Goal: Task Accomplishment & Management: Use online tool/utility

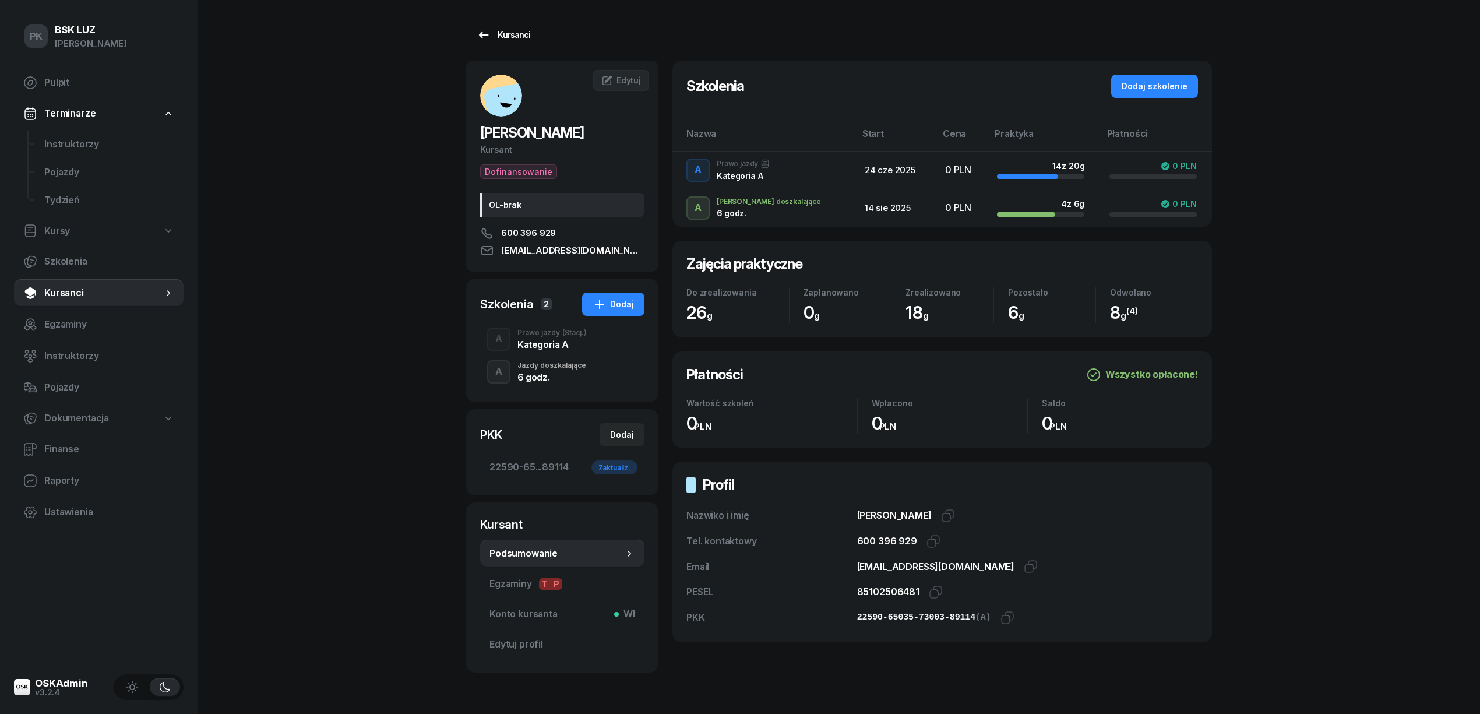
click at [527, 42] on link "Kursanci" at bounding box center [503, 34] width 75 height 23
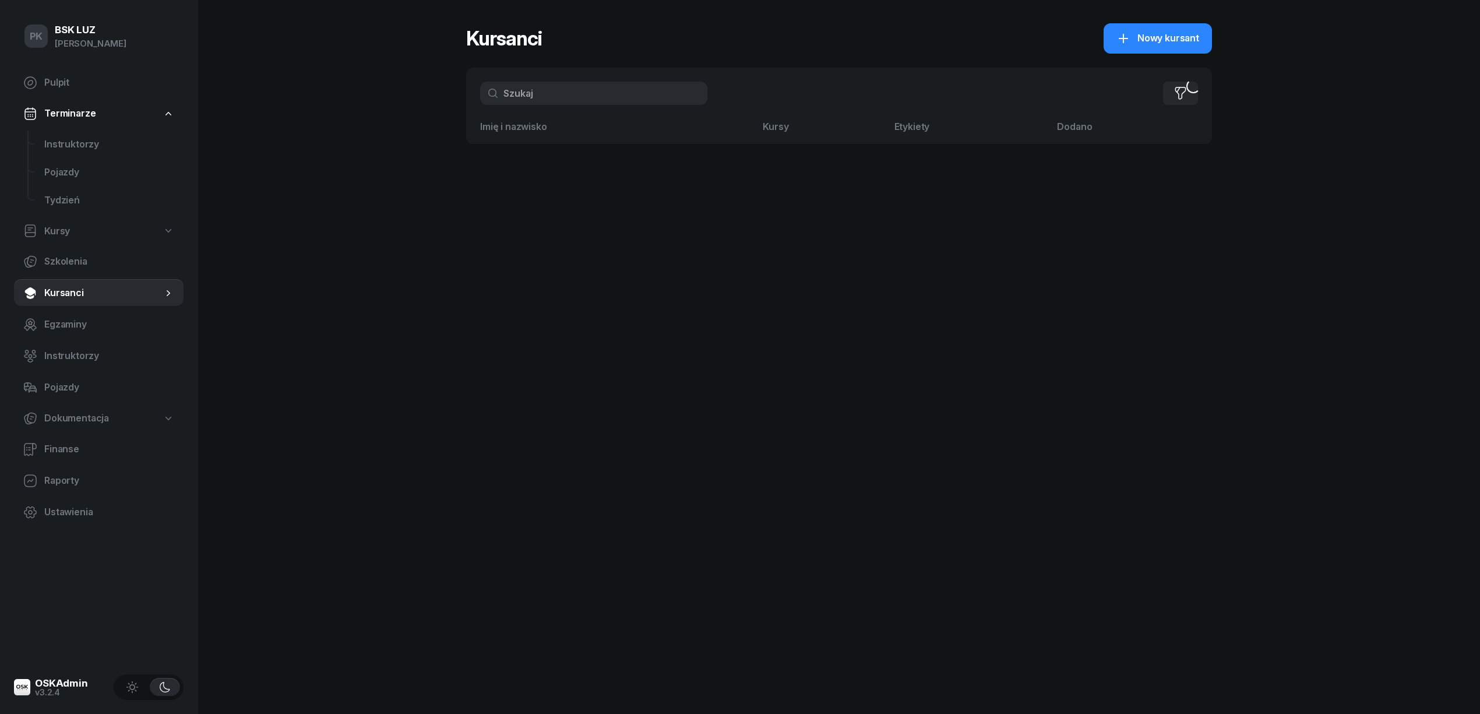
drag, startPoint x: 565, startPoint y: 96, endPoint x: 544, endPoint y: 97, distance: 21.0
click at [546, 96] on input "text" at bounding box center [593, 93] width 227 height 23
type input "m"
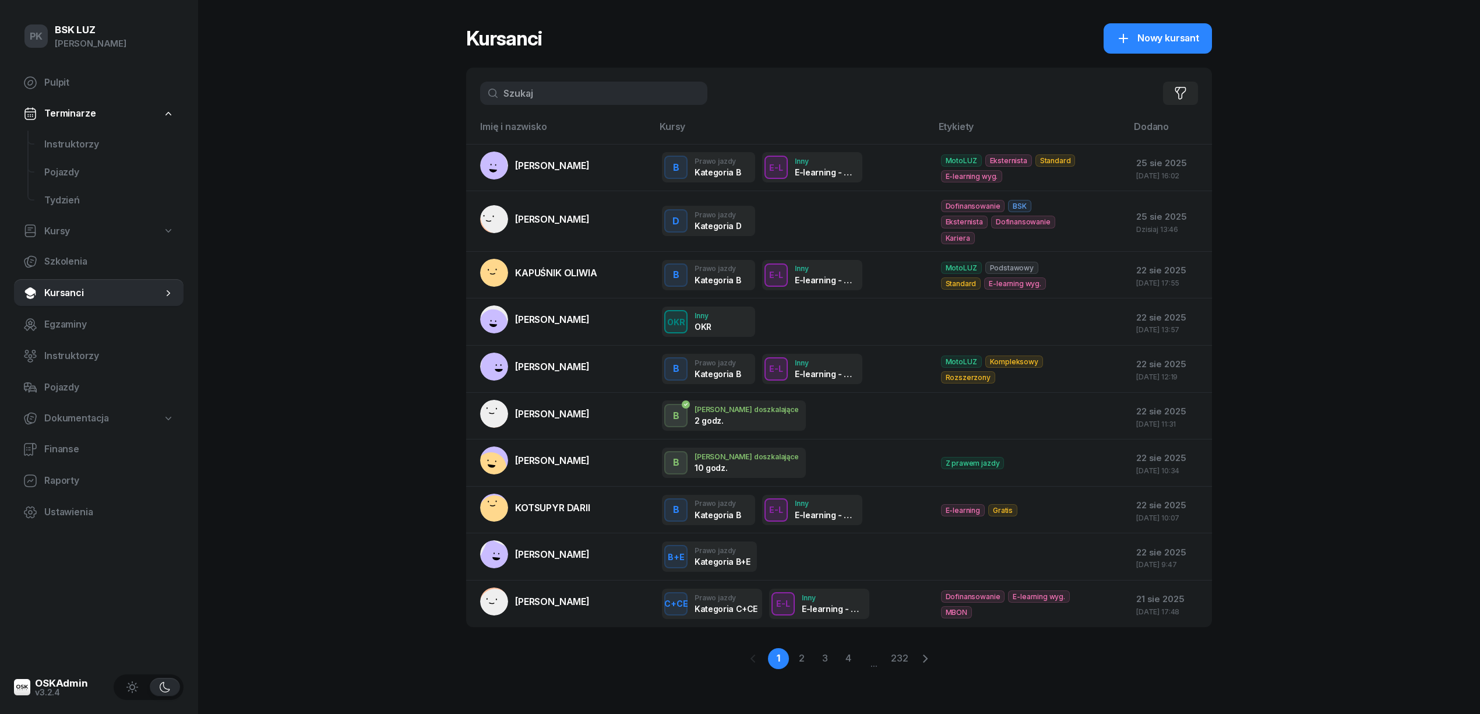
type input "l"
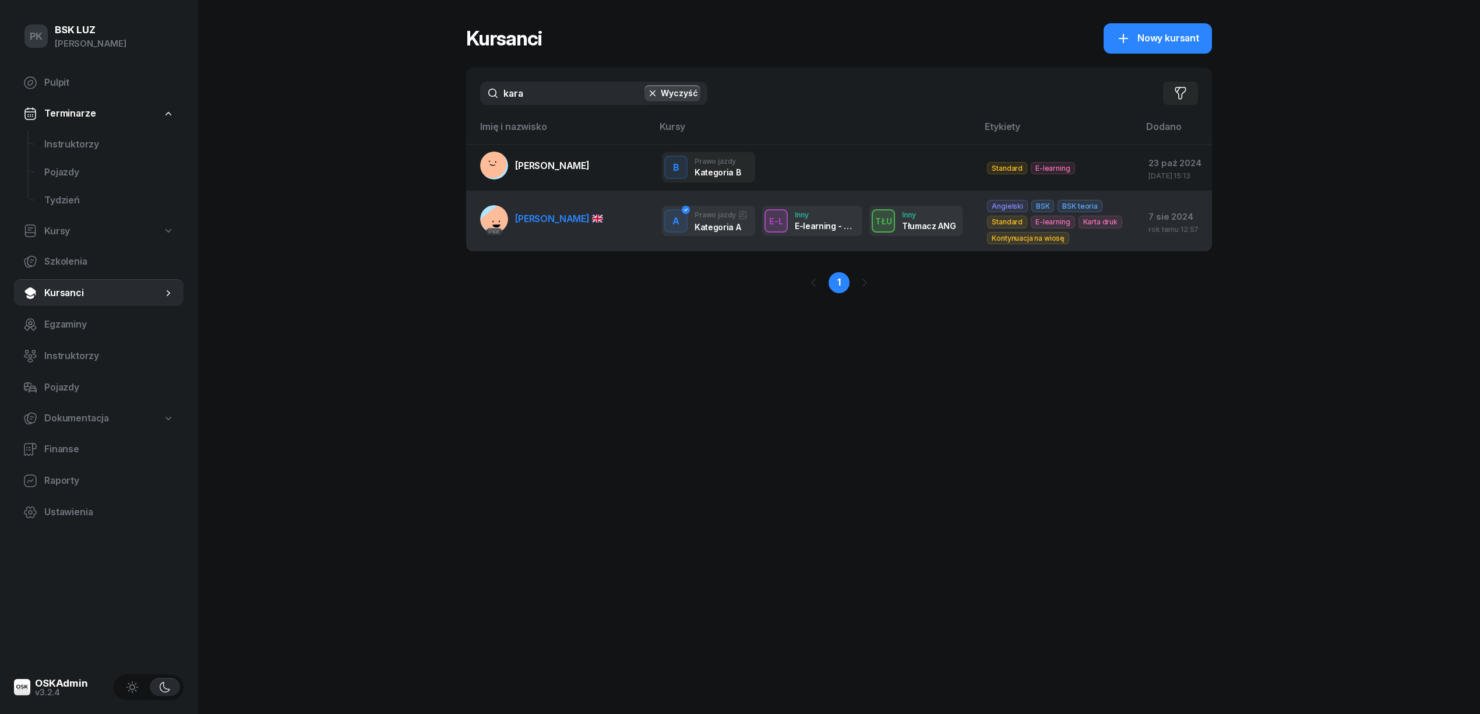
type input "kara"
click at [579, 220] on span "KARALIOU MIKHAIL" at bounding box center [559, 219] width 88 height 12
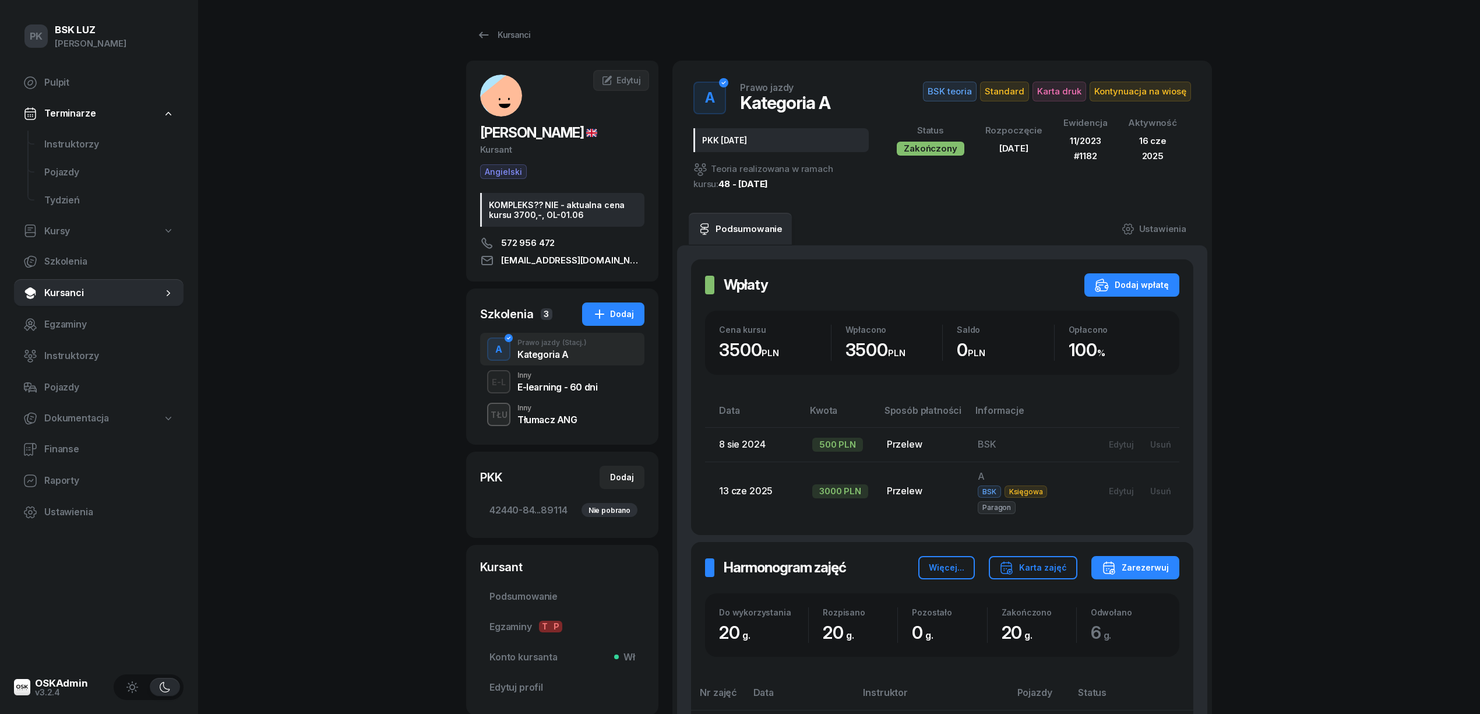
drag, startPoint x: 954, startPoint y: 80, endPoint x: 959, endPoint y: 87, distance: 8.9
click at [954, 80] on div "A Prawo jazdy Kategoria A PKK 8.08.2024 Teoria realizowana w ramach kursu: 48 -…" at bounding box center [943, 137] width 512 height 124
click at [959, 87] on span "BSK teoria" at bounding box center [950, 92] width 54 height 20
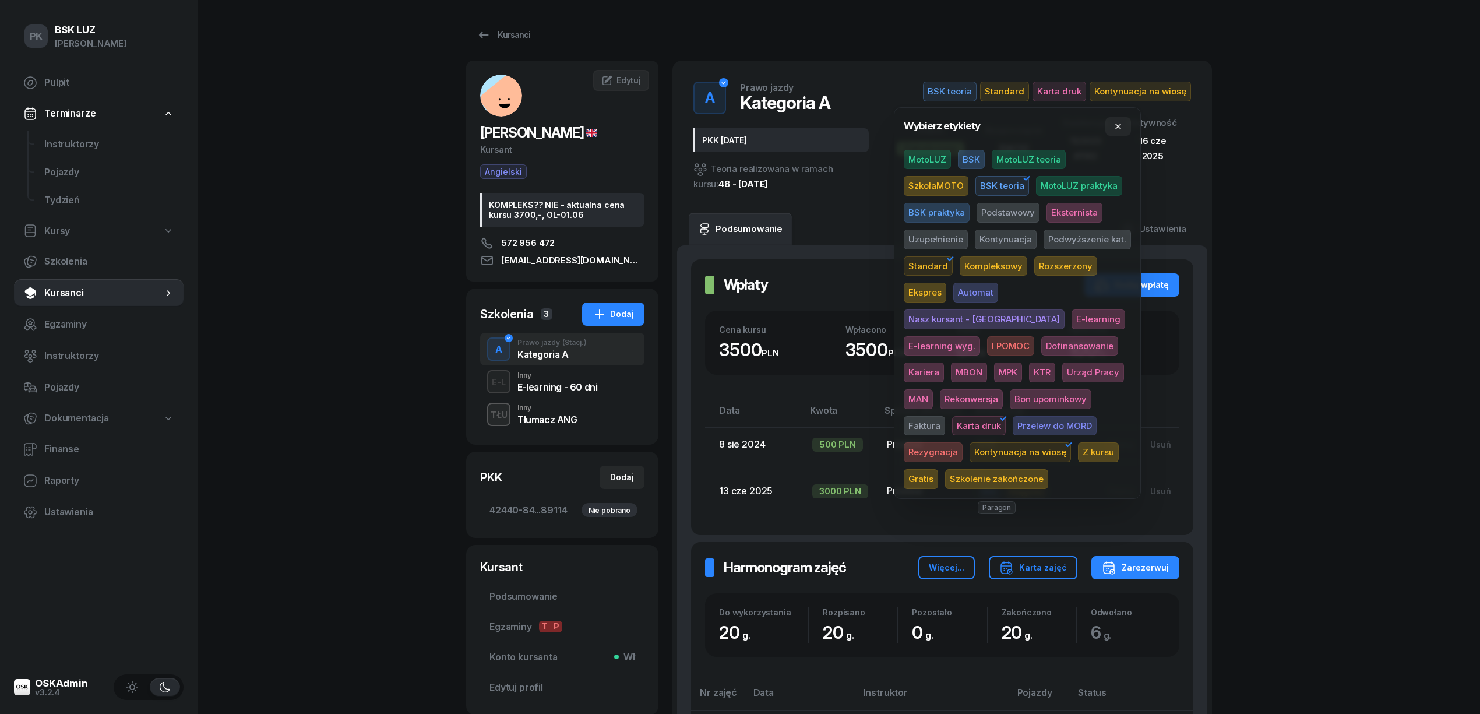
click at [973, 159] on span "BSK" at bounding box center [971, 160] width 27 height 20
click at [994, 182] on span "BSK teoria" at bounding box center [1003, 186] width 54 height 20
click at [1003, 216] on span "Podstawowy" at bounding box center [1008, 213] width 63 height 20
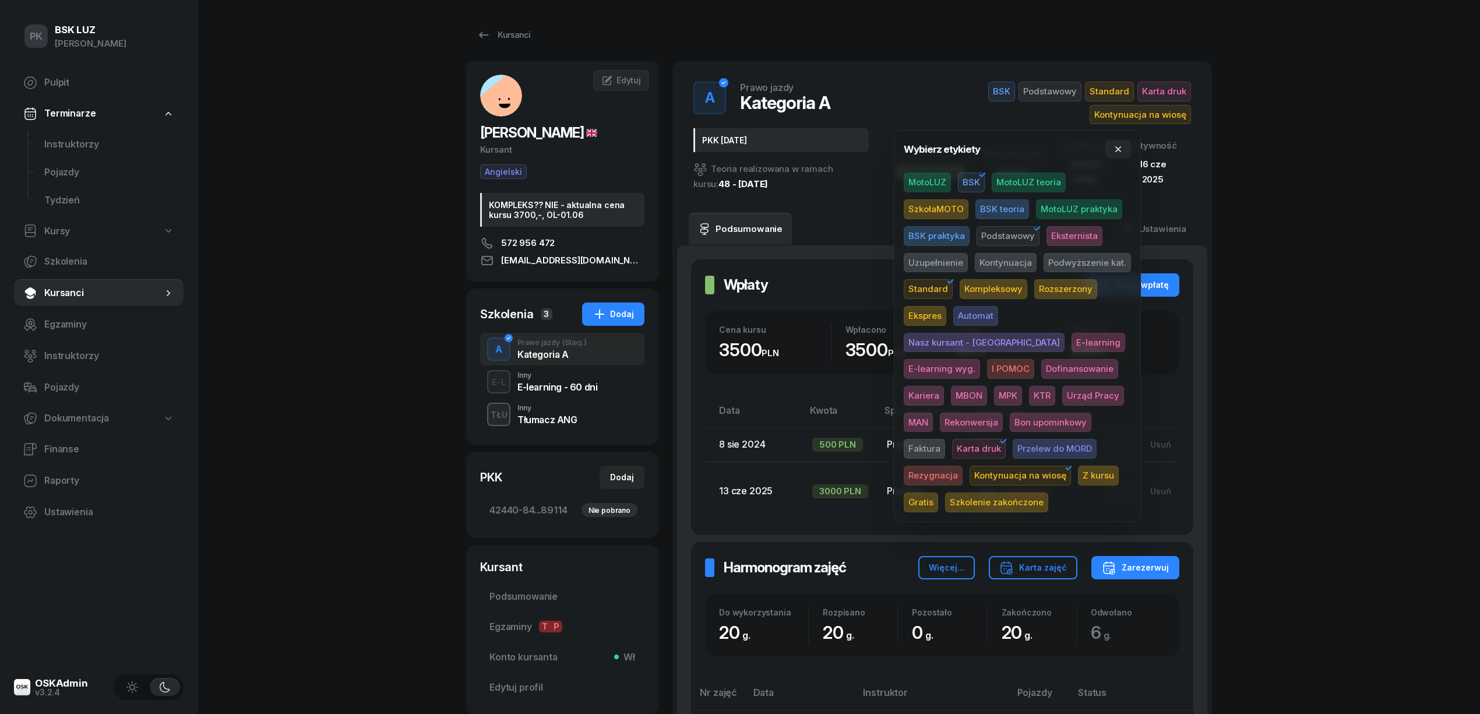
click at [933, 281] on span "Standard" at bounding box center [928, 289] width 49 height 20
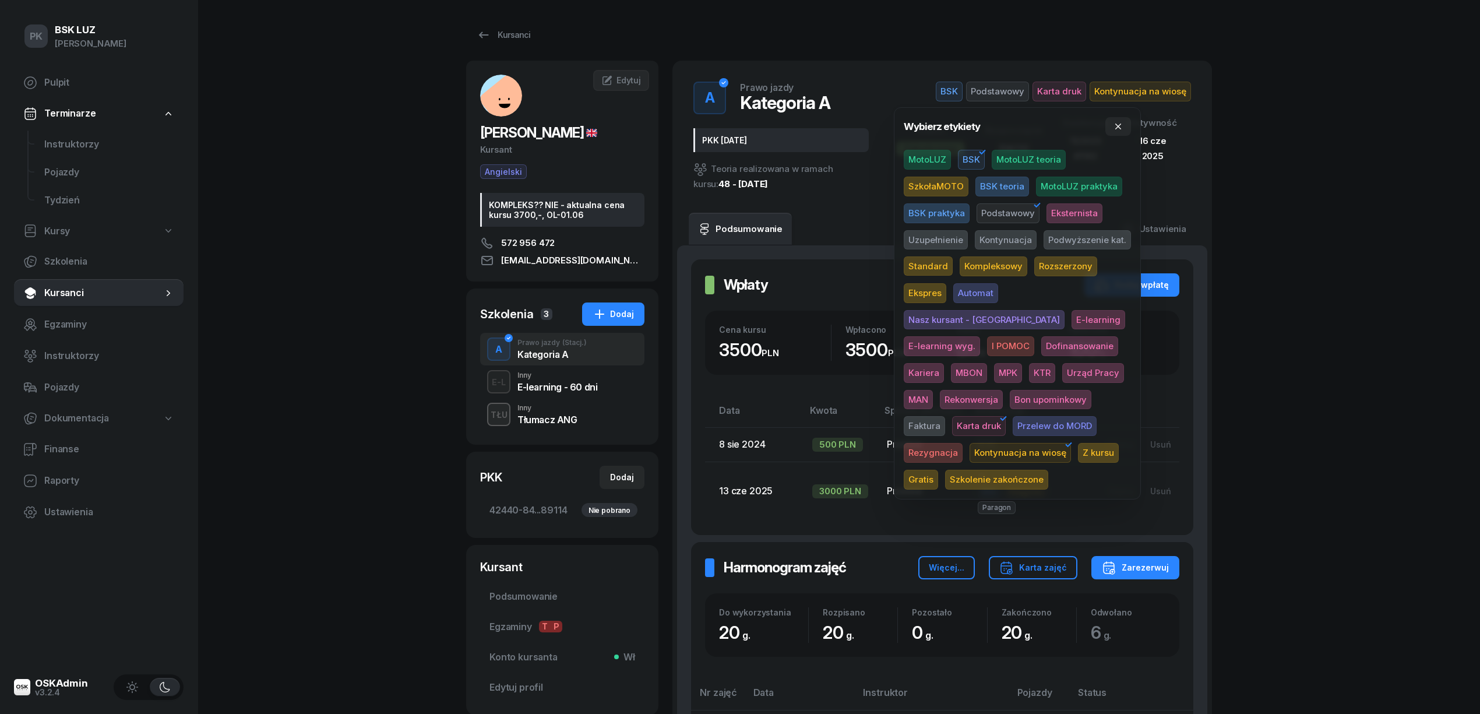
click at [1148, 189] on div "PK BSK LUZ Piotr Klimek Pulpit Terminarze Instruktorzy Pojazdy Tydzień Kursy Sz…" at bounding box center [740, 722] width 1480 height 1444
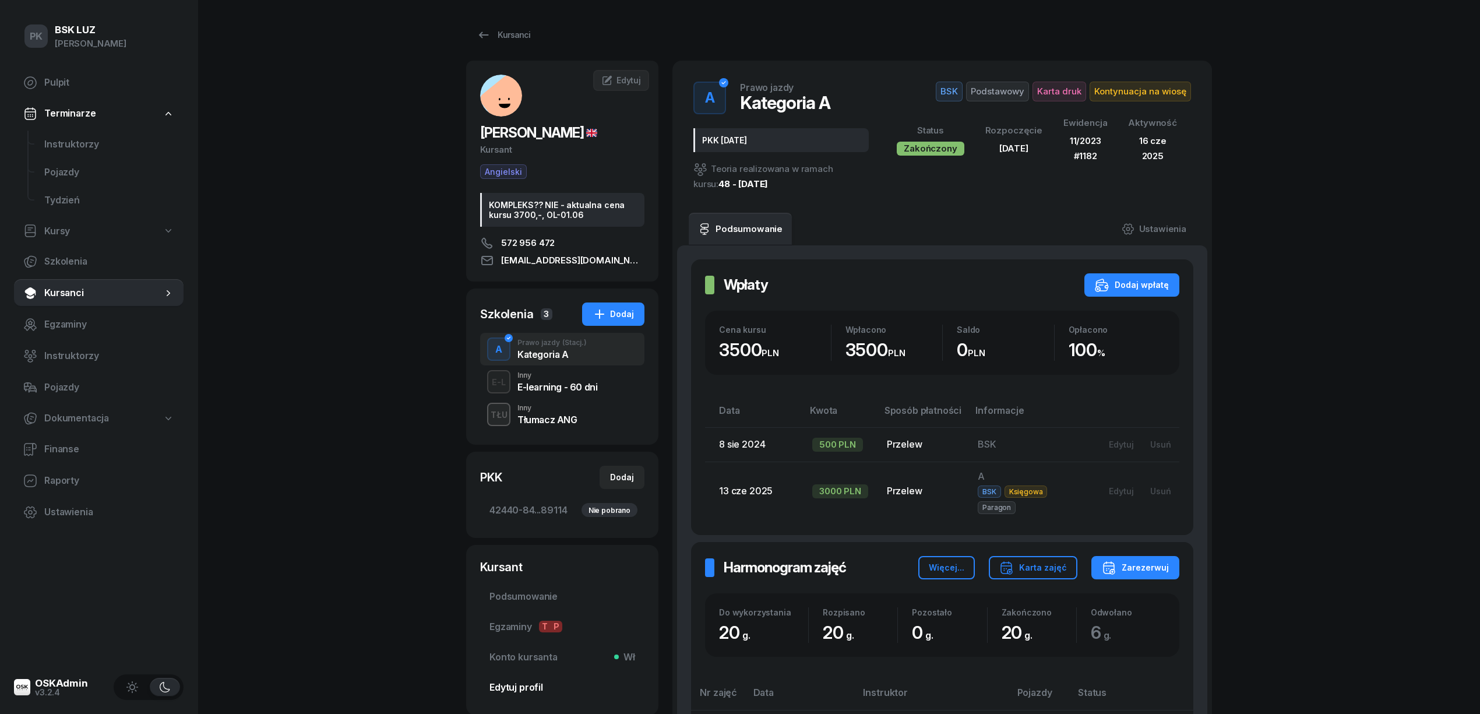
click at [514, 691] on span "Edytuj profil" at bounding box center [563, 687] width 146 height 15
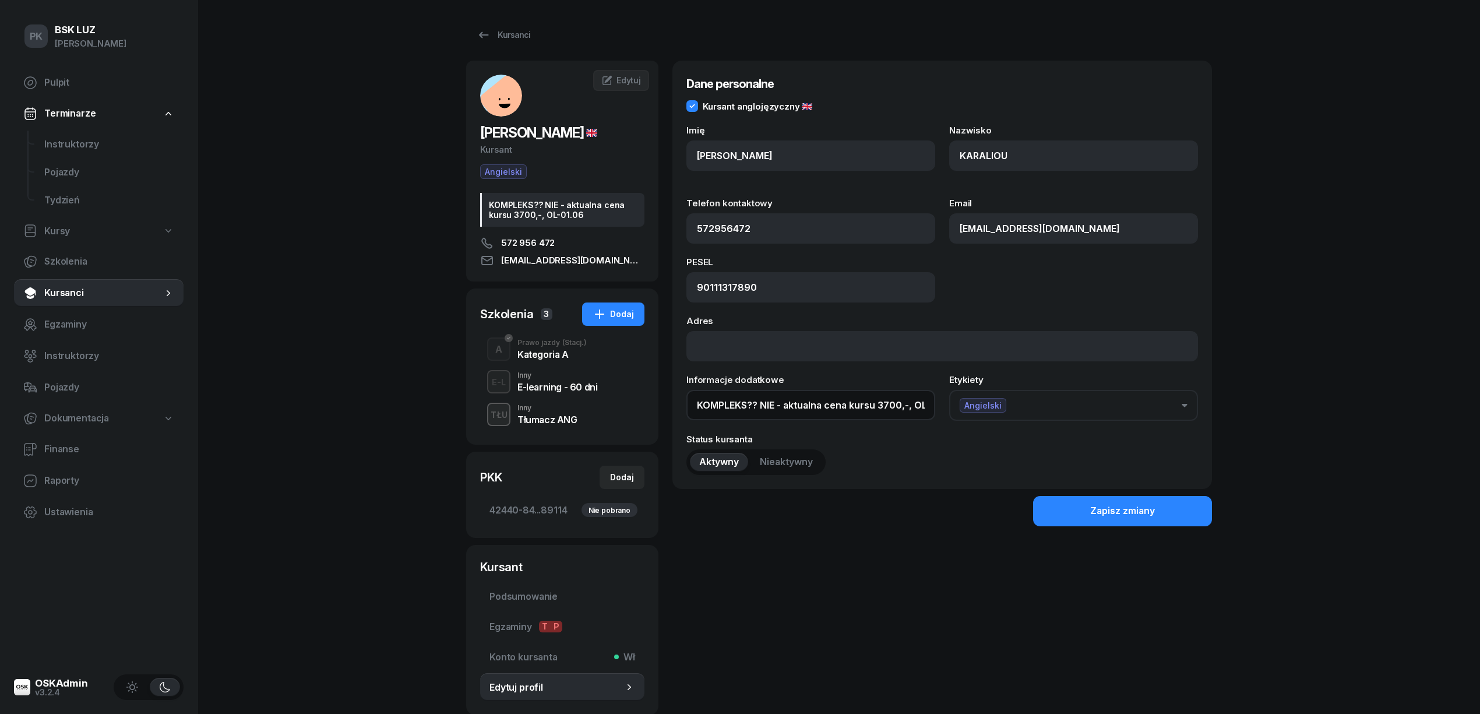
drag, startPoint x: 910, startPoint y: 405, endPoint x: 635, endPoint y: 411, distance: 275.2
click at [635, 411] on div "KARALIOU MIKHAIL Kursant Angielski KOMPLEKS?? NIE - aktualna cena kursu 3700,-,…" at bounding box center [839, 388] width 746 height 655
type input "OL-01.06"
click at [1093, 516] on div "Zapisz zmiany" at bounding box center [1123, 511] width 65 height 15
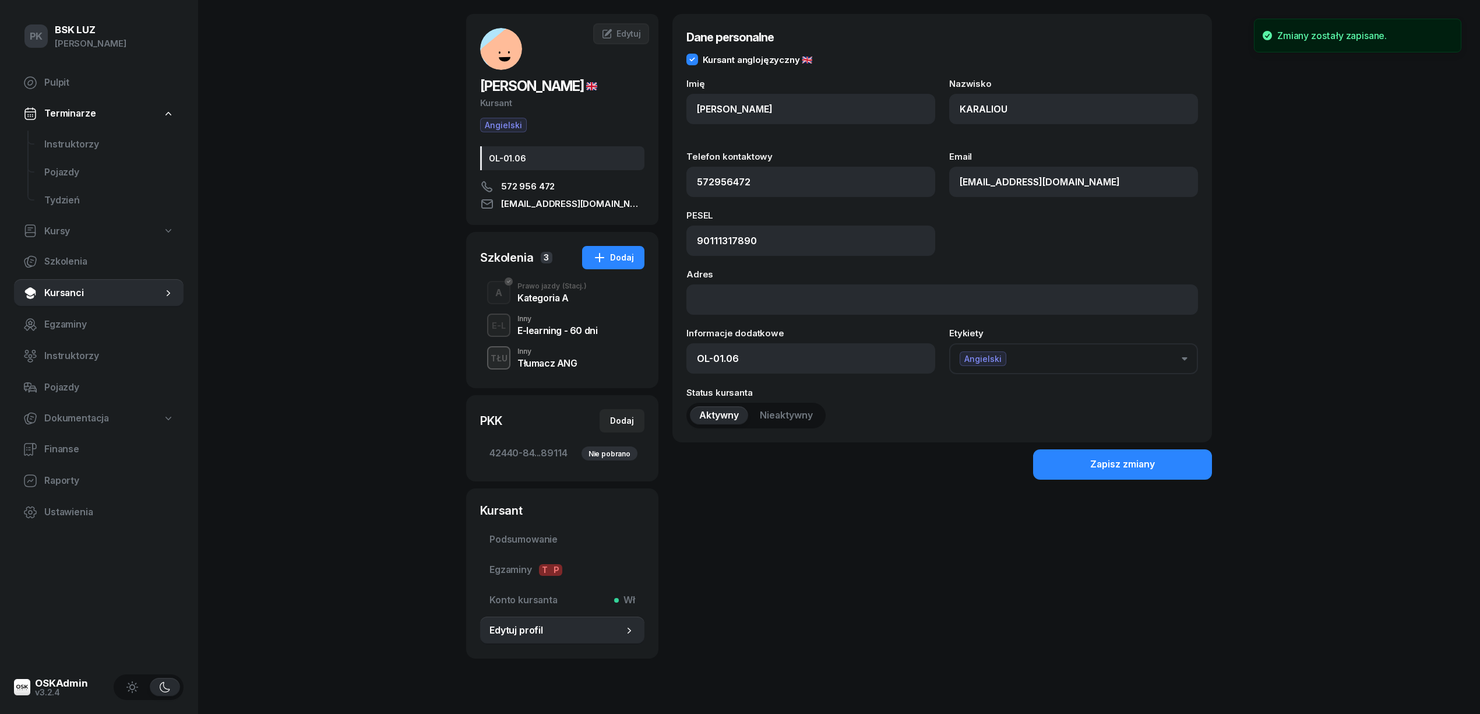
scroll to position [71, 0]
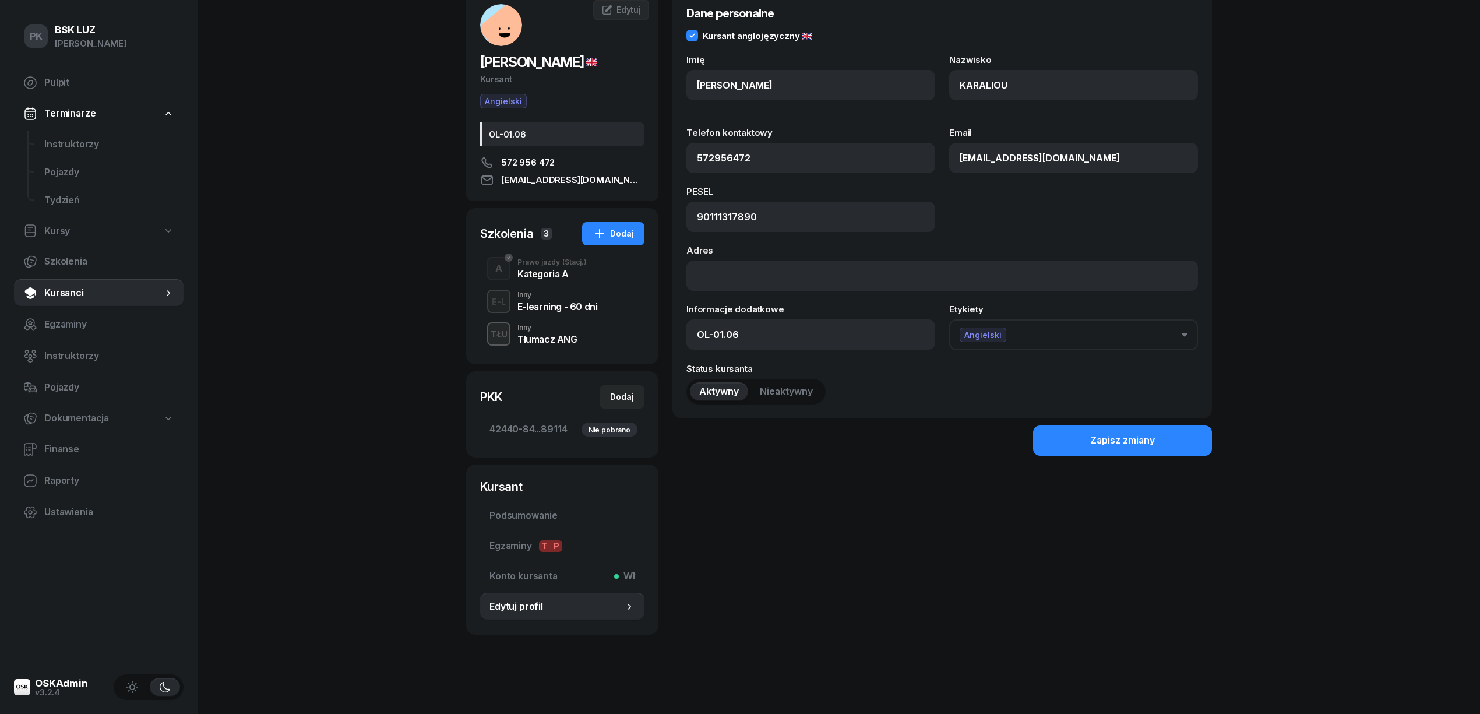
click at [959, 519] on div "Dane personalne Kursant anglojęzyczny 🇬🇧 Imię MIKHAIL Nazwisko KARALIOU Telefon…" at bounding box center [943, 312] width 540 height 645
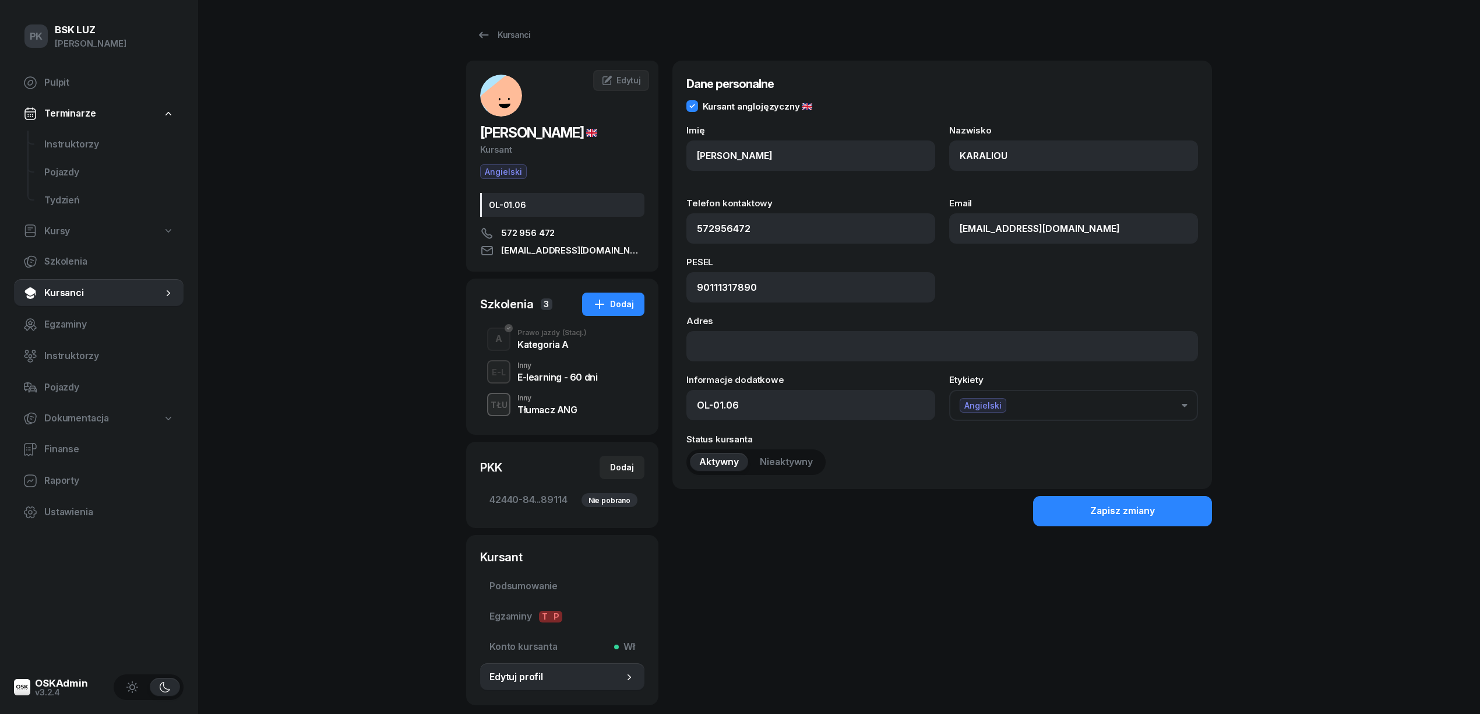
click at [485, 17] on div "Kursanci KARALIOU MIKHAIL Kursant Angielski OL-01.06 572 956 472 MKARALIOU191@G…" at bounding box center [839, 364] width 746 height 729
click at [504, 42] on link "Kursanci" at bounding box center [503, 34] width 75 height 23
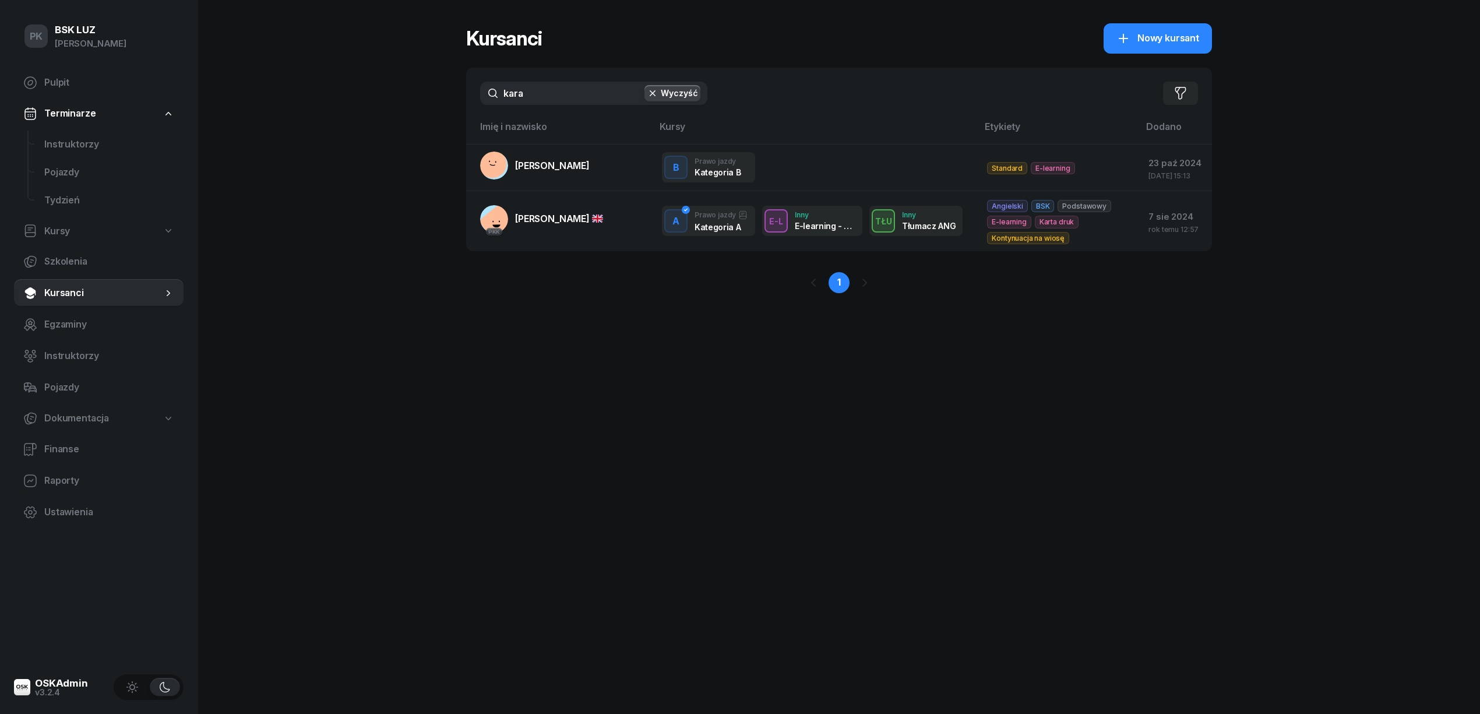
drag, startPoint x: 544, startPoint y: 99, endPoint x: 477, endPoint y: 99, distance: 67.6
click at [477, 99] on div "kara Wyczyść Filtruj" at bounding box center [839, 93] width 746 height 51
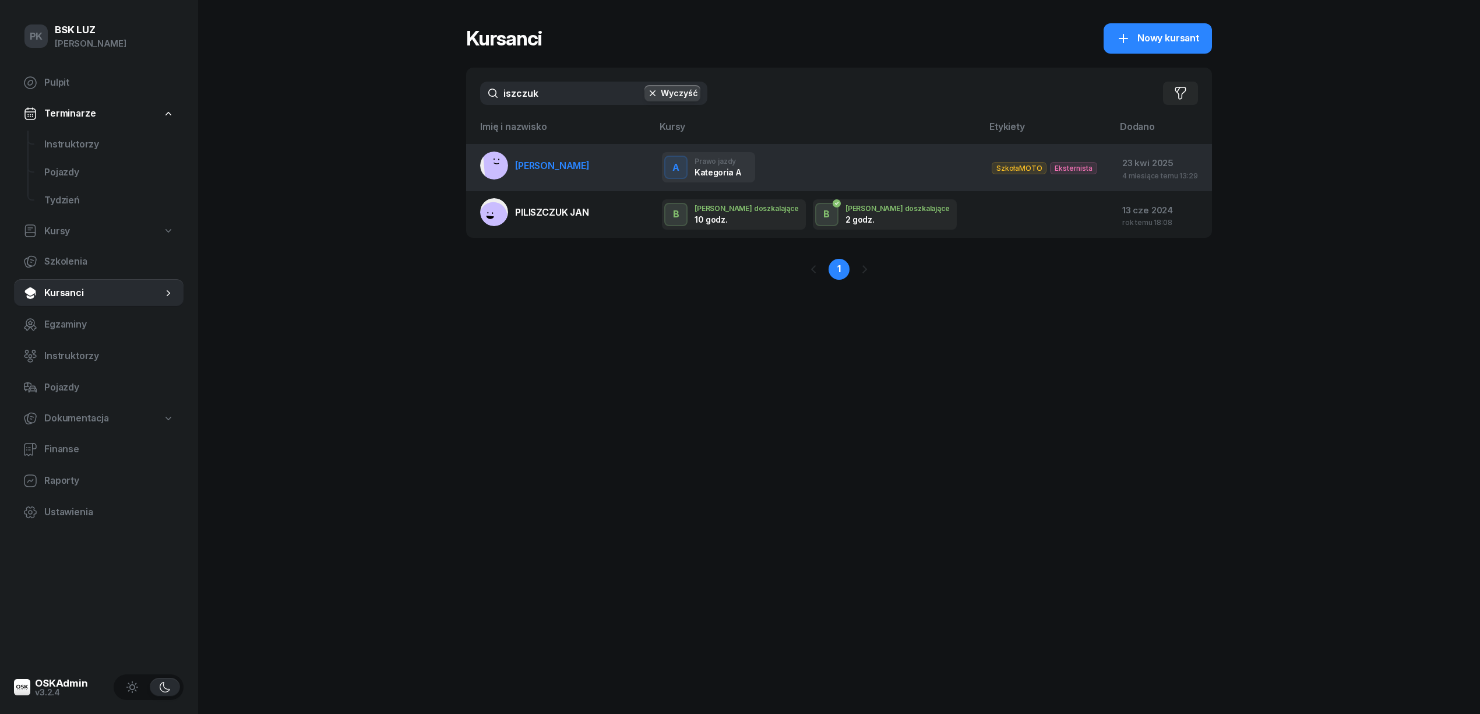
type input "iszczuk"
click at [576, 166] on span "ISZCZUK KRZYSZTOF" at bounding box center [552, 166] width 75 height 12
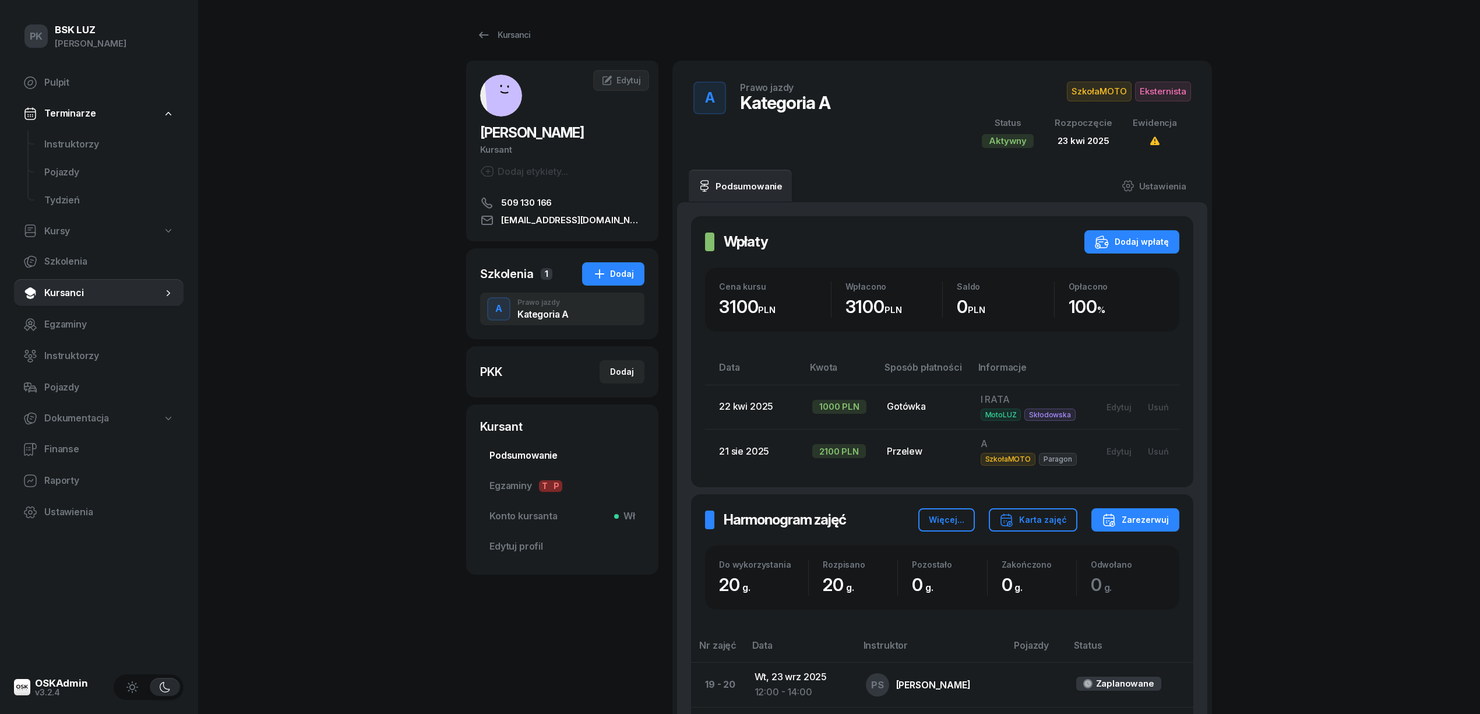
click at [525, 456] on span "Podsumowanie" at bounding box center [563, 455] width 146 height 15
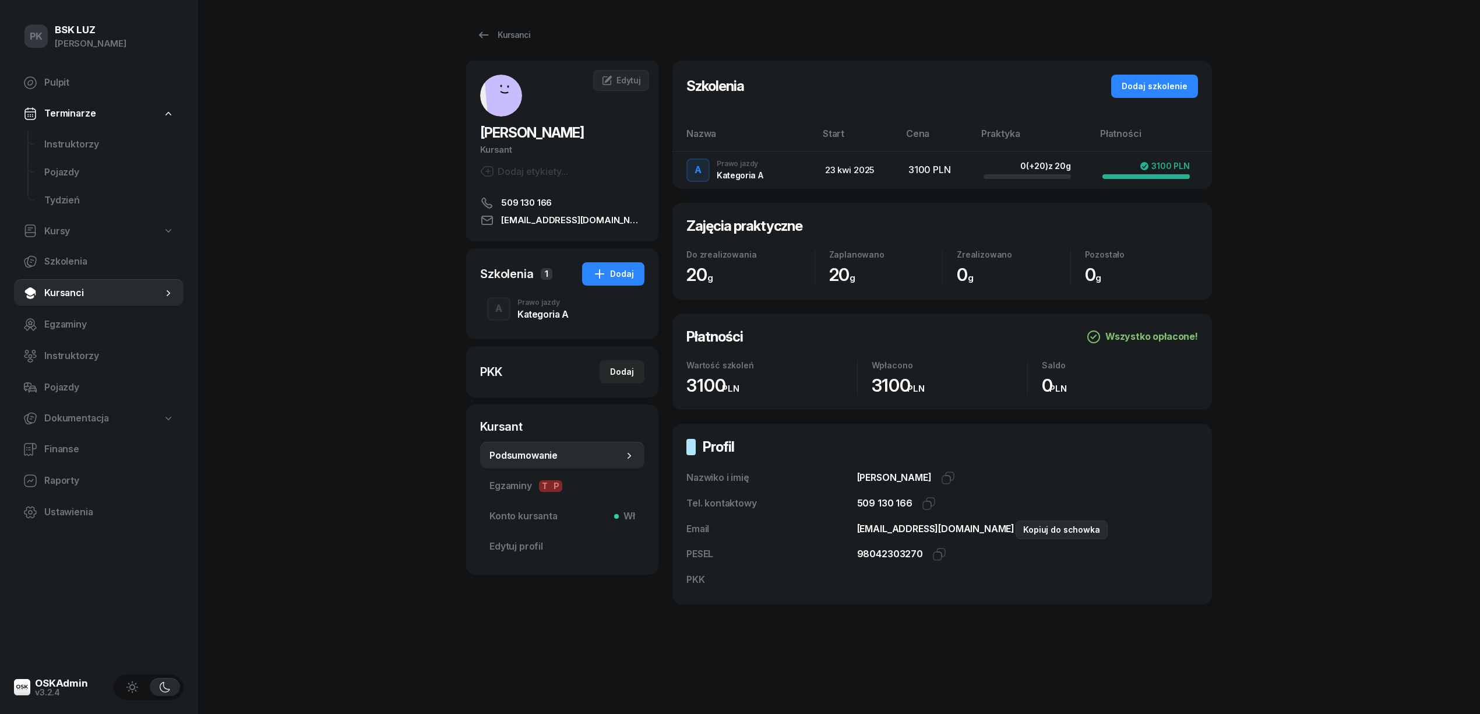
click at [1025, 528] on icon "button" at bounding box center [1029, 530] width 8 height 8
click at [624, 373] on div "Dodaj" at bounding box center [622, 372] width 24 height 14
select select
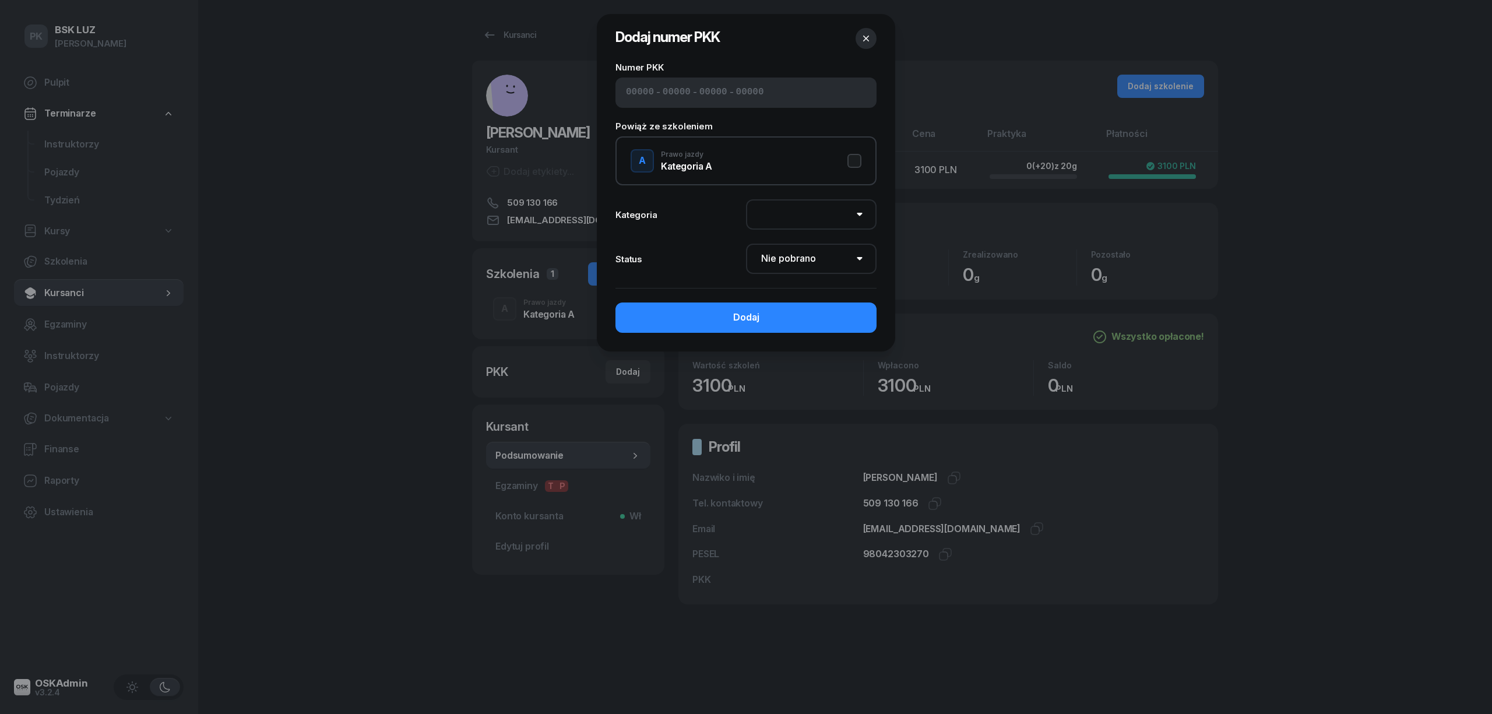
click at [663, 90] on input at bounding box center [677, 92] width 28 height 15
paste input "02570"
type input "02570"
type input "50153"
type input "57033"
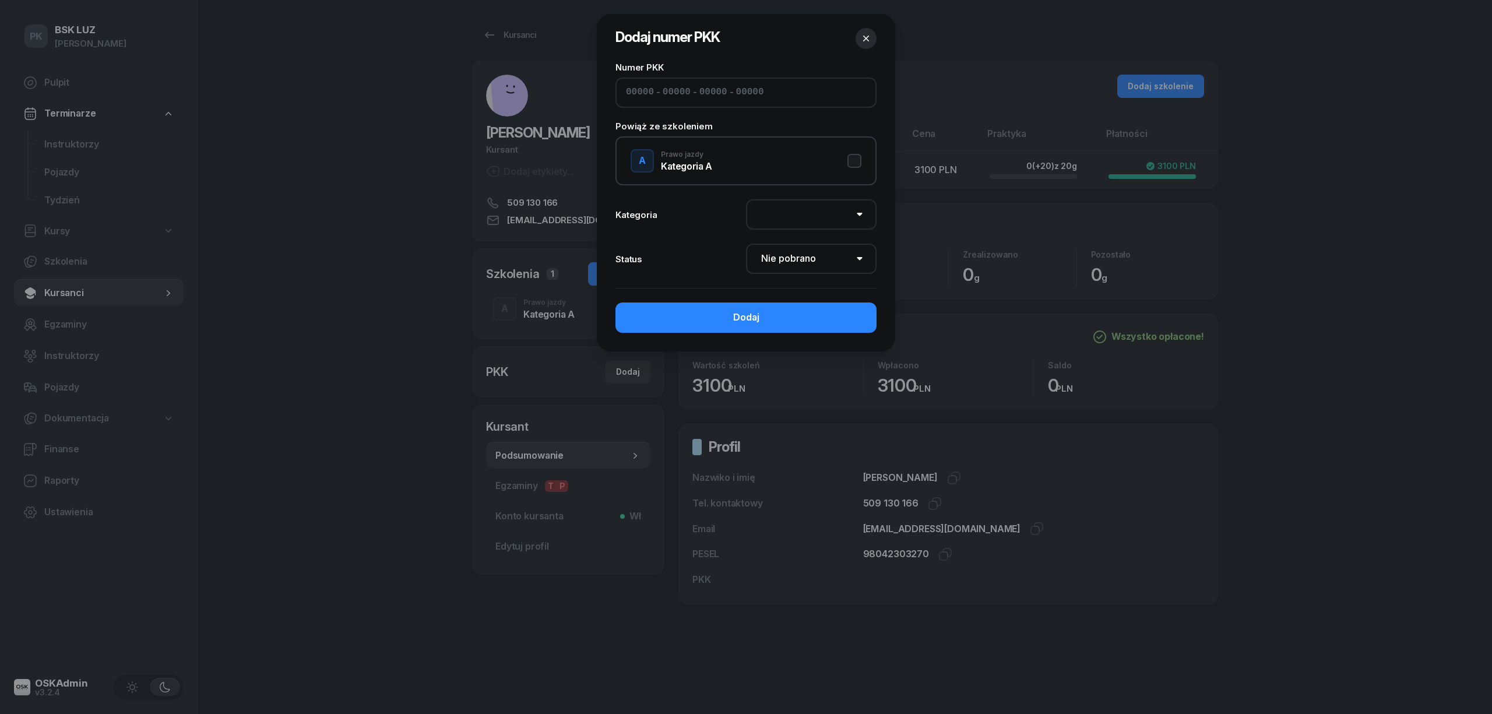
type input "79114"
click at [822, 213] on select "AM A1 A2 A B1 B B+E C1 C1+E C C+E D1 D1+E D D+E T Tram C+CE C+D" at bounding box center [811, 214] width 131 height 30
click at [859, 157] on button "A Prawo jazdy Kategoria A" at bounding box center [746, 160] width 231 height 23
select select "A"
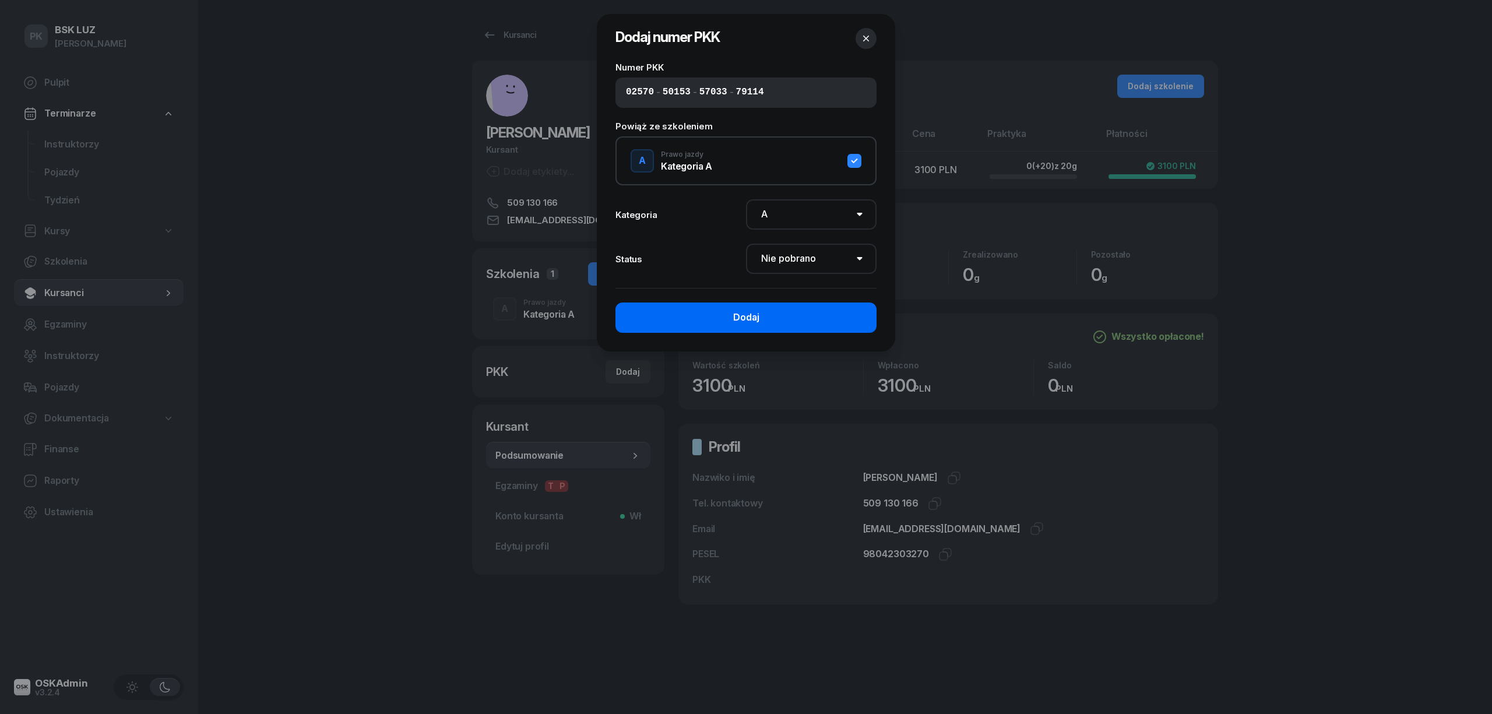
click at [824, 320] on button "Dodaj" at bounding box center [746, 318] width 261 height 30
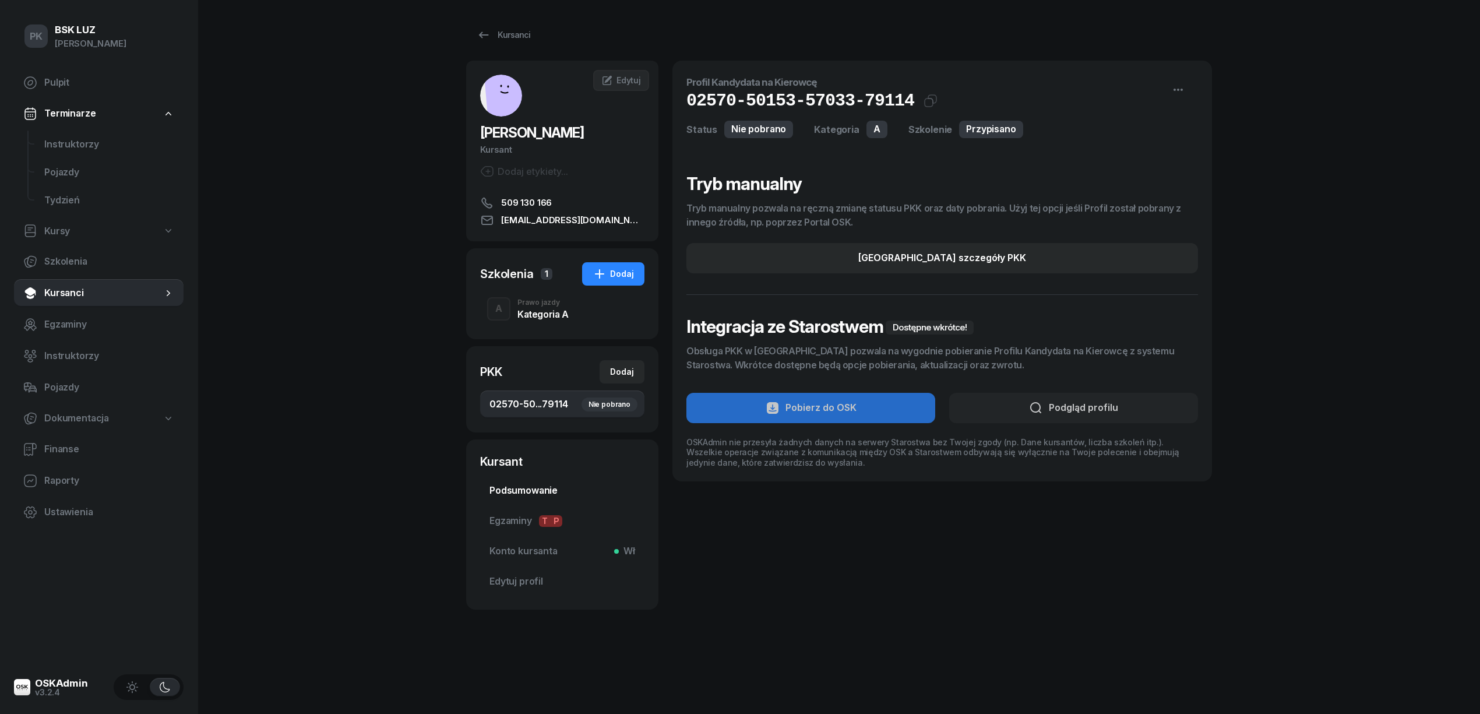
click at [529, 484] on span "Podsumowanie" at bounding box center [563, 490] width 146 height 15
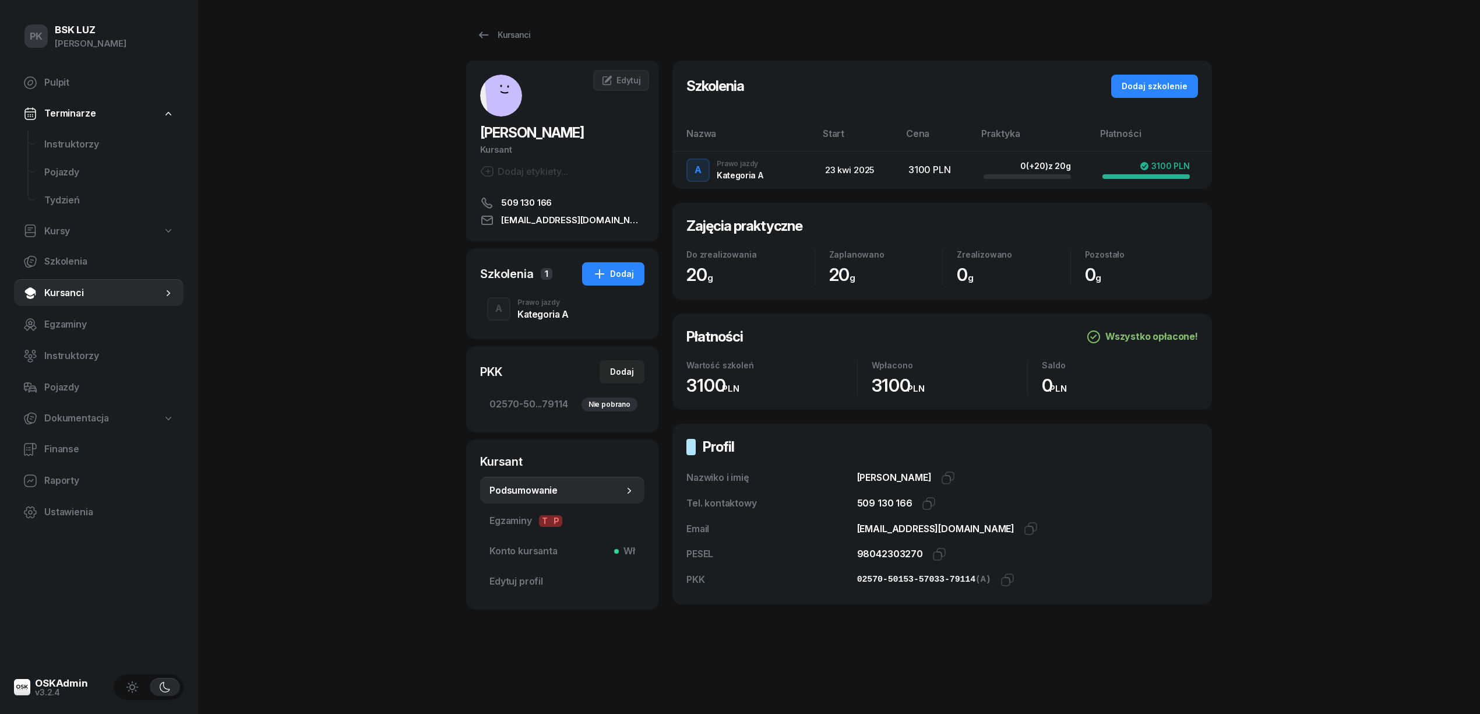
click at [539, 304] on div "Prawo jazdy" at bounding box center [543, 302] width 51 height 7
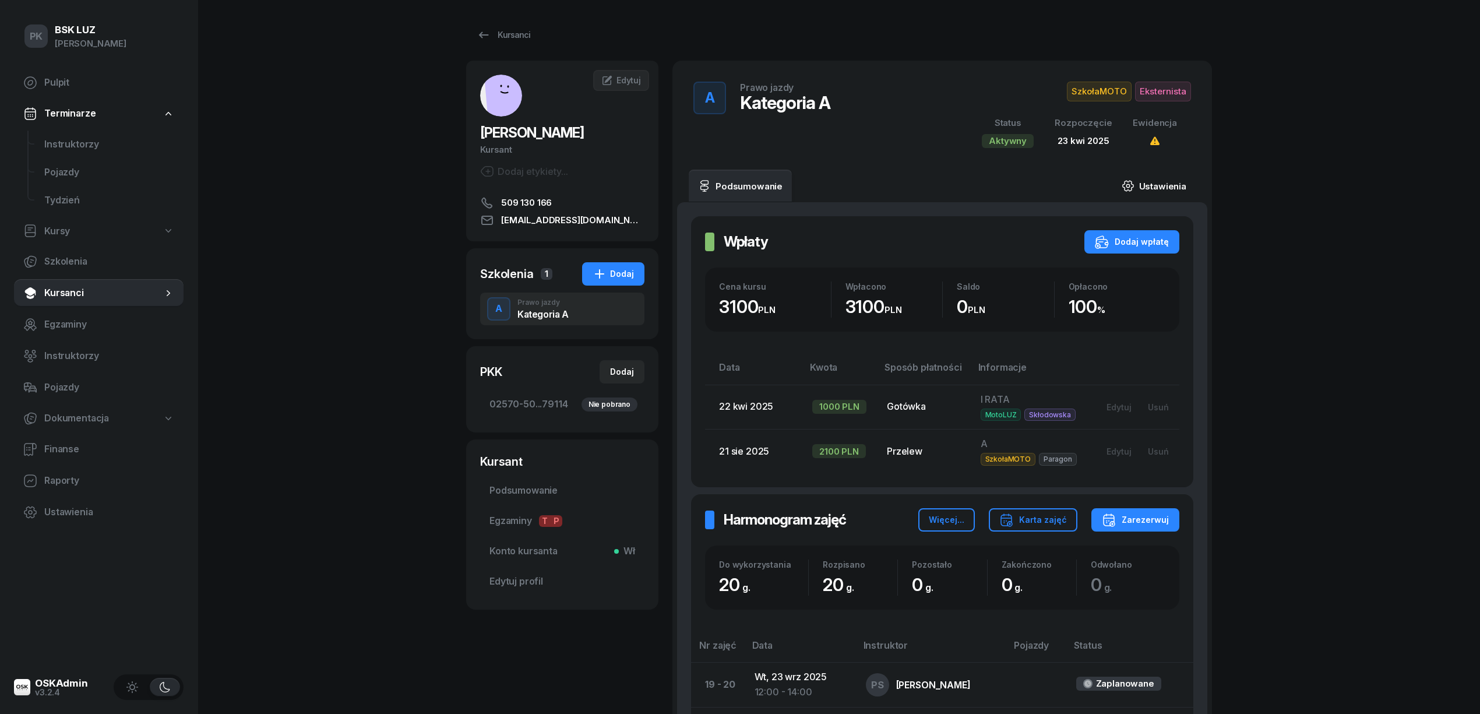
click at [1148, 180] on link "Ustawienia" at bounding box center [1154, 186] width 83 height 33
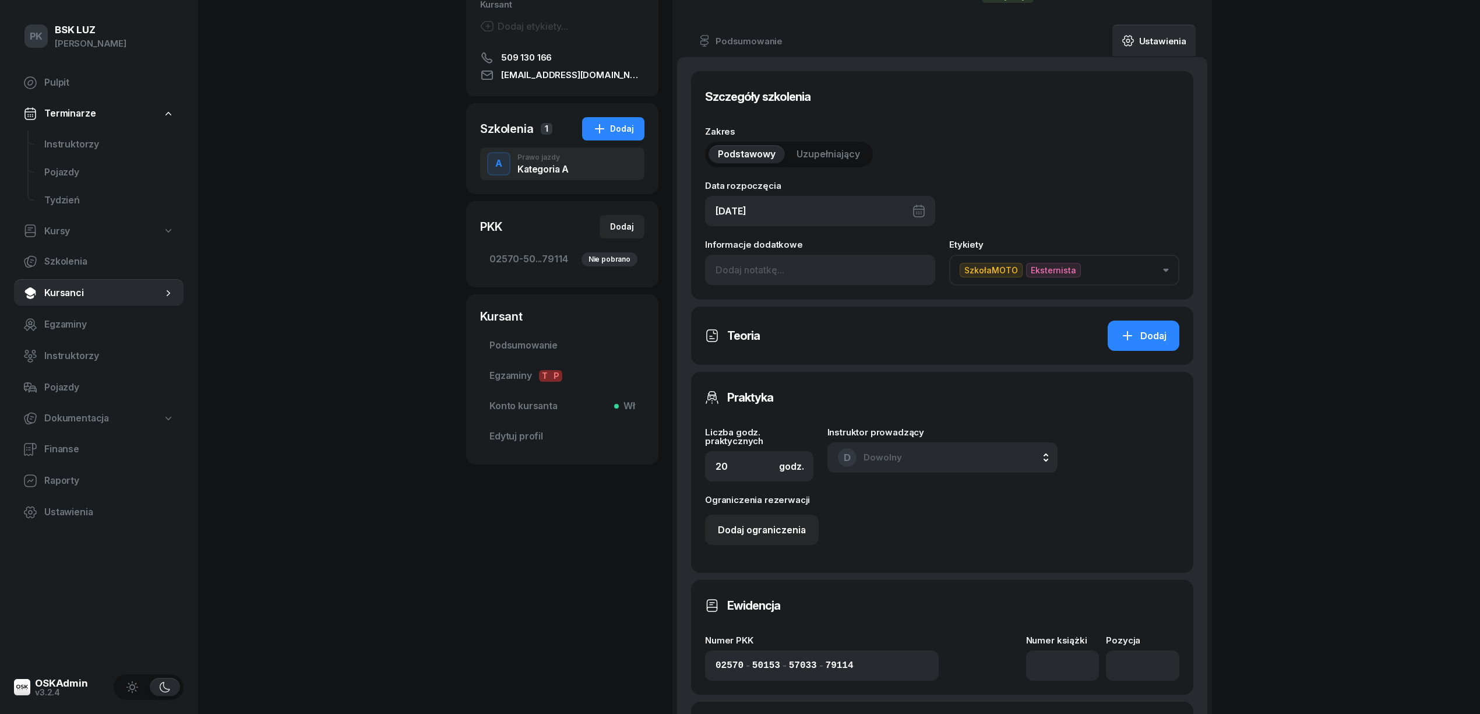
scroll to position [155, 0]
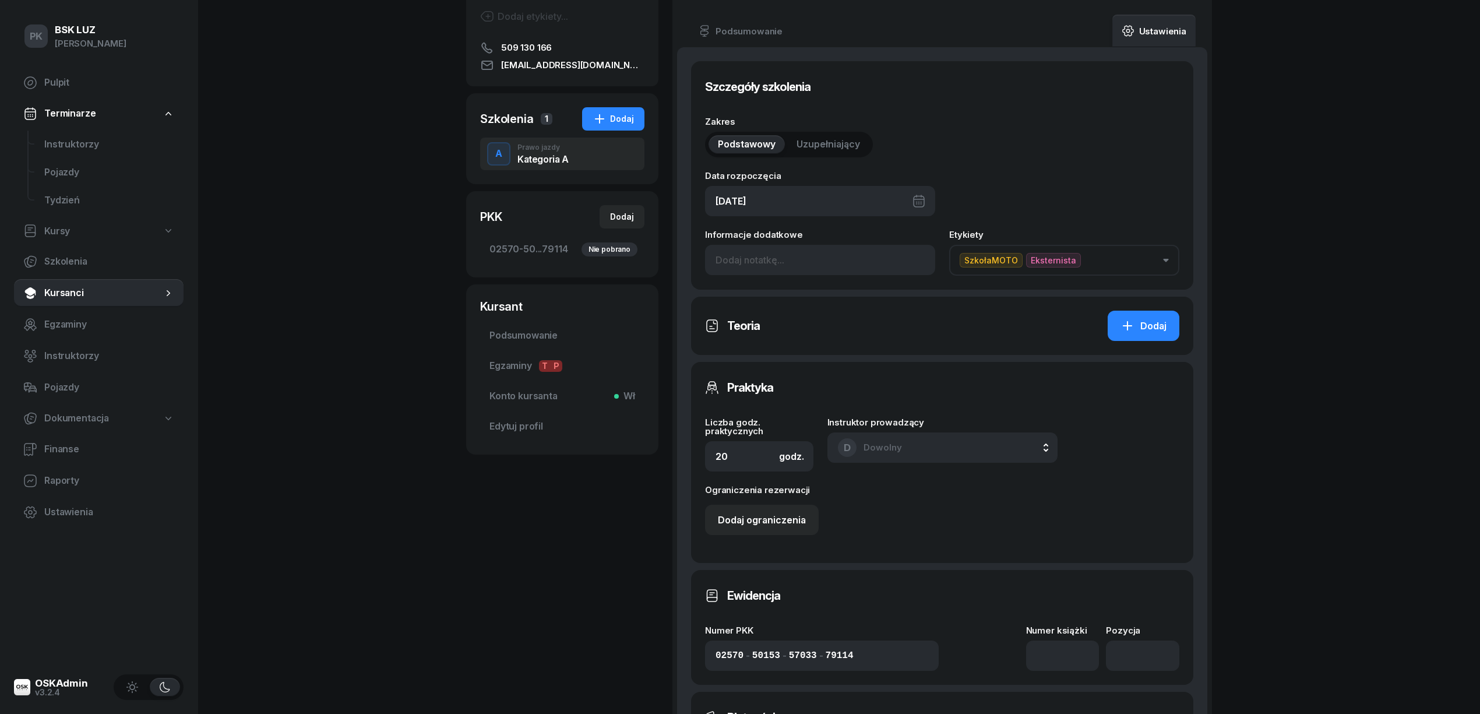
click at [826, 202] on div "23/04/2025" at bounding box center [820, 201] width 230 height 30
click at [917, 249] on div "Kwiecień 2025 2025 sty lut mar kwi maj cze lip sie wrz paź lis gru Pn Wt Śr Czw…" at bounding box center [849, 316] width 152 height 170
click at [917, 238] on icon "button" at bounding box center [916, 240] width 12 height 12
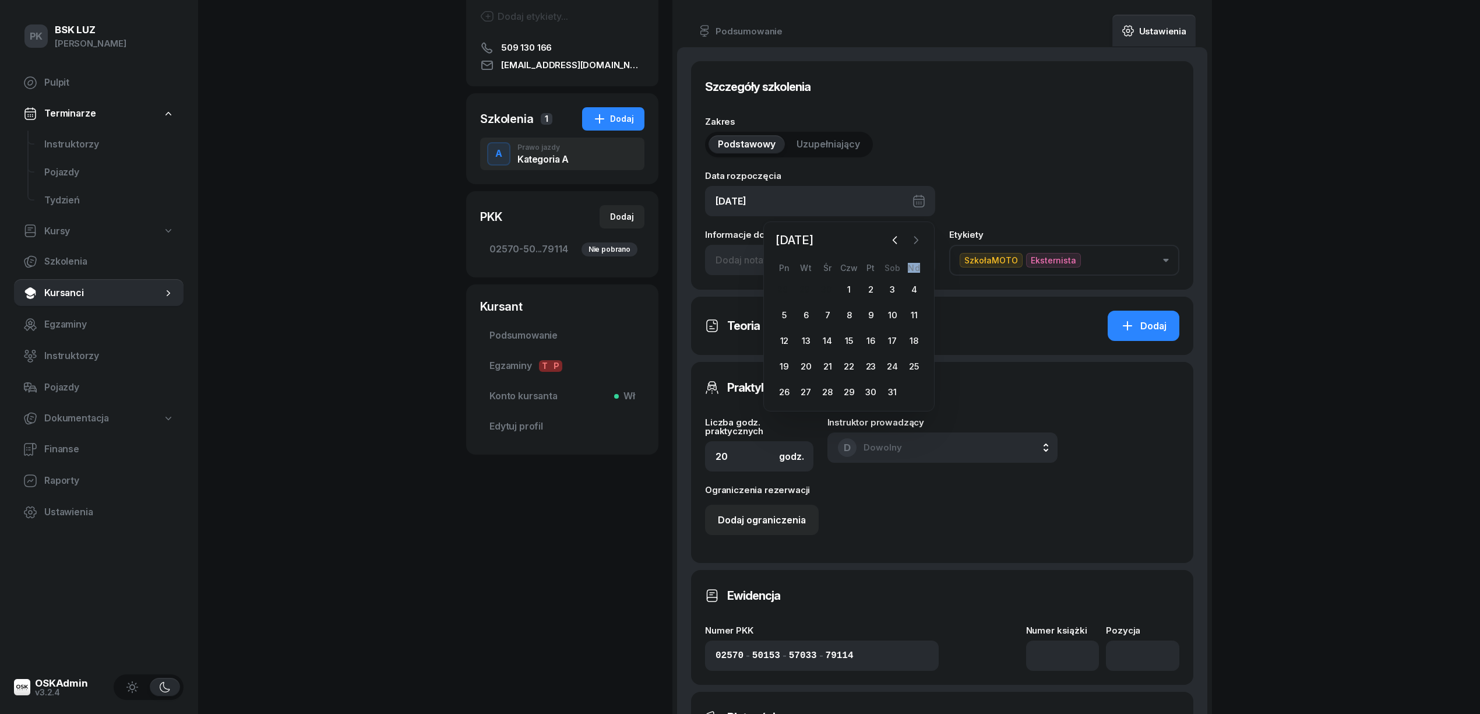
click at [917, 238] on icon "button" at bounding box center [916, 240] width 12 height 12
click at [799, 387] on div "26" at bounding box center [806, 392] width 19 height 19
type input "26/08/2025"
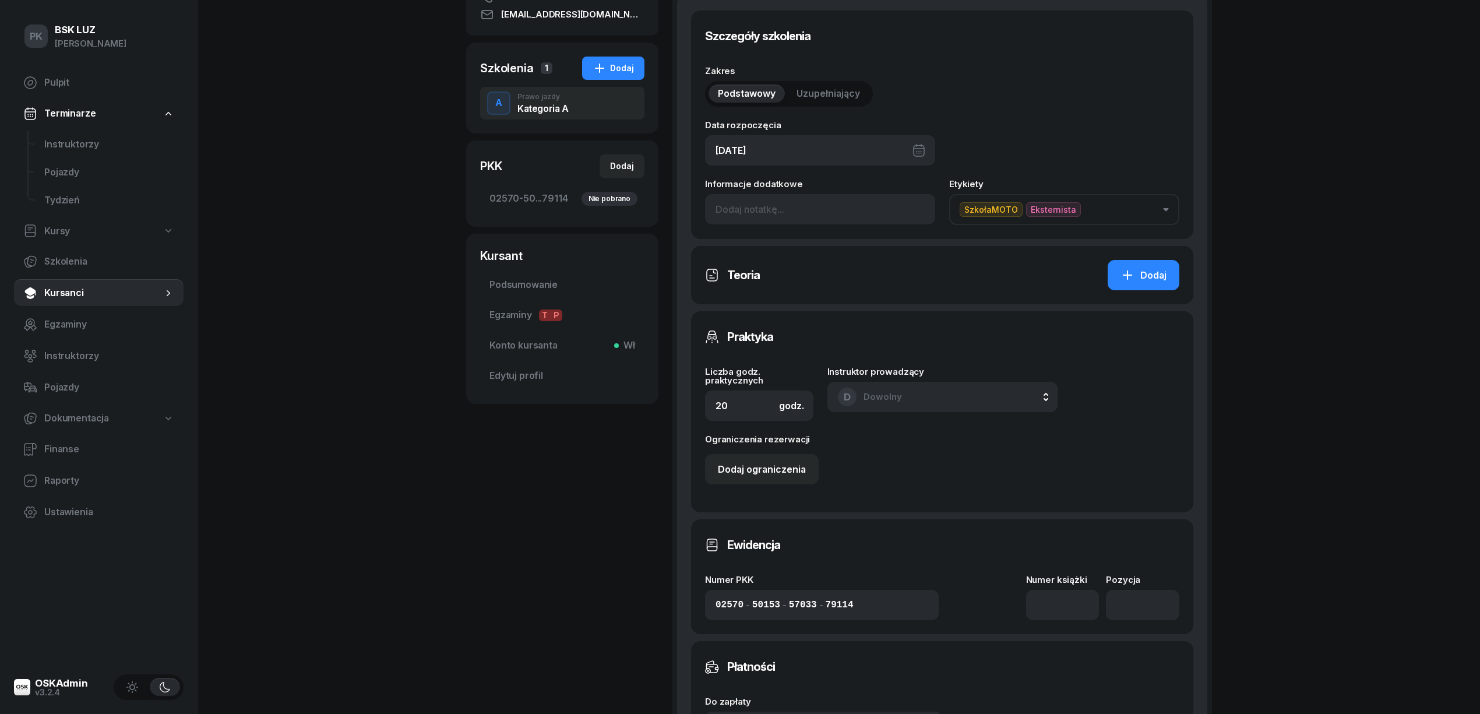
scroll to position [233, 0]
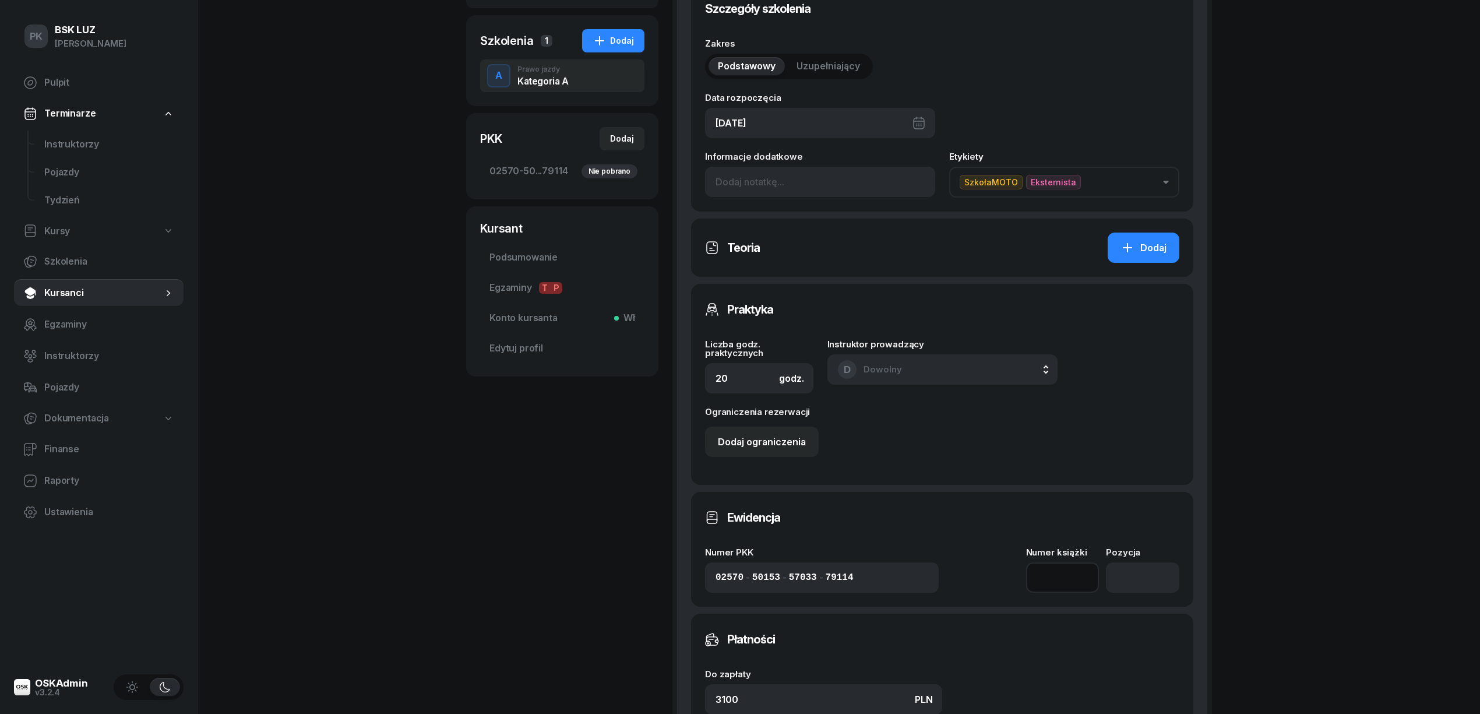
click at [1072, 576] on input at bounding box center [1062, 577] width 73 height 30
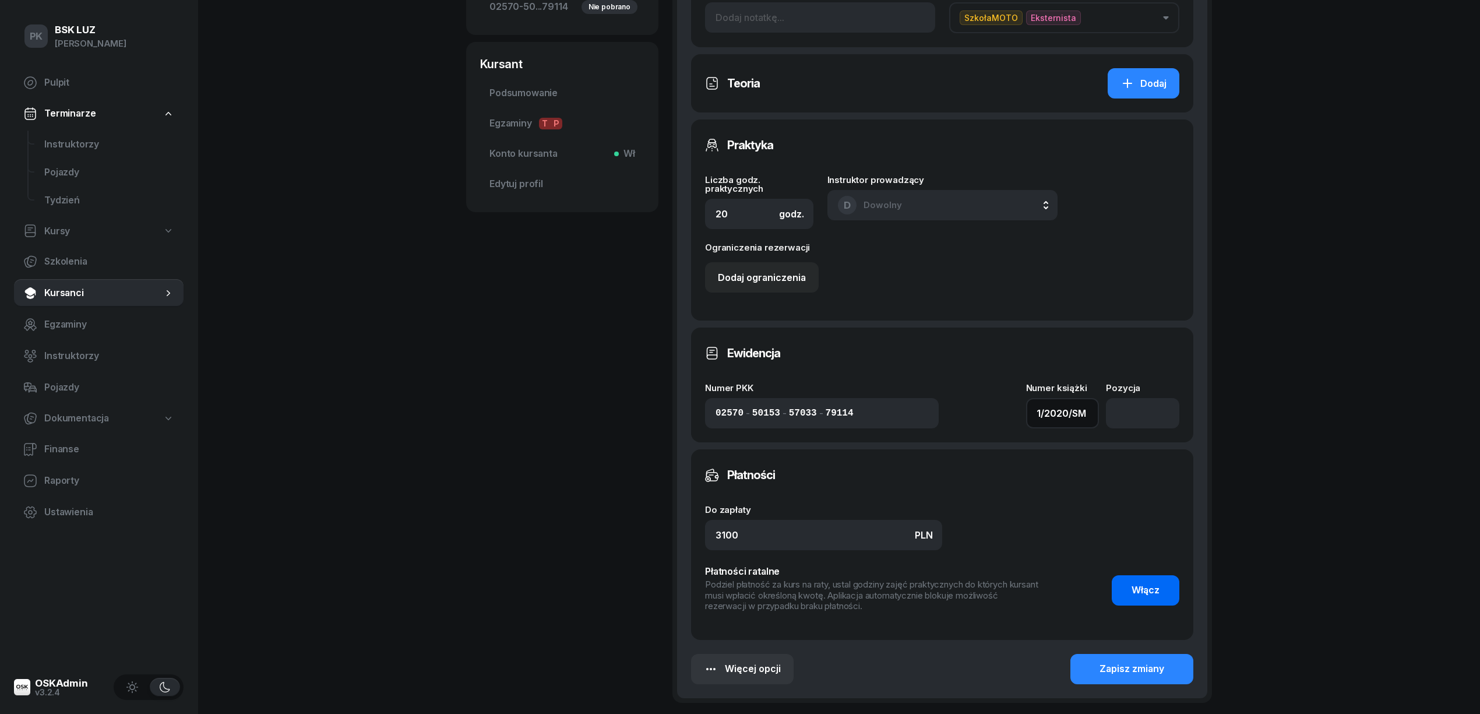
scroll to position [466, 0]
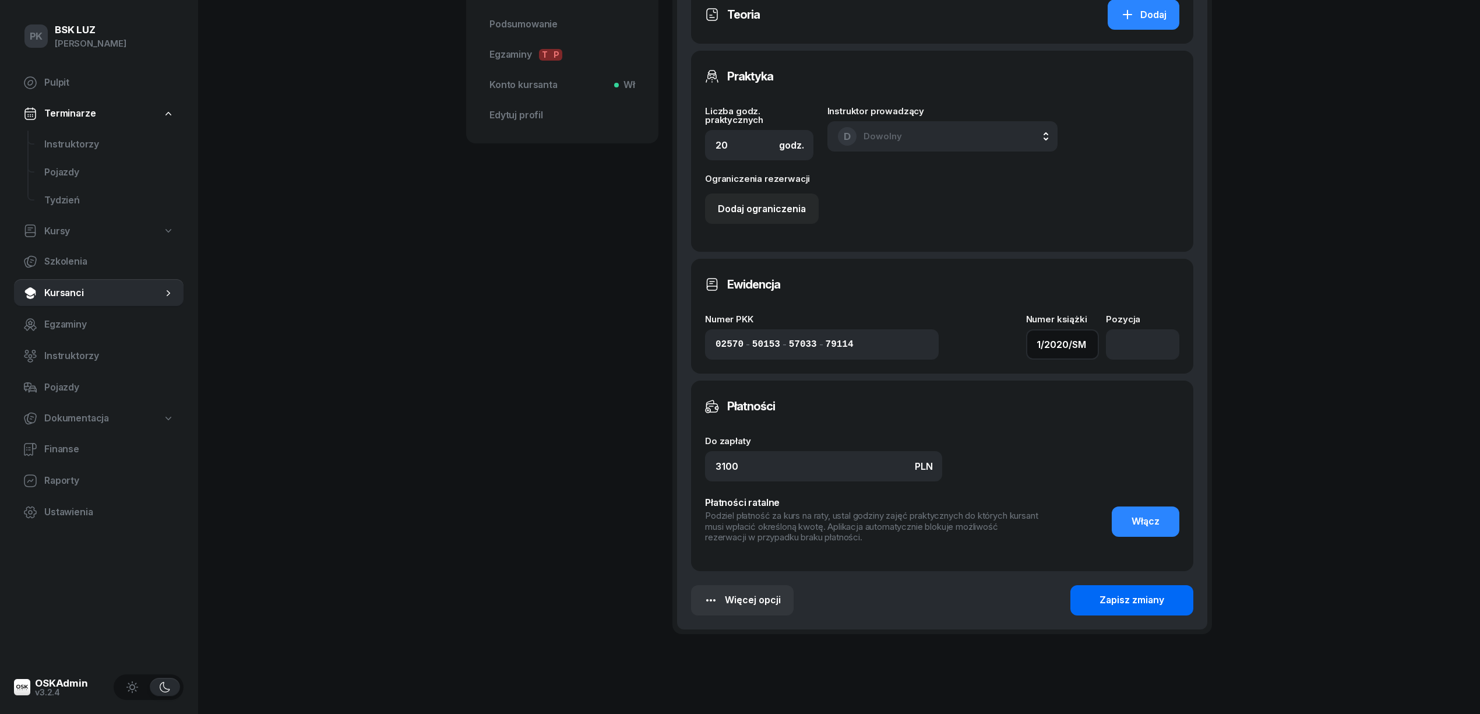
type input "1/2020/SM"
click at [1124, 606] on div "Zapisz zmiany" at bounding box center [1132, 600] width 65 height 15
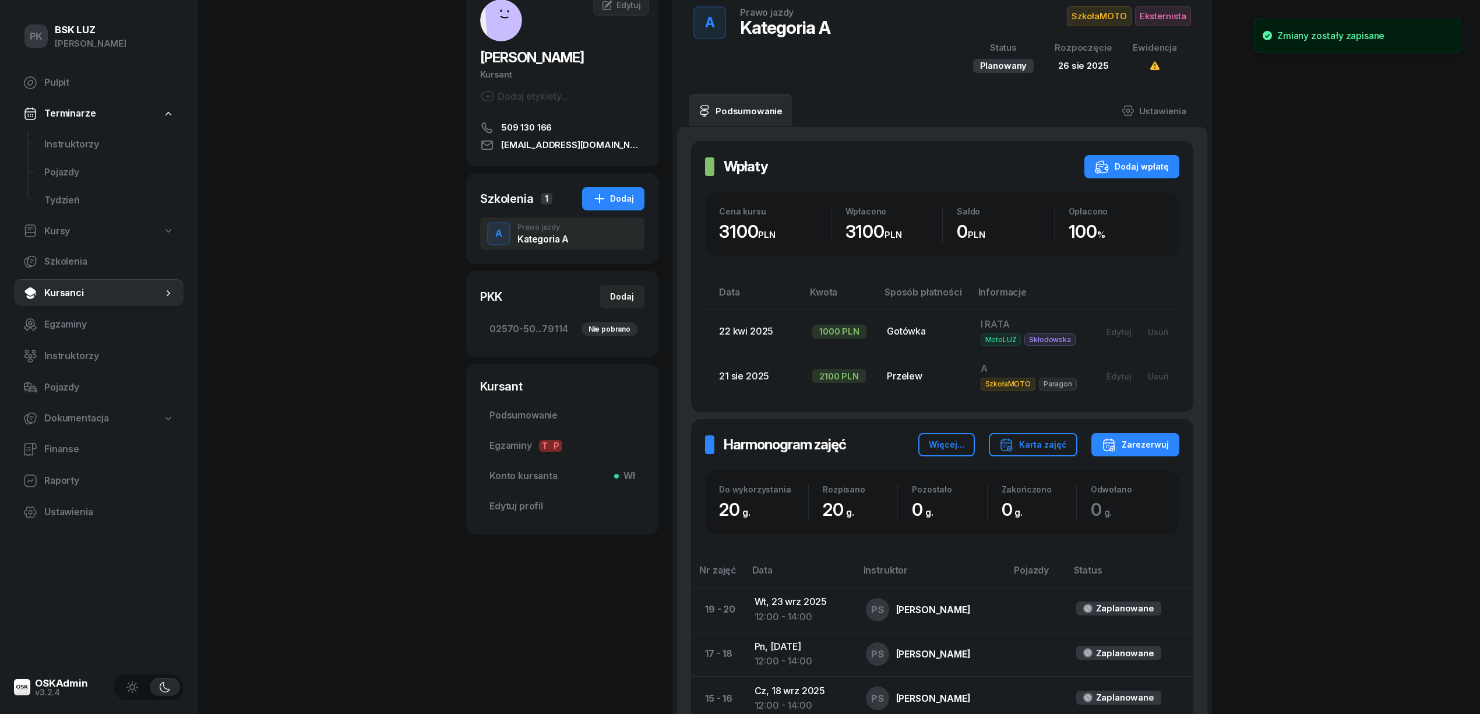
scroll to position [0, 0]
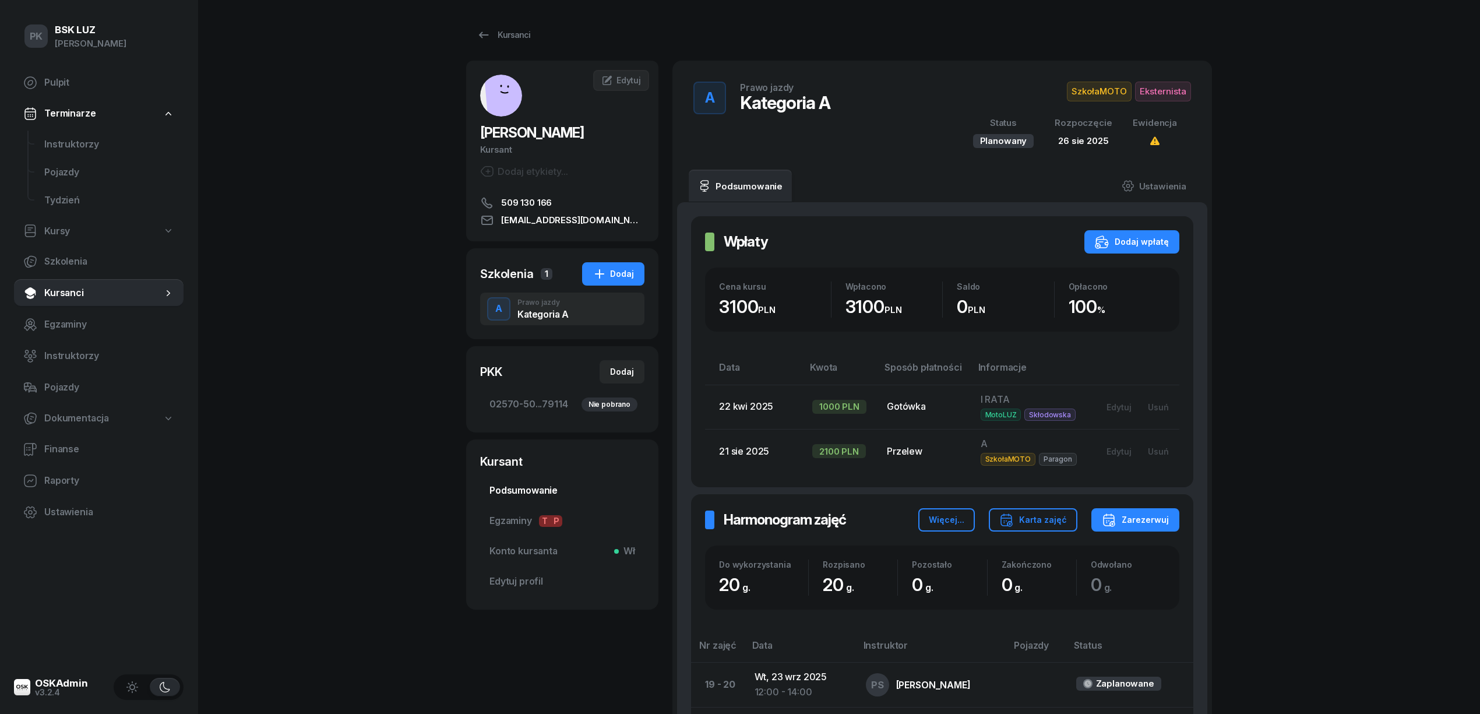
click at [523, 497] on span "Podsumowanie" at bounding box center [563, 490] width 146 height 15
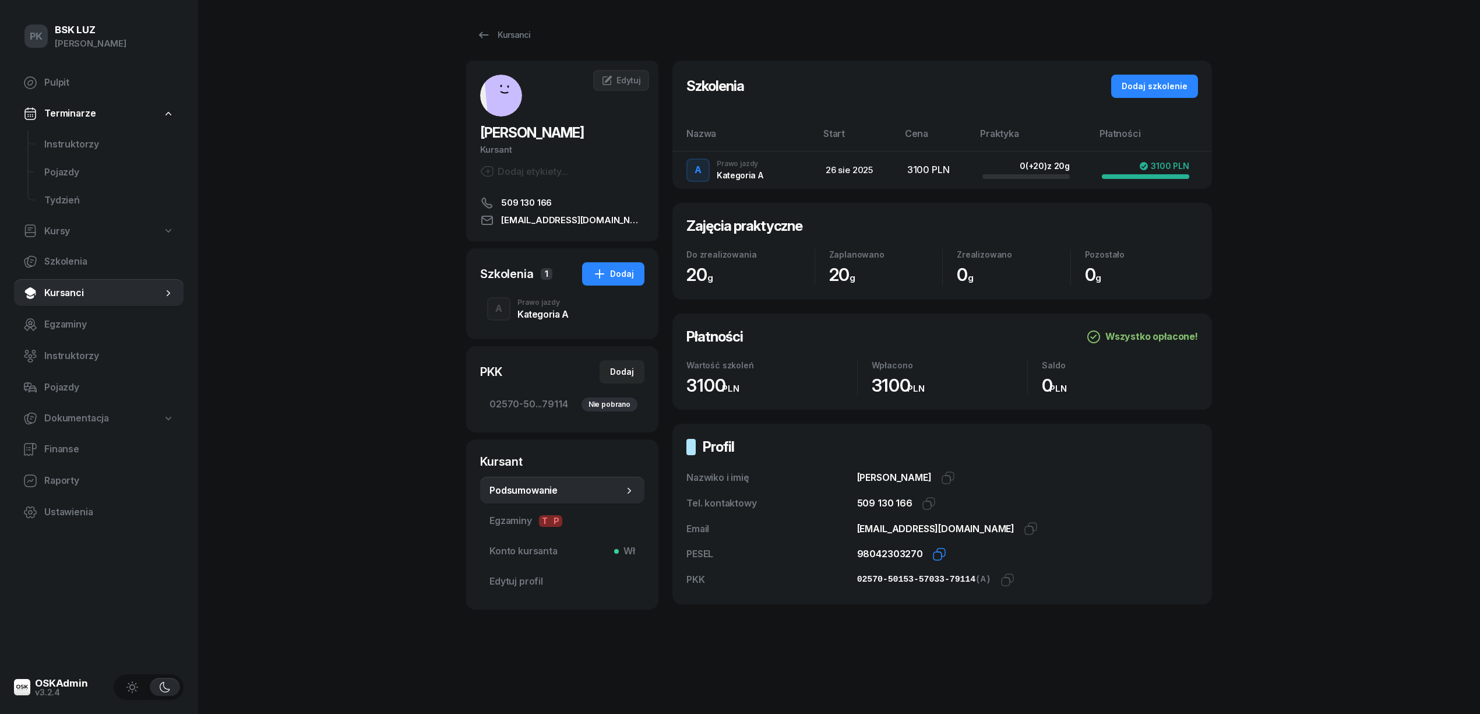
click at [935, 555] on icon "button" at bounding box center [940, 554] width 14 height 14
click at [1001, 581] on icon "button" at bounding box center [1008, 580] width 14 height 14
click at [614, 82] on div "Edytuj" at bounding box center [622, 81] width 40 height 12
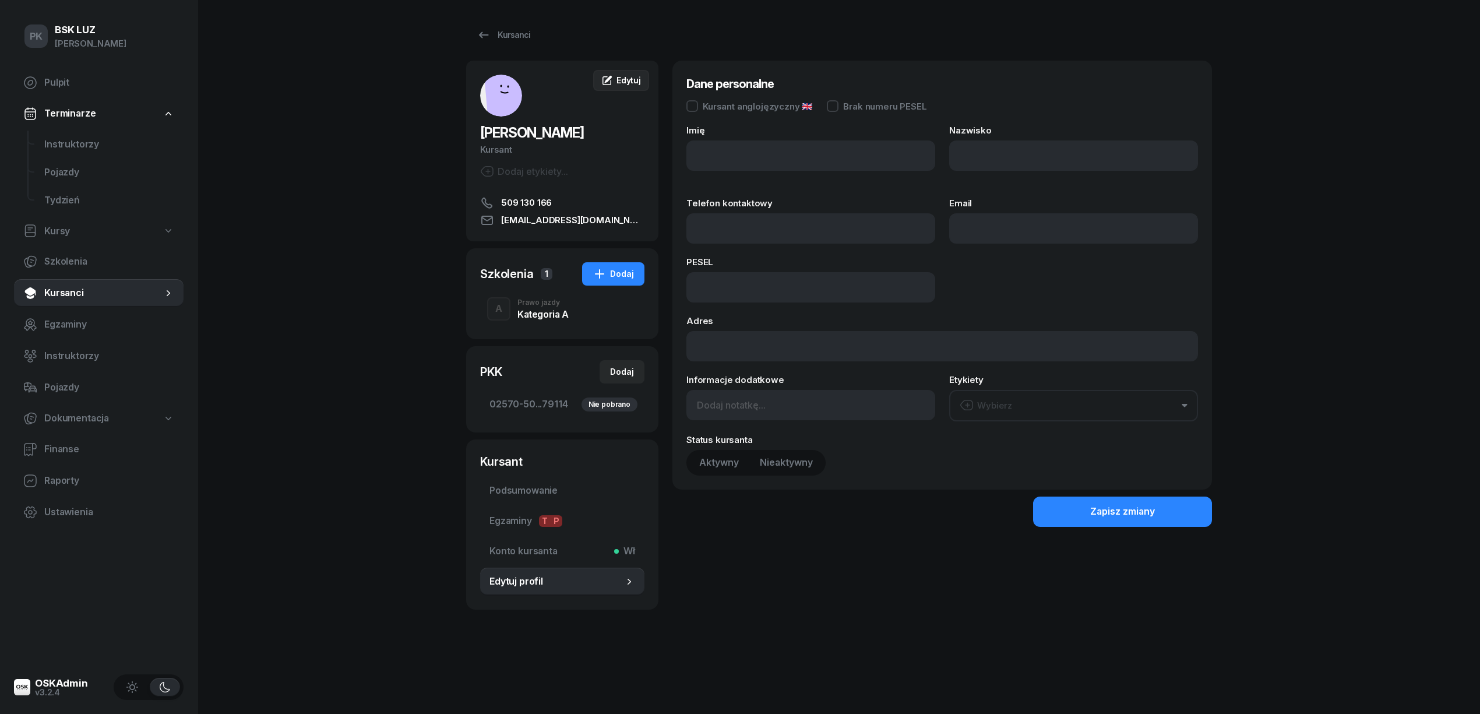
type input "KRZYSZTOF"
type input "ISZCZUK"
type input "509130166"
type input "krzysztofiszczuk@gmail.com"
type input "98042303270"
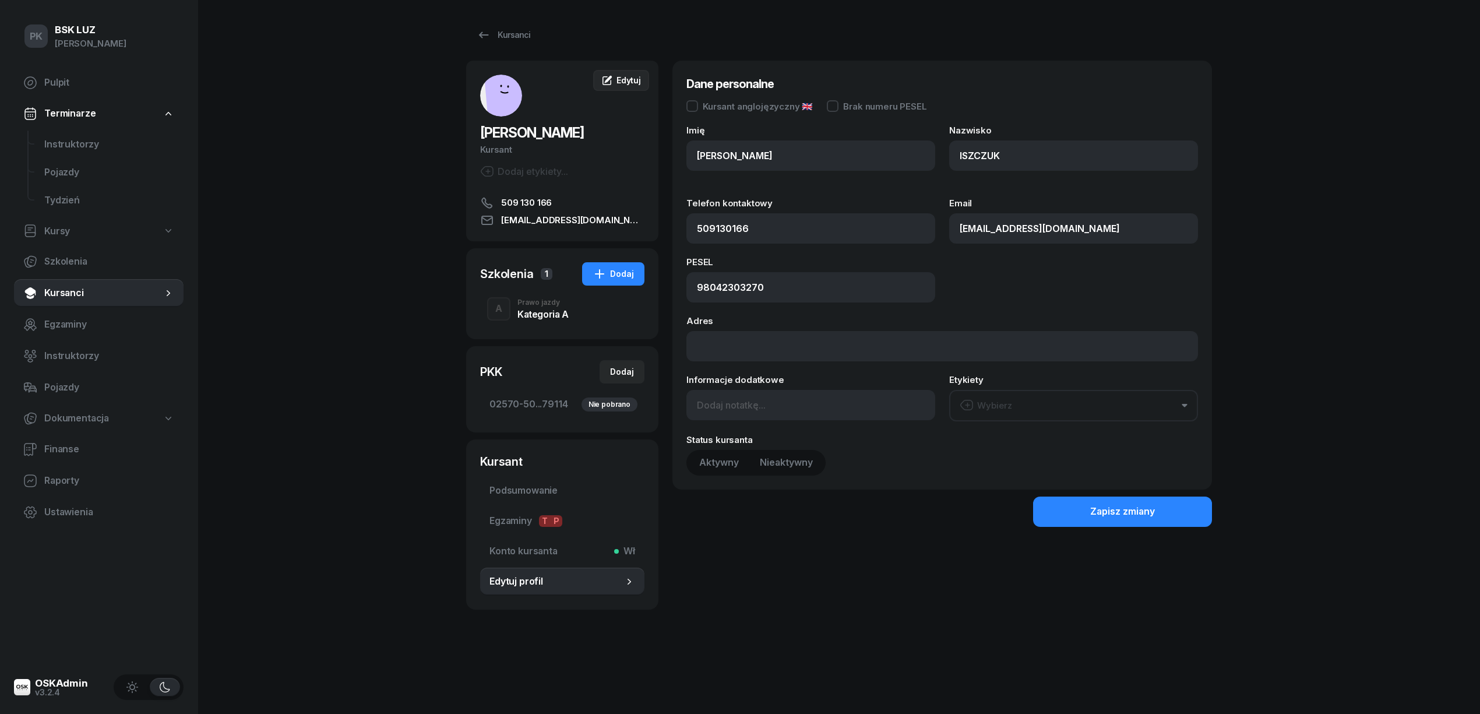
type input "509 130 166"
click at [757, 404] on input at bounding box center [811, 405] width 249 height 30
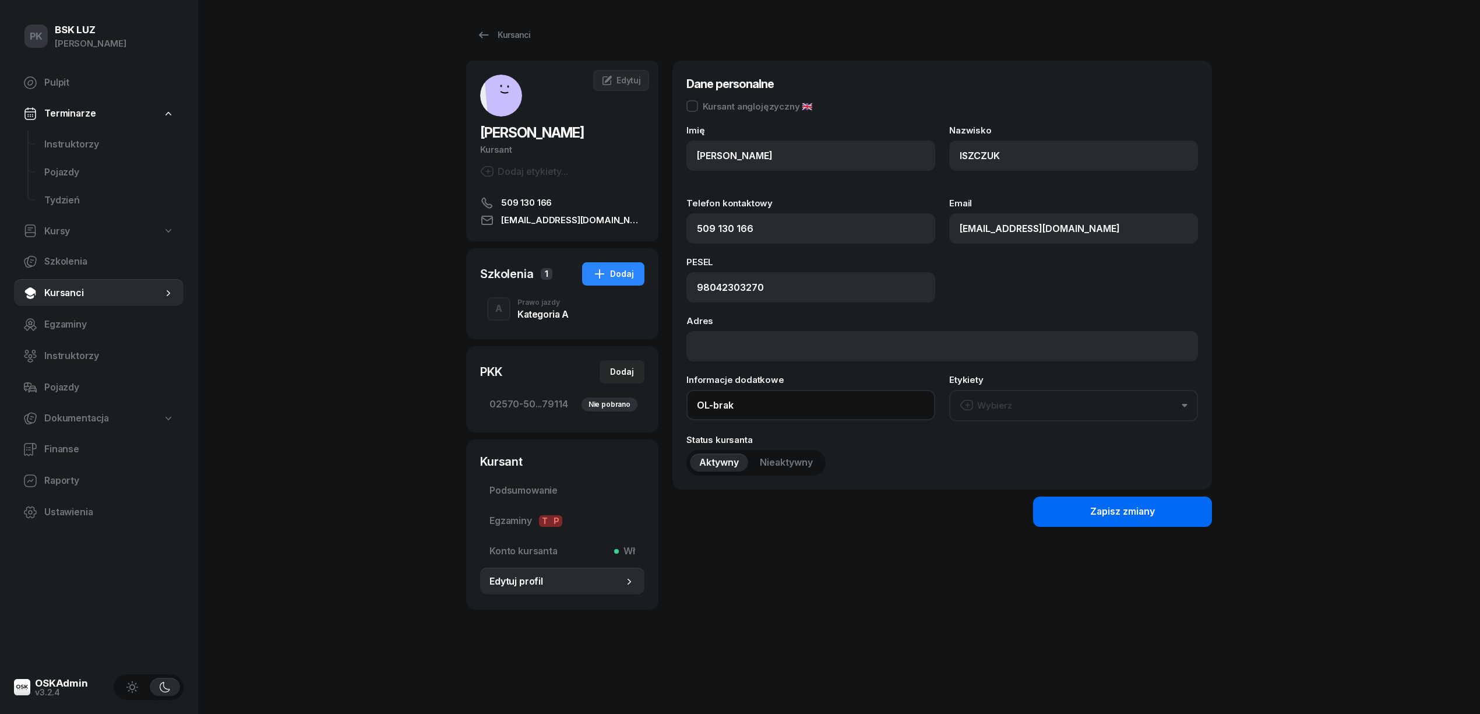
type input "OL-brak"
click at [1057, 506] on button "Zapisz zmiany" at bounding box center [1122, 512] width 179 height 30
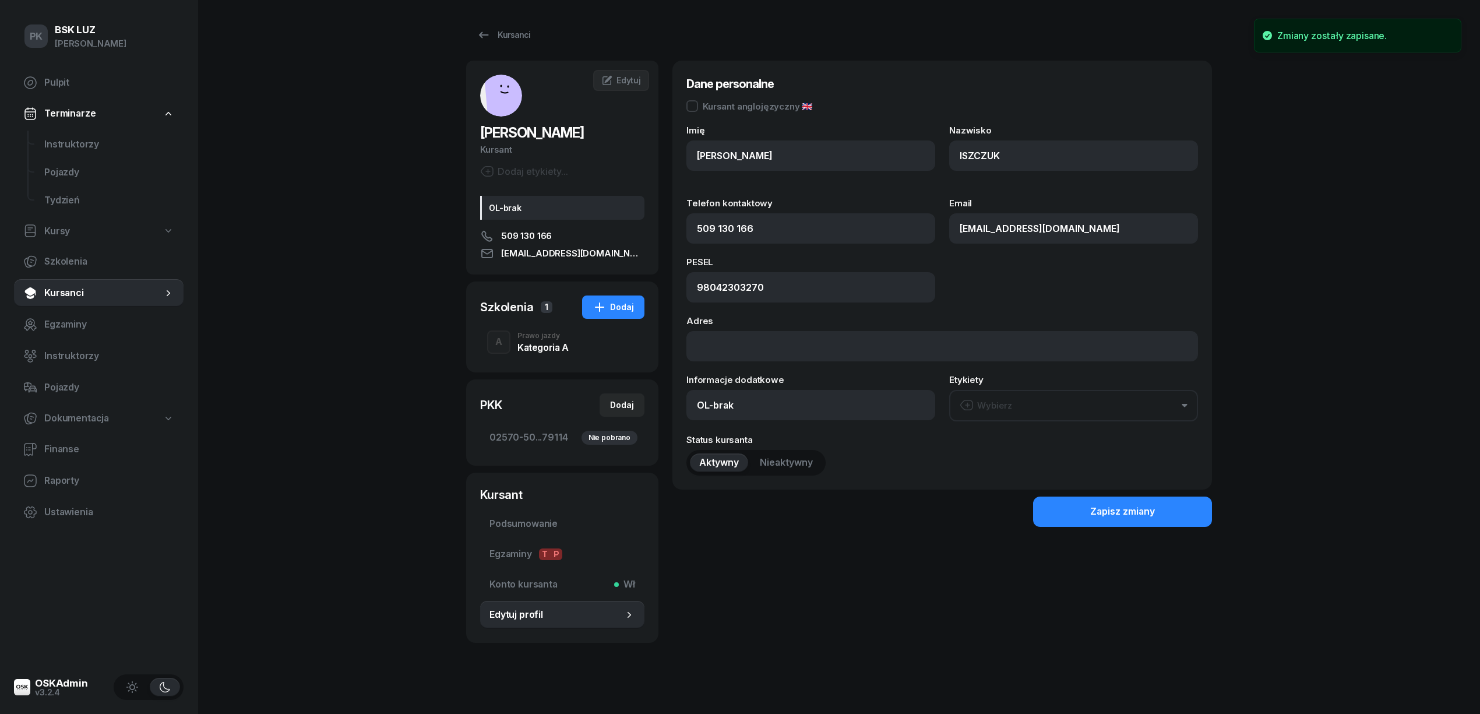
drag, startPoint x: 521, startPoint y: 449, endPoint x: 600, endPoint y: 420, distance: 85.0
click at [521, 449] on link "02570-50...79114 Nie pobrano" at bounding box center [562, 438] width 164 height 28
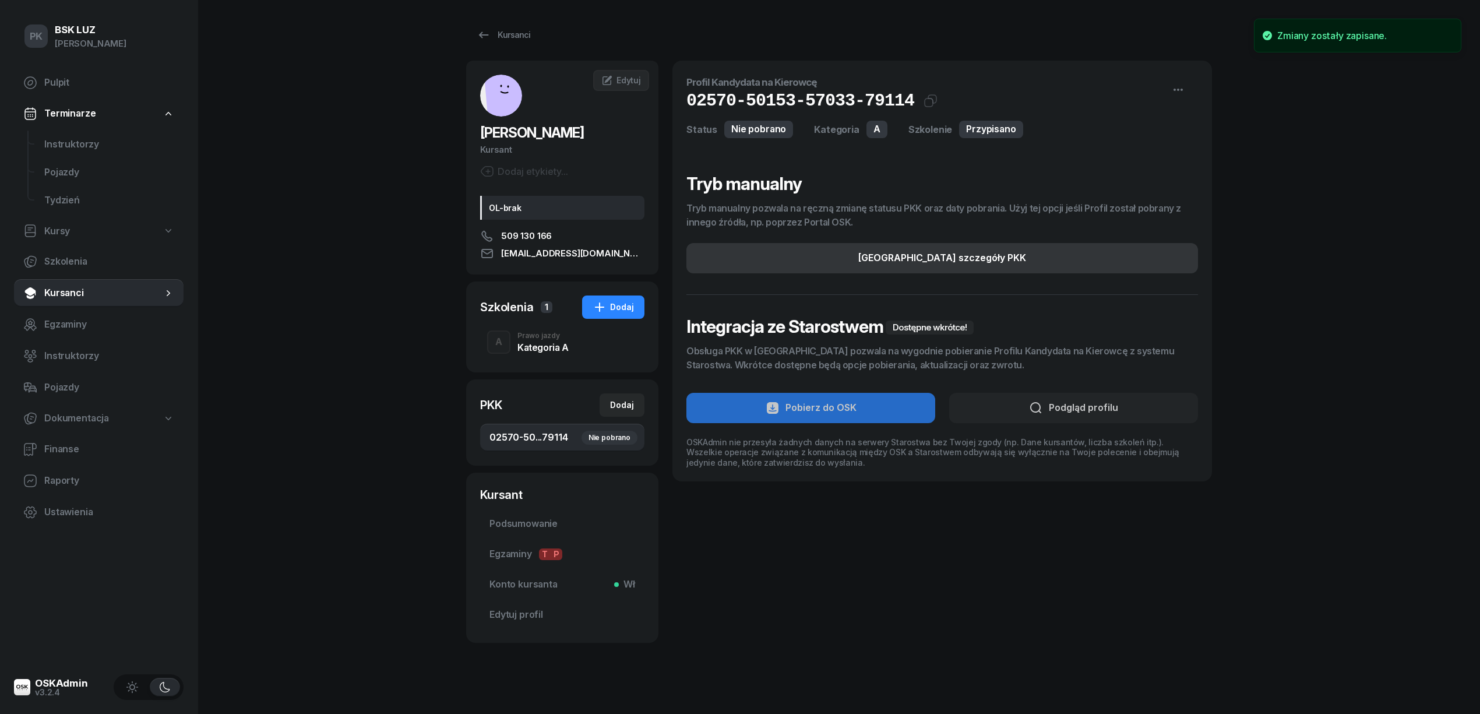
click at [1004, 259] on button "Edytuj szczegóły PKK" at bounding box center [943, 258] width 512 height 30
select select "A"
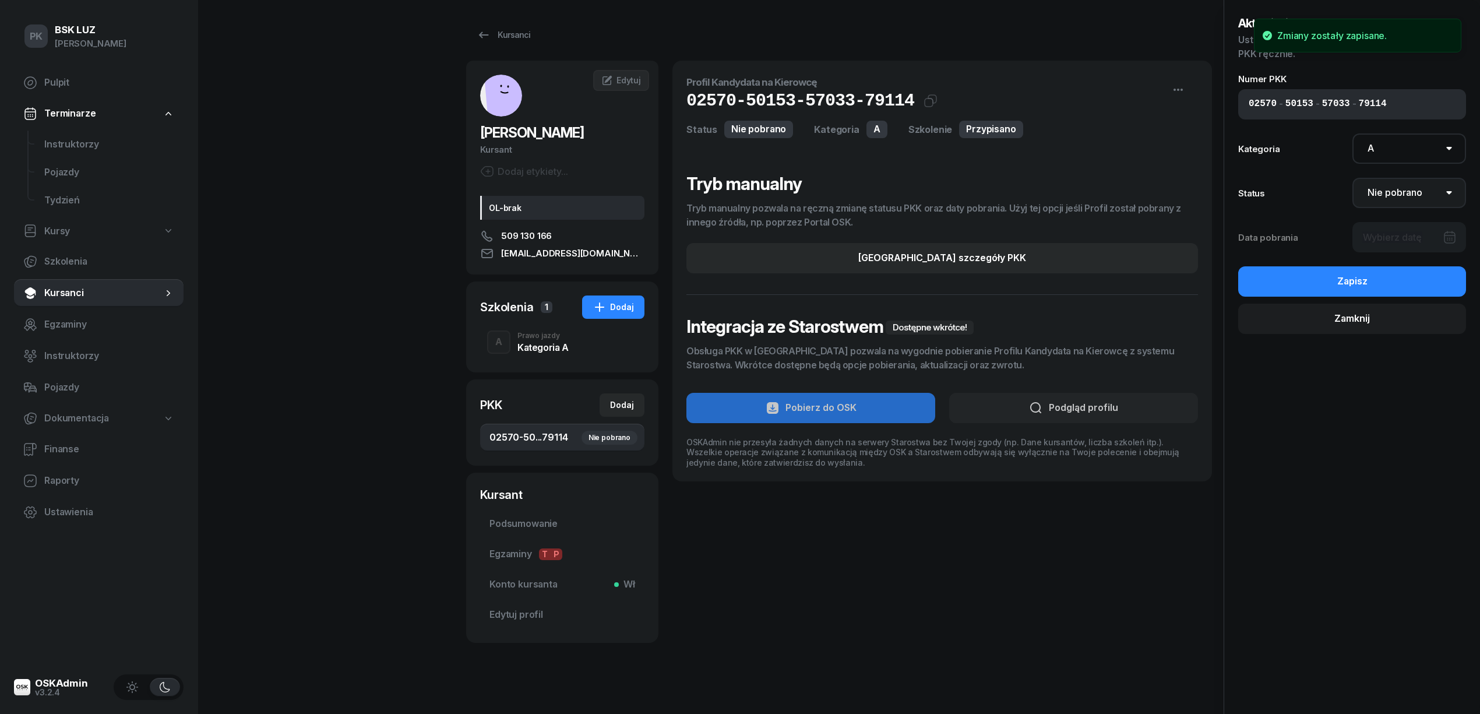
click at [1148, 189] on select "Nie pobrano Pobrano Zwrócono Zaktualizowano" at bounding box center [1410, 193] width 114 height 30
select select "Get"
click at [1148, 178] on select "Nie pobrano Pobrano Zwrócono Zaktualizowano" at bounding box center [1410, 193] width 114 height 30
click at [1148, 251] on div at bounding box center [1410, 237] width 114 height 30
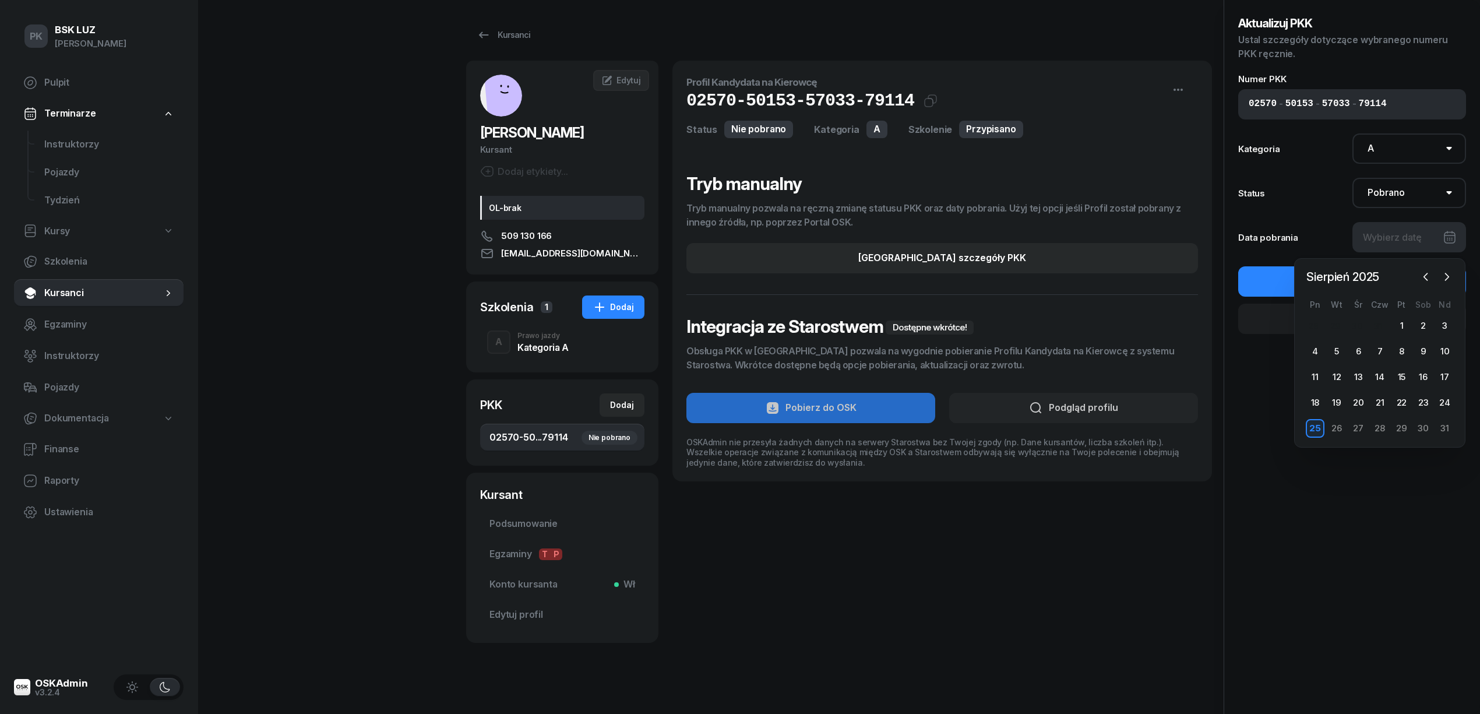
click at [1148, 423] on div "25" at bounding box center [1315, 428] width 19 height 19
type input "25/08/2025"
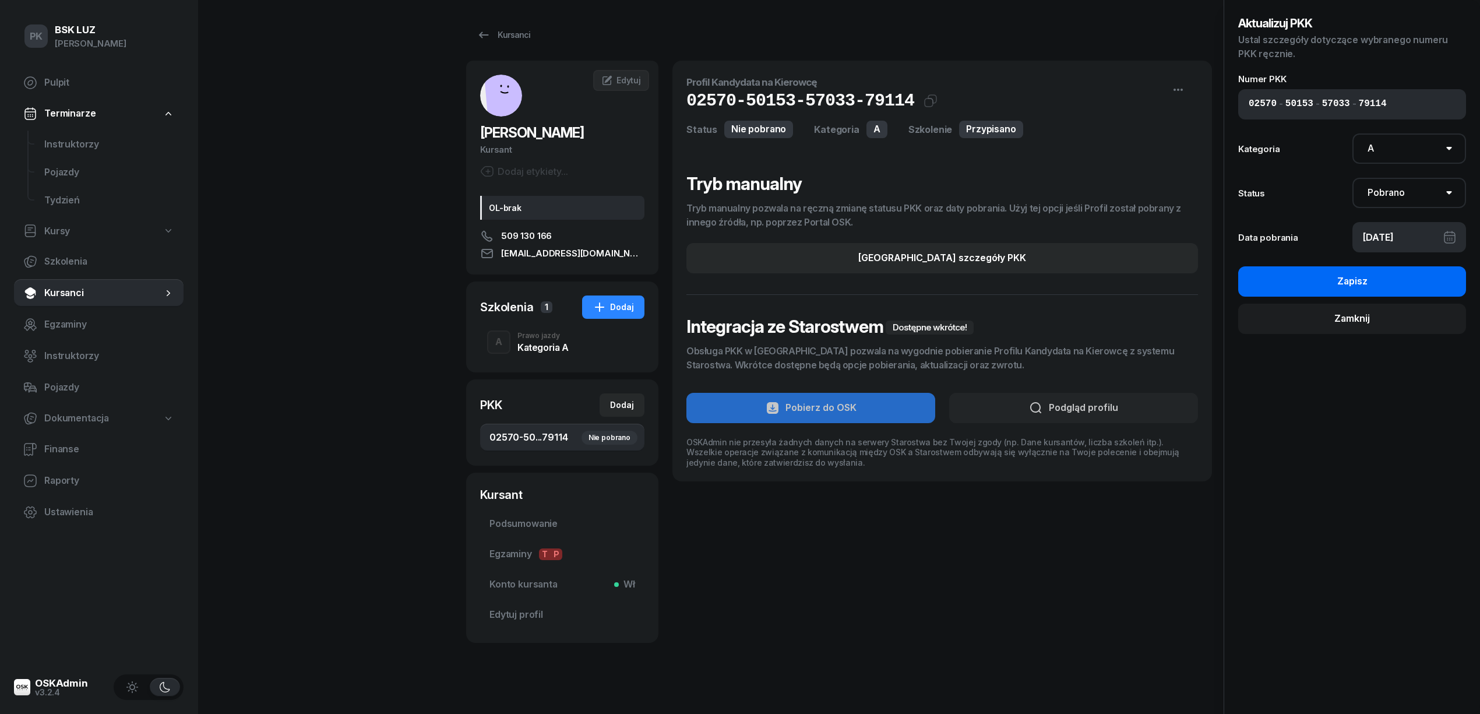
click at [1148, 286] on button "Zapisz" at bounding box center [1353, 281] width 228 height 30
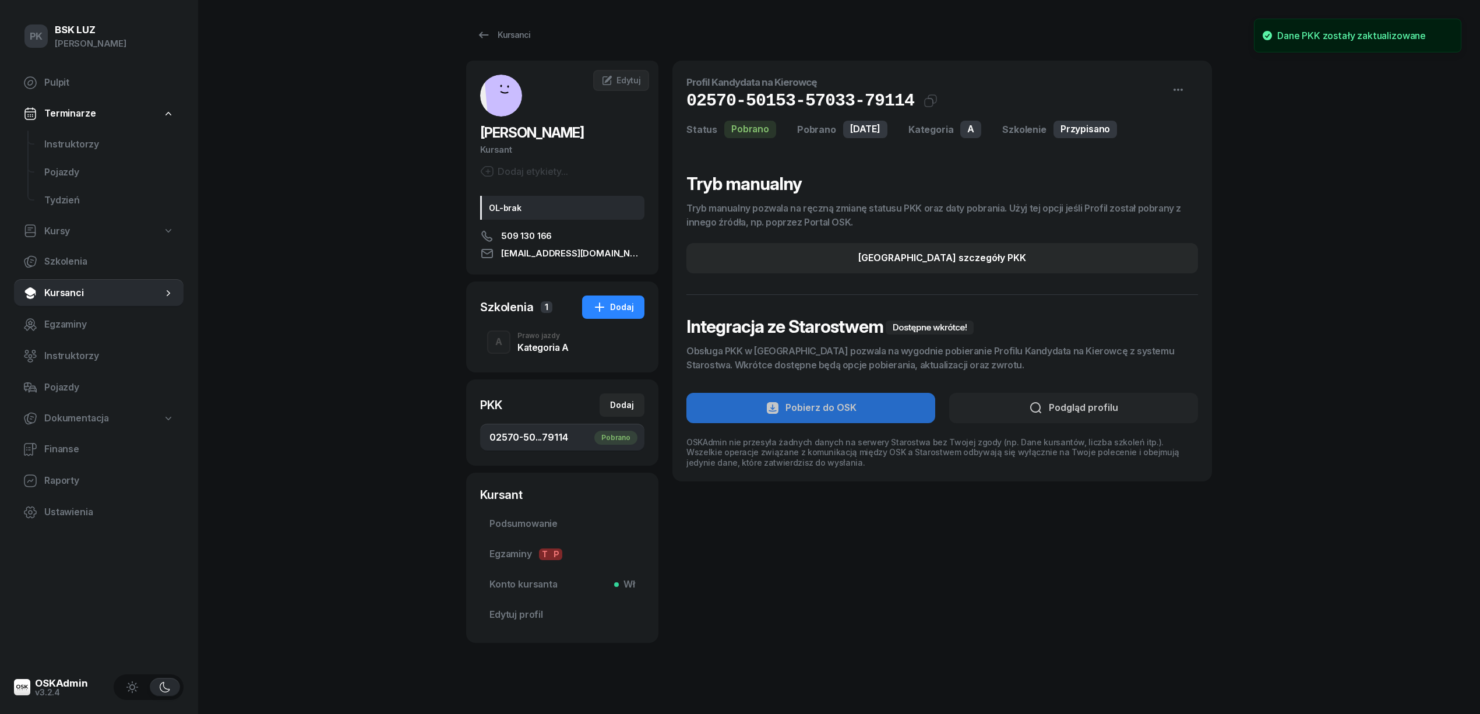
click at [537, 346] on div "Kategoria A" at bounding box center [543, 347] width 51 height 9
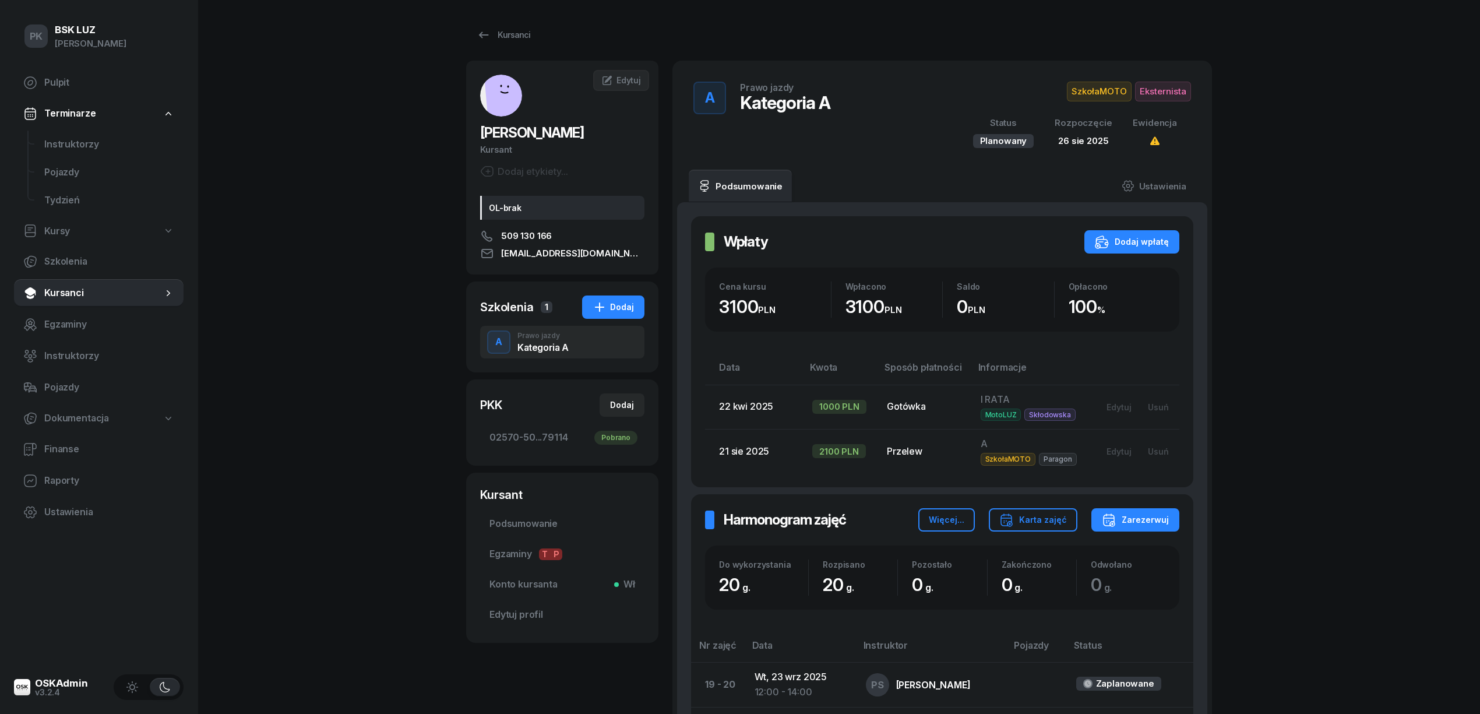
click at [1148, 90] on span "Eksternista" at bounding box center [1163, 92] width 56 height 20
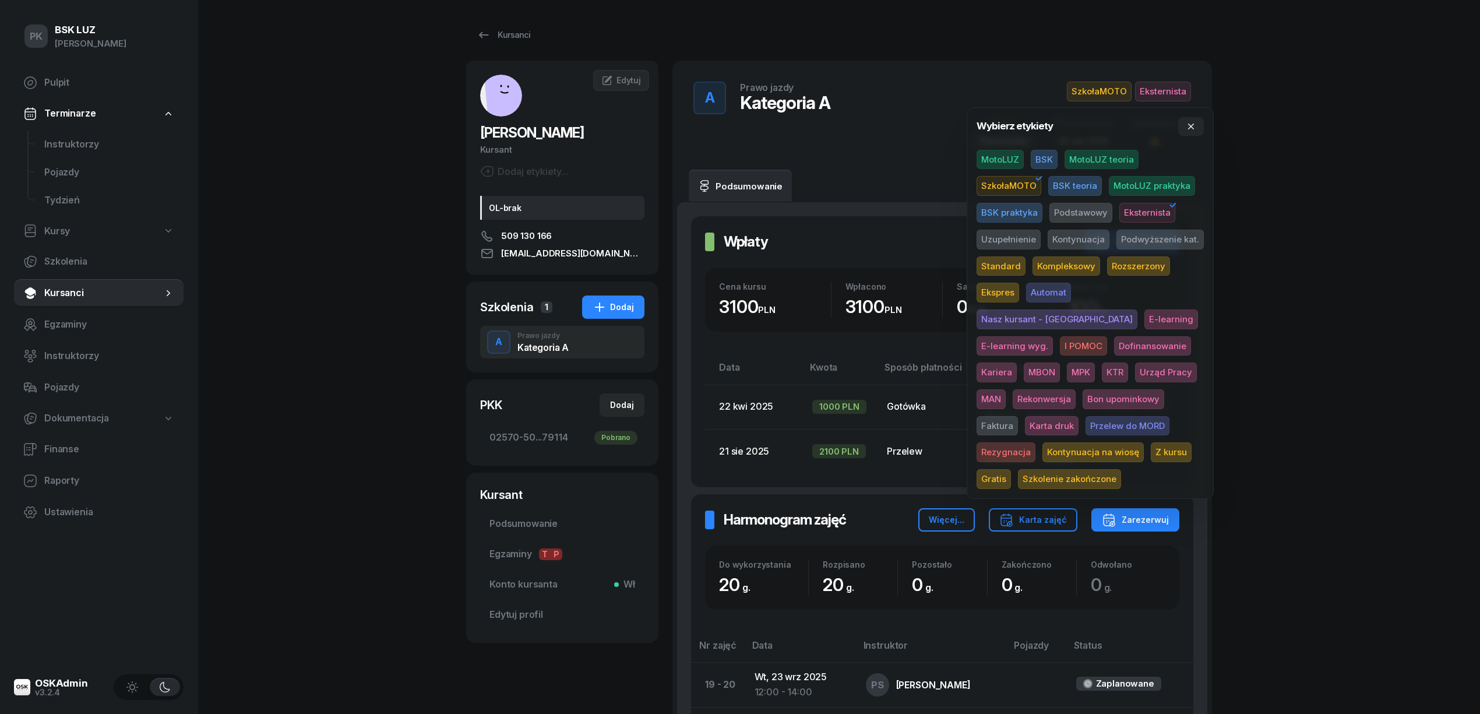
click at [1148, 209] on div "PK BSK LUZ Piotr Klimek Pulpit Terminarze Instruktorzy Pojazdy Tydzień Kursy Sz…" at bounding box center [740, 631] width 1480 height 1263
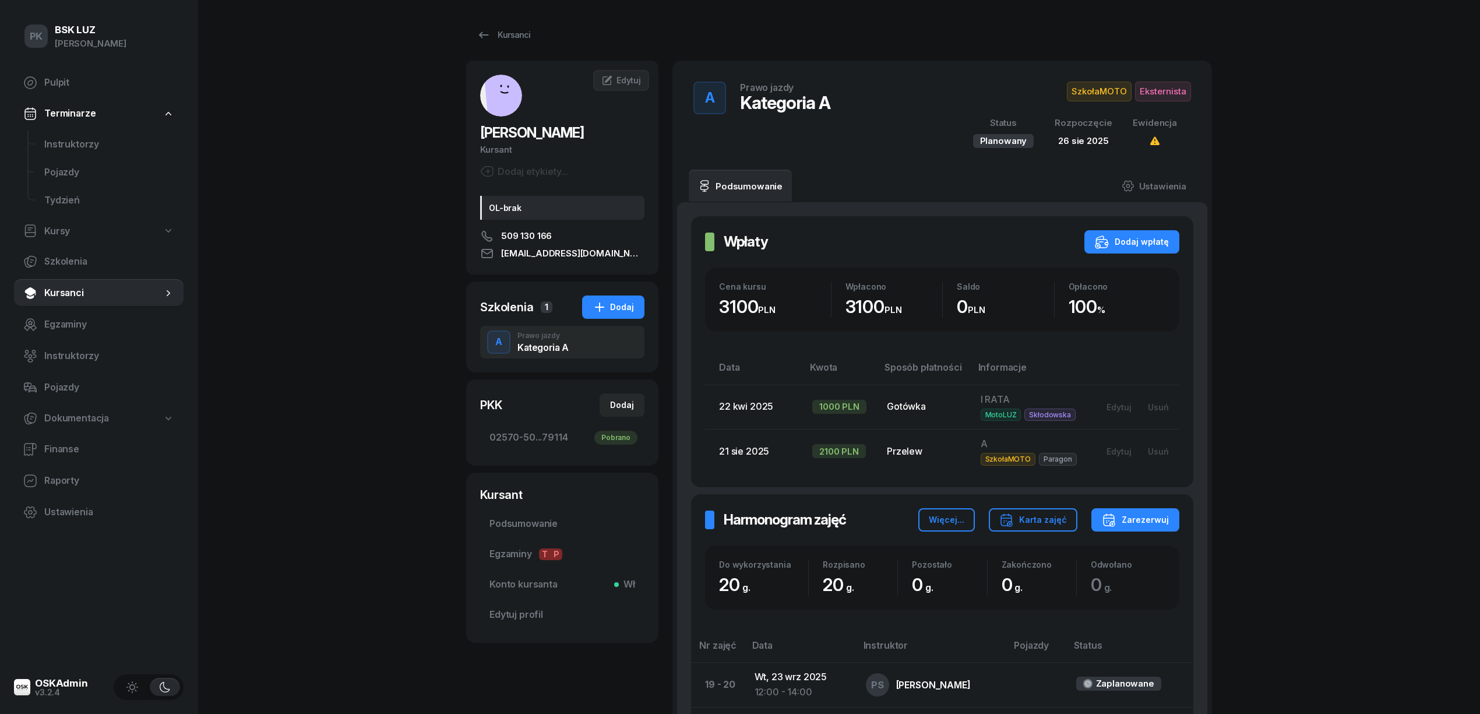
click at [1148, 93] on span "Eksternista" at bounding box center [1163, 92] width 56 height 20
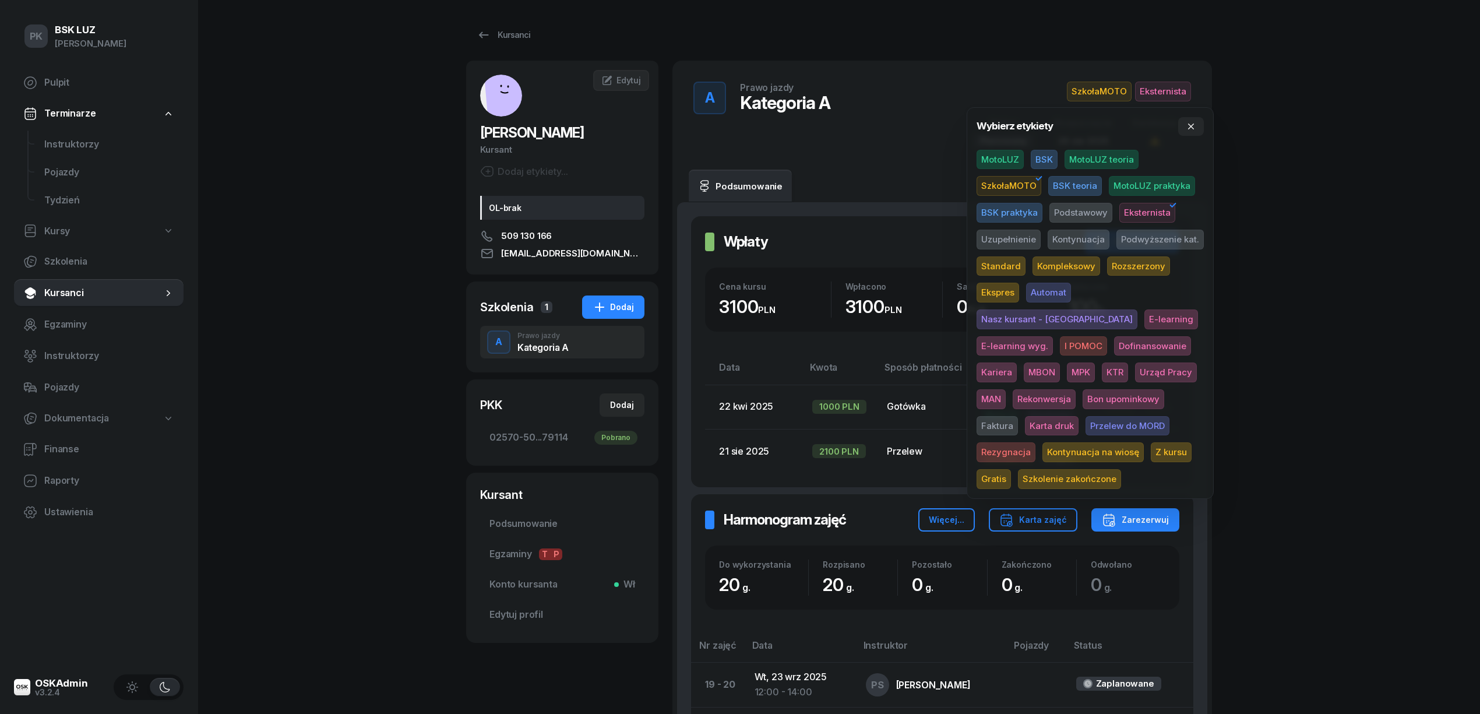
click at [1079, 416] on span "Karta druk" at bounding box center [1052, 426] width 54 height 20
click at [1148, 323] on div "PK BSK LUZ Piotr Klimek Pulpit Terminarze Instruktorzy Pojazdy Tydzień Kursy Sz…" at bounding box center [740, 631] width 1480 height 1263
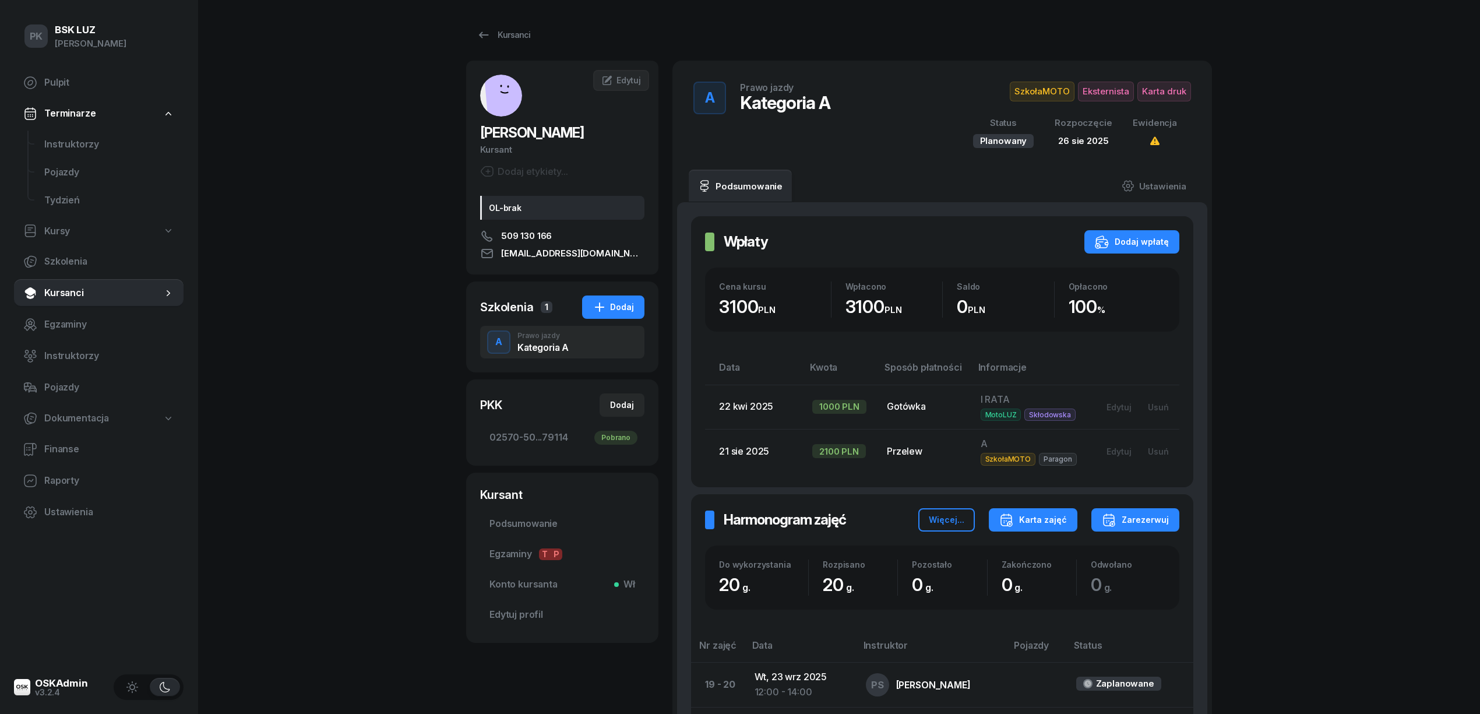
click at [1033, 530] on button "Karta zajęć" at bounding box center [1033, 519] width 89 height 23
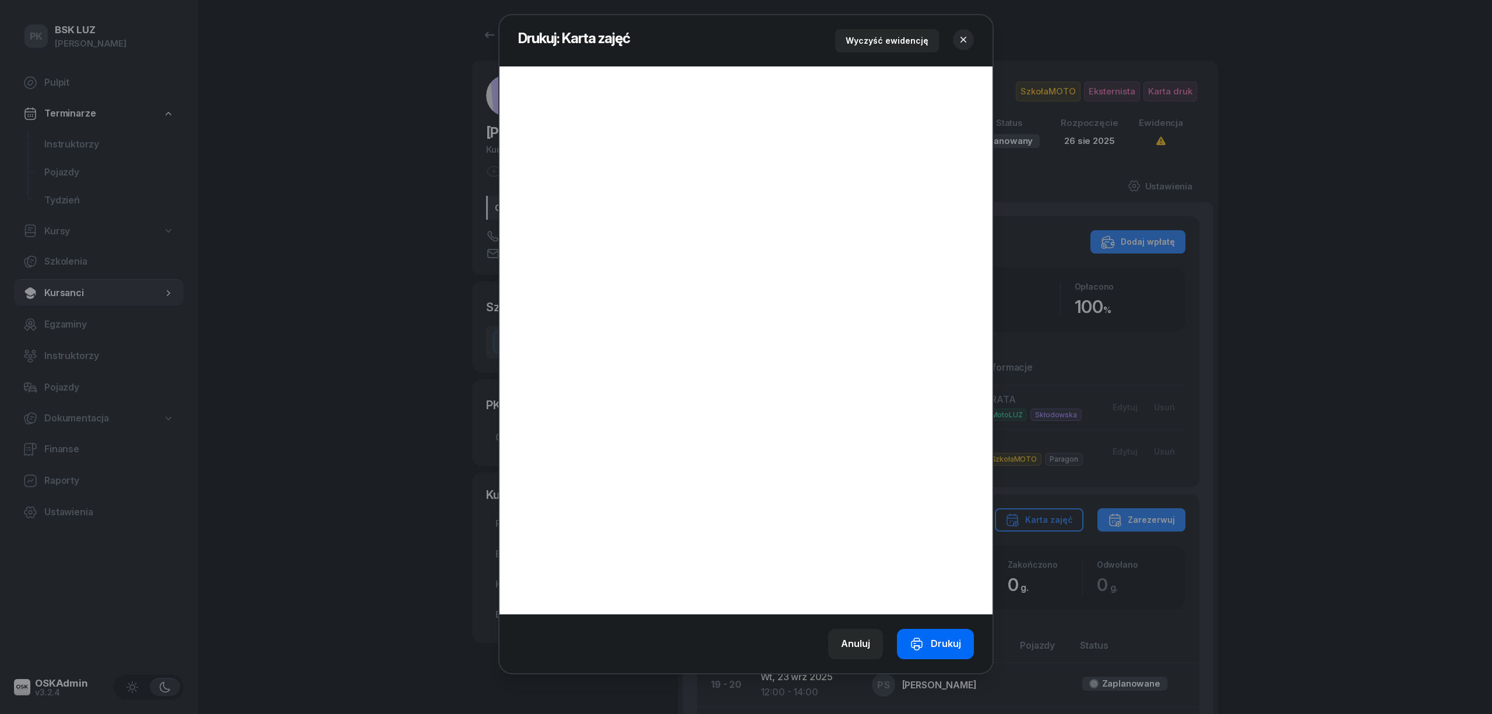
click at [944, 638] on div "Drukuj" at bounding box center [935, 643] width 51 height 15
click at [959, 38] on icon "button" at bounding box center [964, 40] width 12 height 12
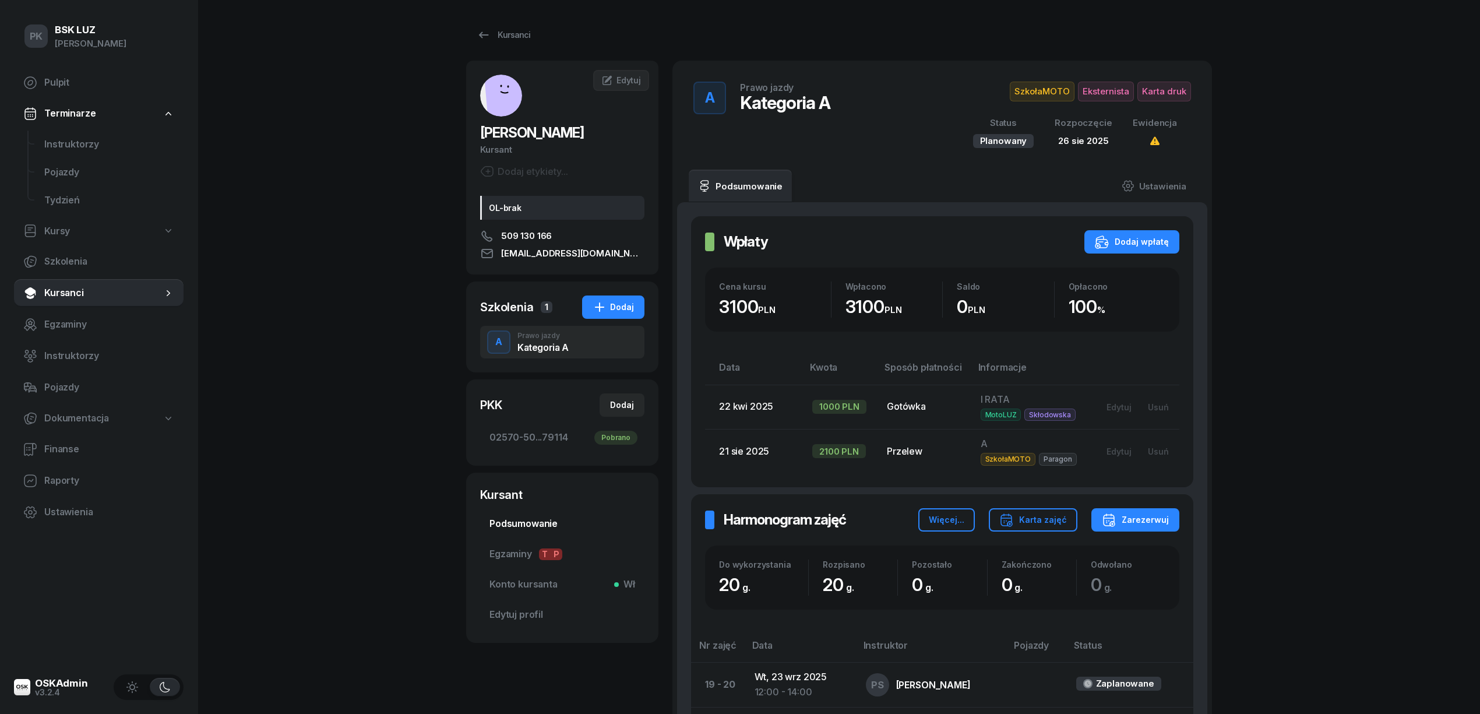
click at [521, 516] on span "Podsumowanie" at bounding box center [563, 523] width 146 height 15
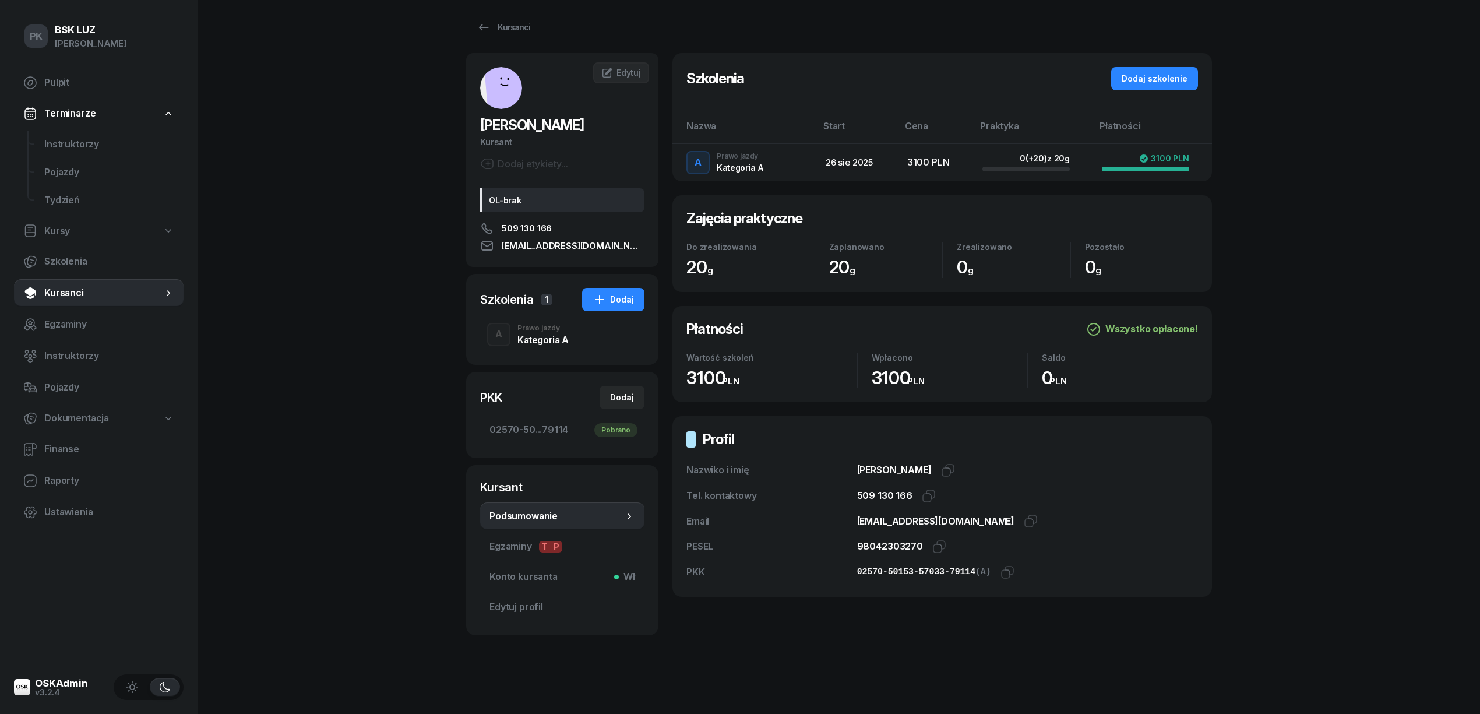
scroll to position [8, 0]
click at [567, 342] on div "Kategoria A" at bounding box center [543, 339] width 51 height 9
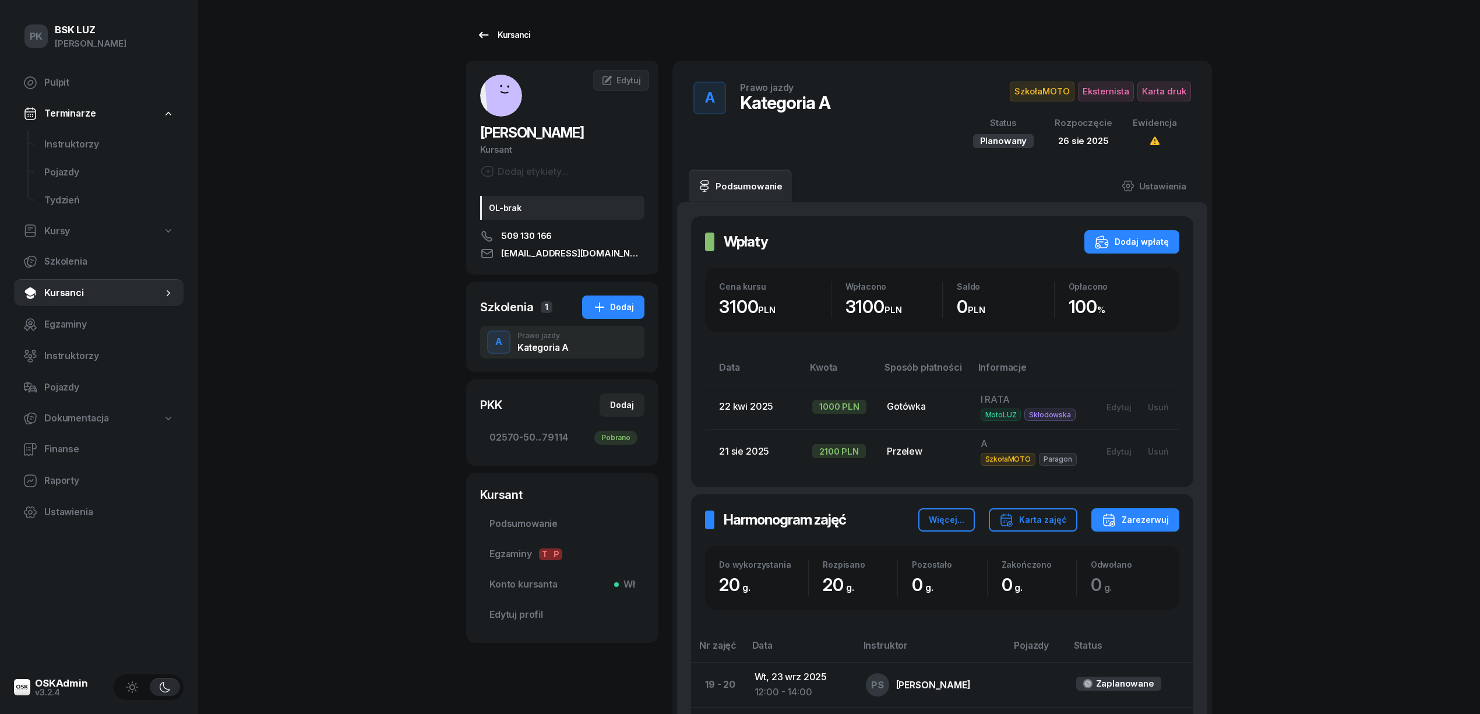
drag, startPoint x: 513, startPoint y: 21, endPoint x: 506, endPoint y: 42, distance: 22.1
click at [513, 22] on div "Kursanci ISZCZUK KRZYSZTOF Kursant Dodaj etykiety... OL-brak 509 130 166 krzysz…" at bounding box center [839, 603] width 746 height 1207
click at [507, 42] on link "Kursanci" at bounding box center [503, 34] width 75 height 23
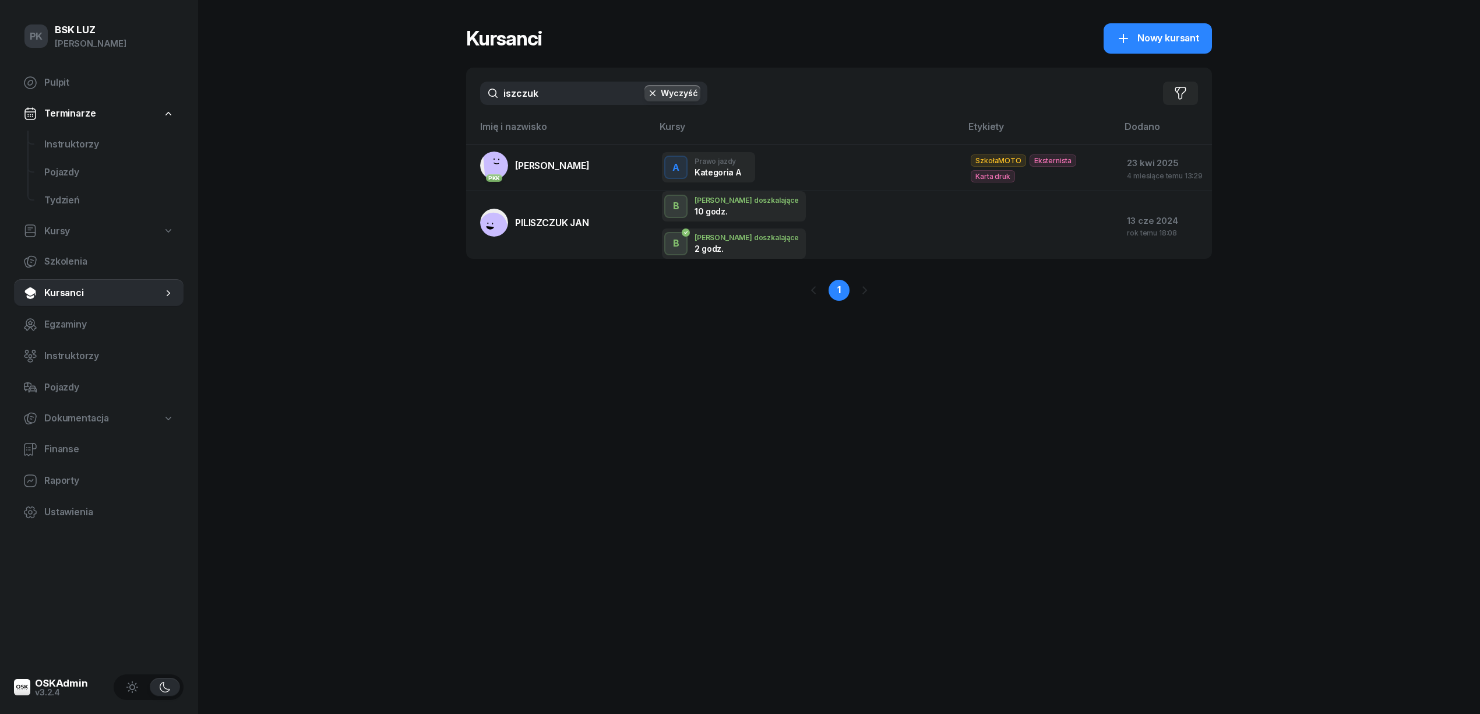
drag, startPoint x: 515, startPoint y: 93, endPoint x: 483, endPoint y: 94, distance: 32.6
click at [483, 94] on input "iszczuk" at bounding box center [593, 93] width 227 height 23
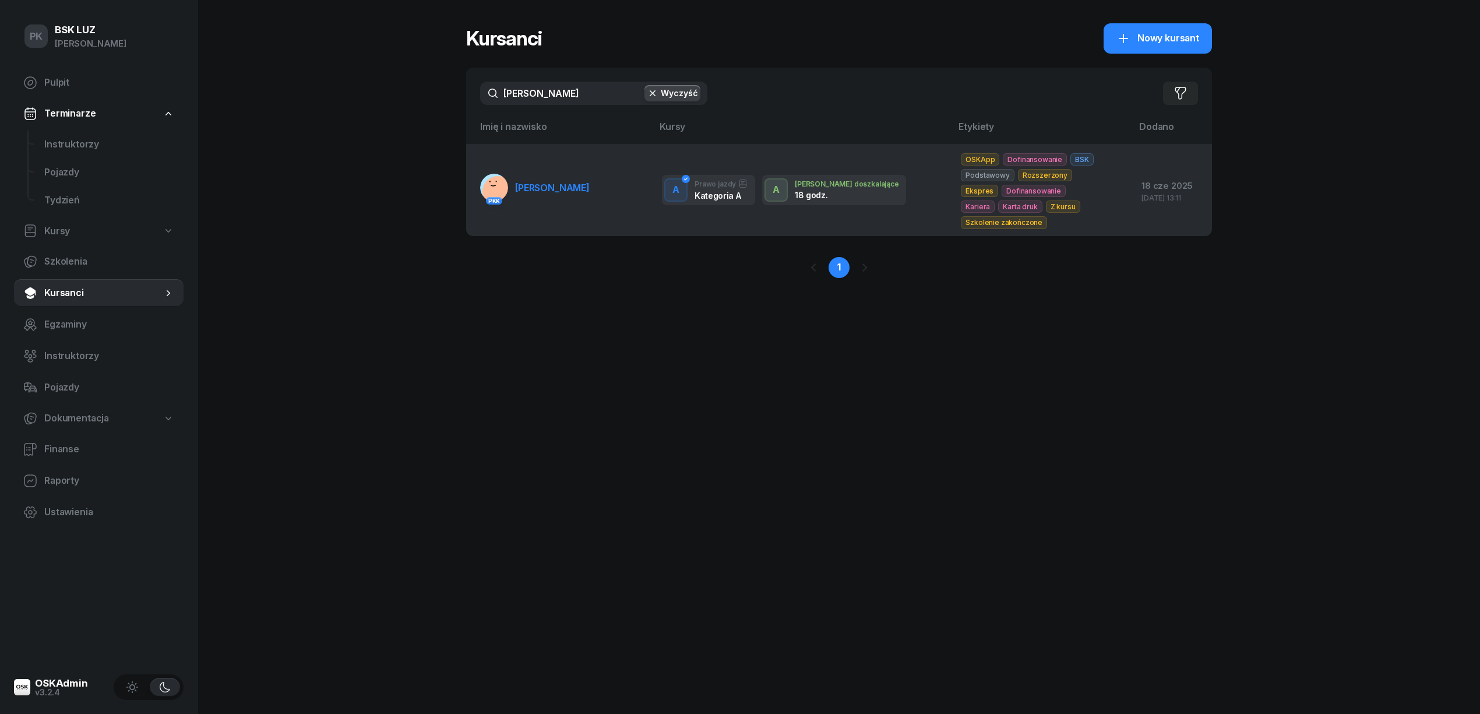
type input "maciejasz"
click at [590, 189] on span "MACIEJASZ KRZYSZTOF" at bounding box center [552, 188] width 75 height 12
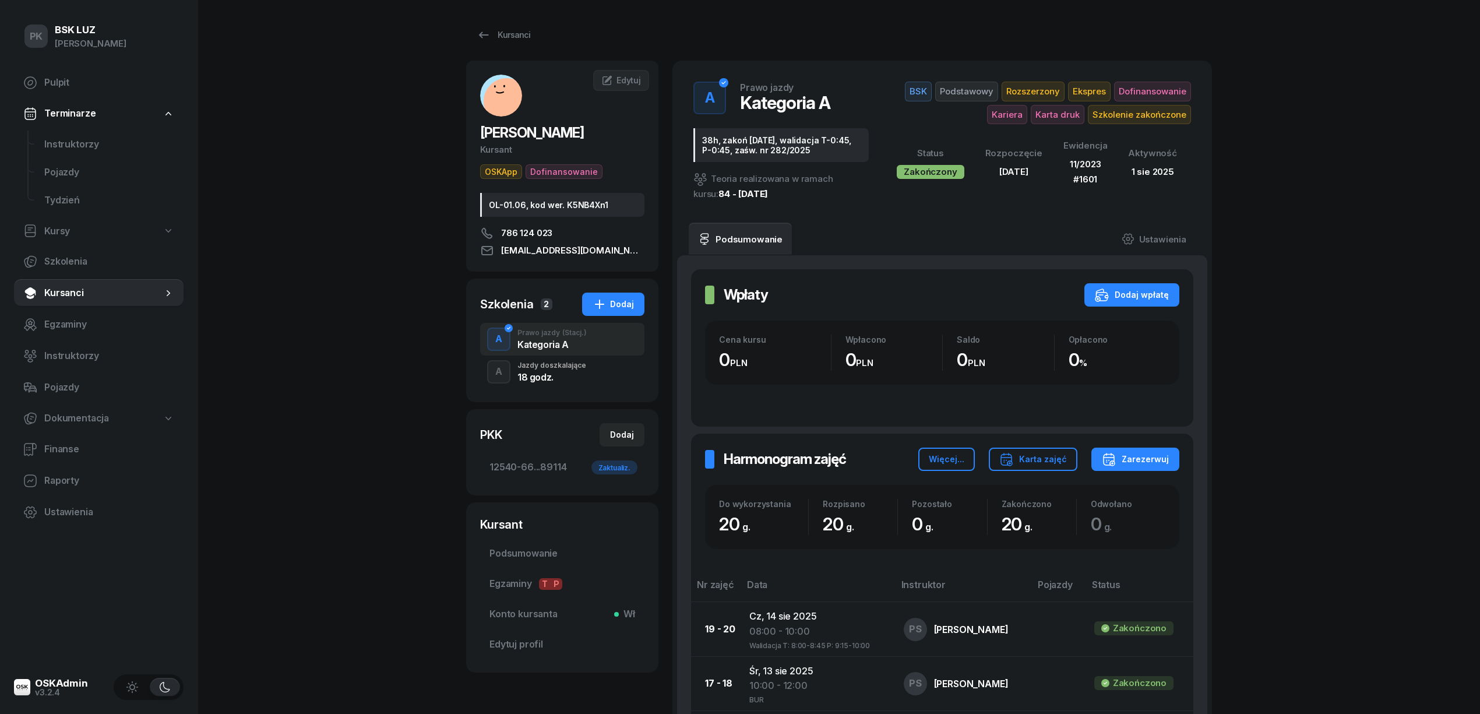
click at [556, 369] on div "Jazdy doszkalające" at bounding box center [552, 365] width 69 height 7
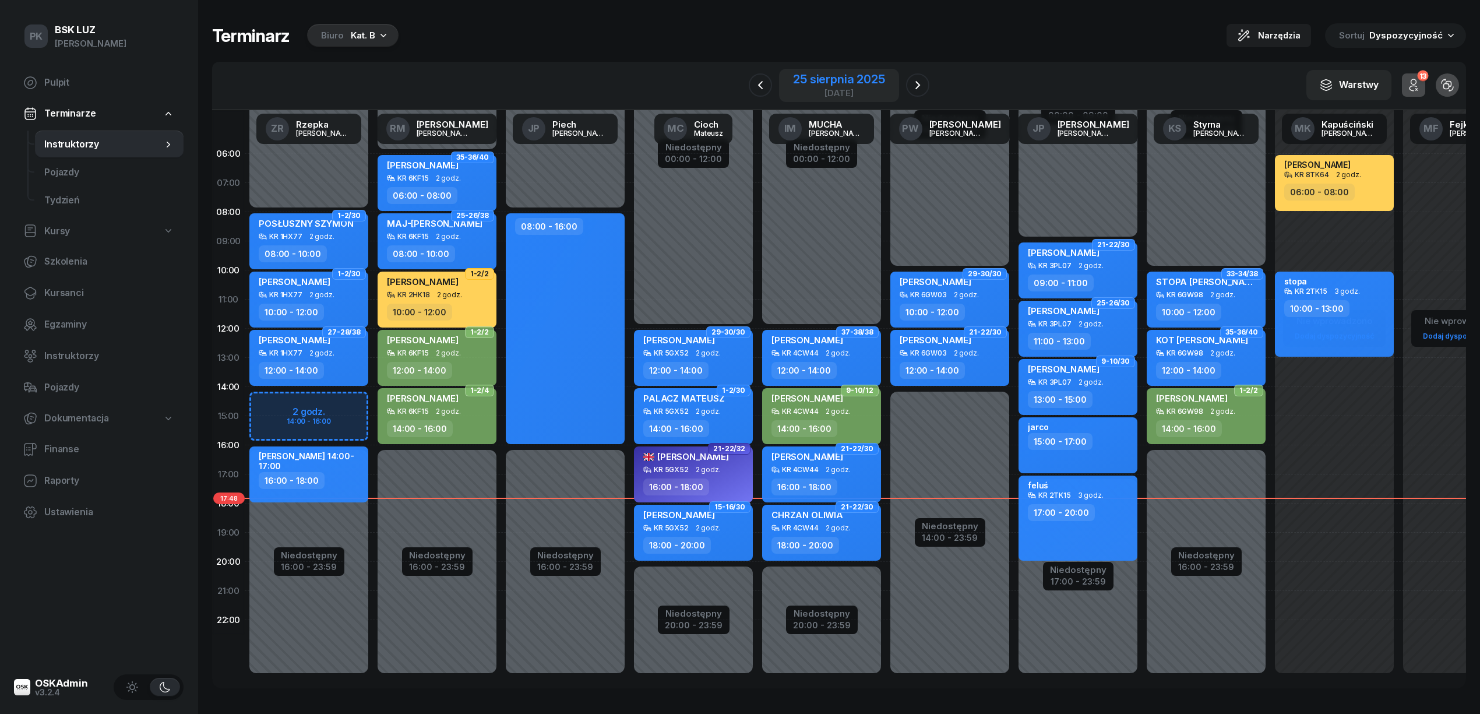
click at [841, 82] on div "25 sierpnia 2025" at bounding box center [839, 79] width 92 height 12
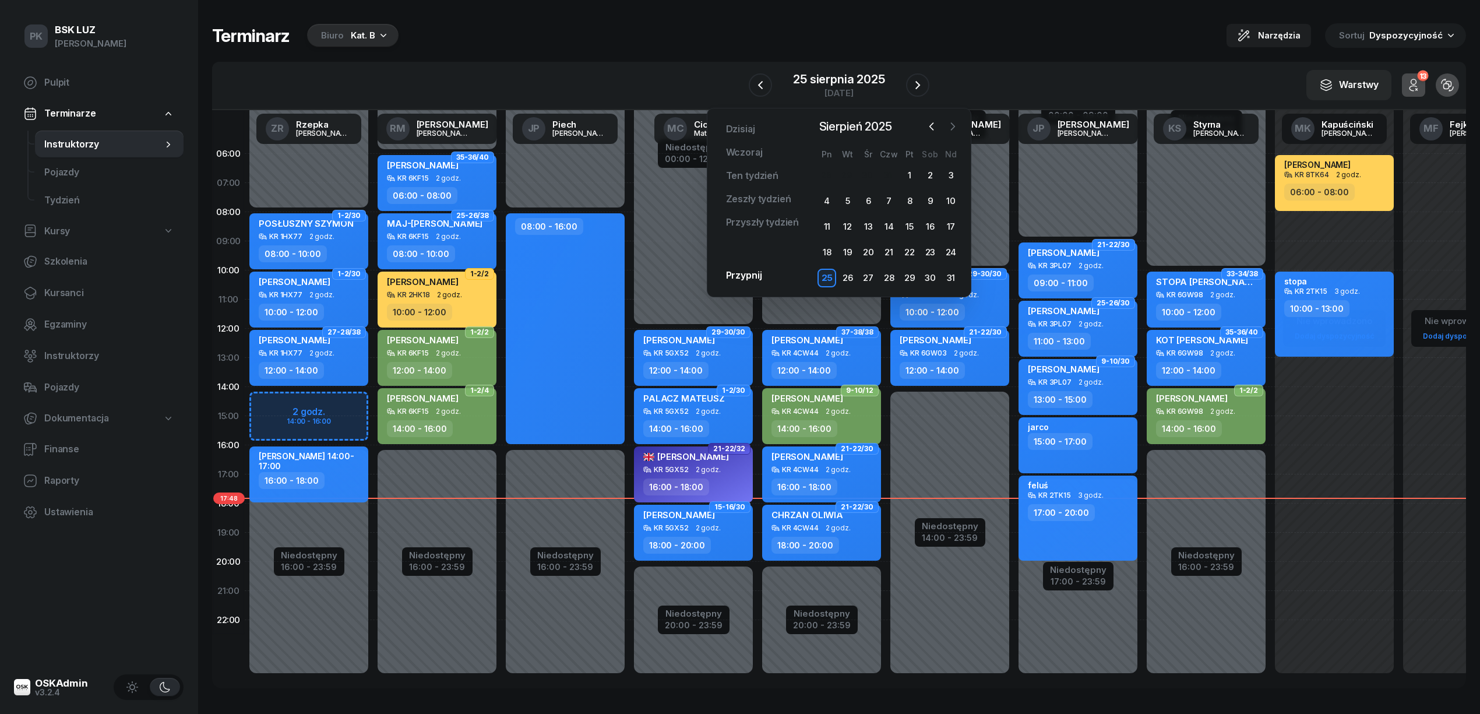
click at [955, 127] on icon "button" at bounding box center [953, 127] width 12 height 12
click at [866, 171] on div "3" at bounding box center [868, 175] width 19 height 19
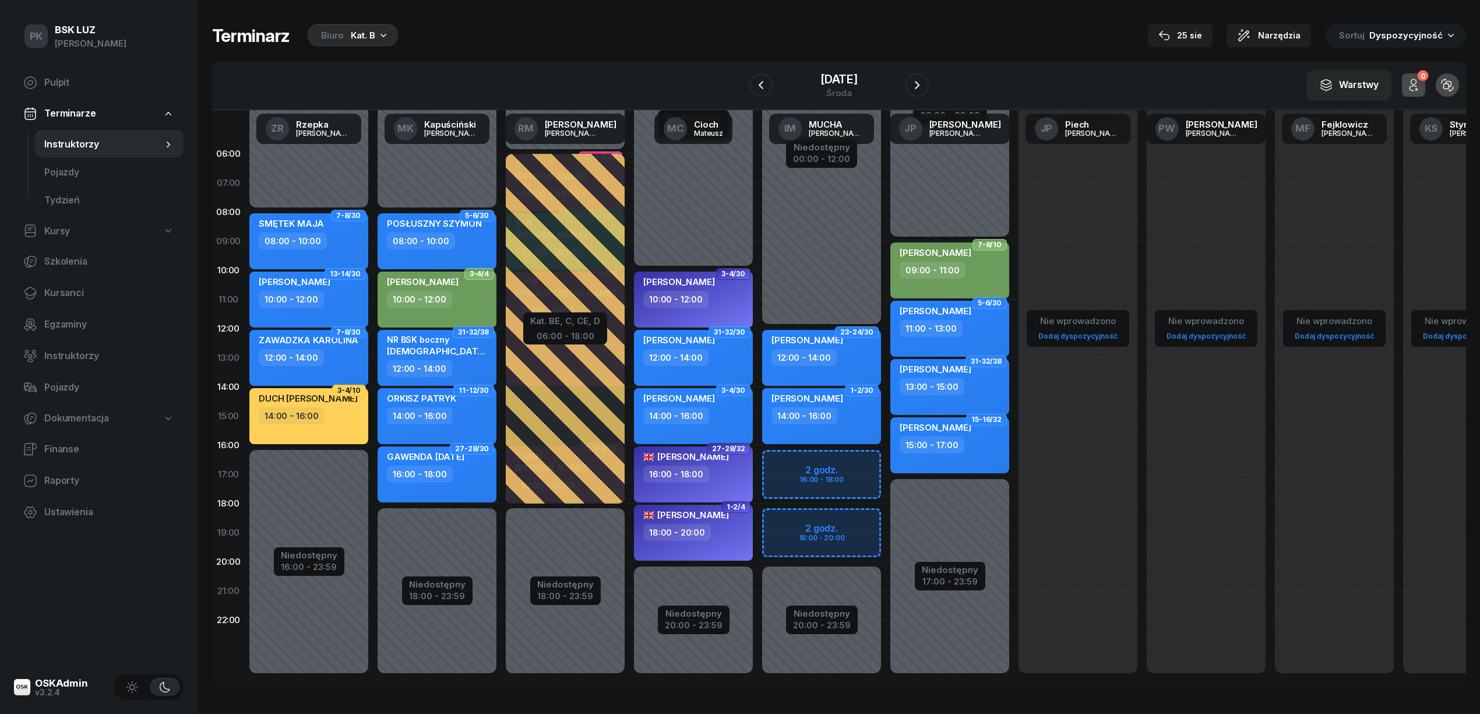
click at [740, 532] on div "18:00 - 20:00" at bounding box center [694, 532] width 103 height 17
select select "18"
select select "20"
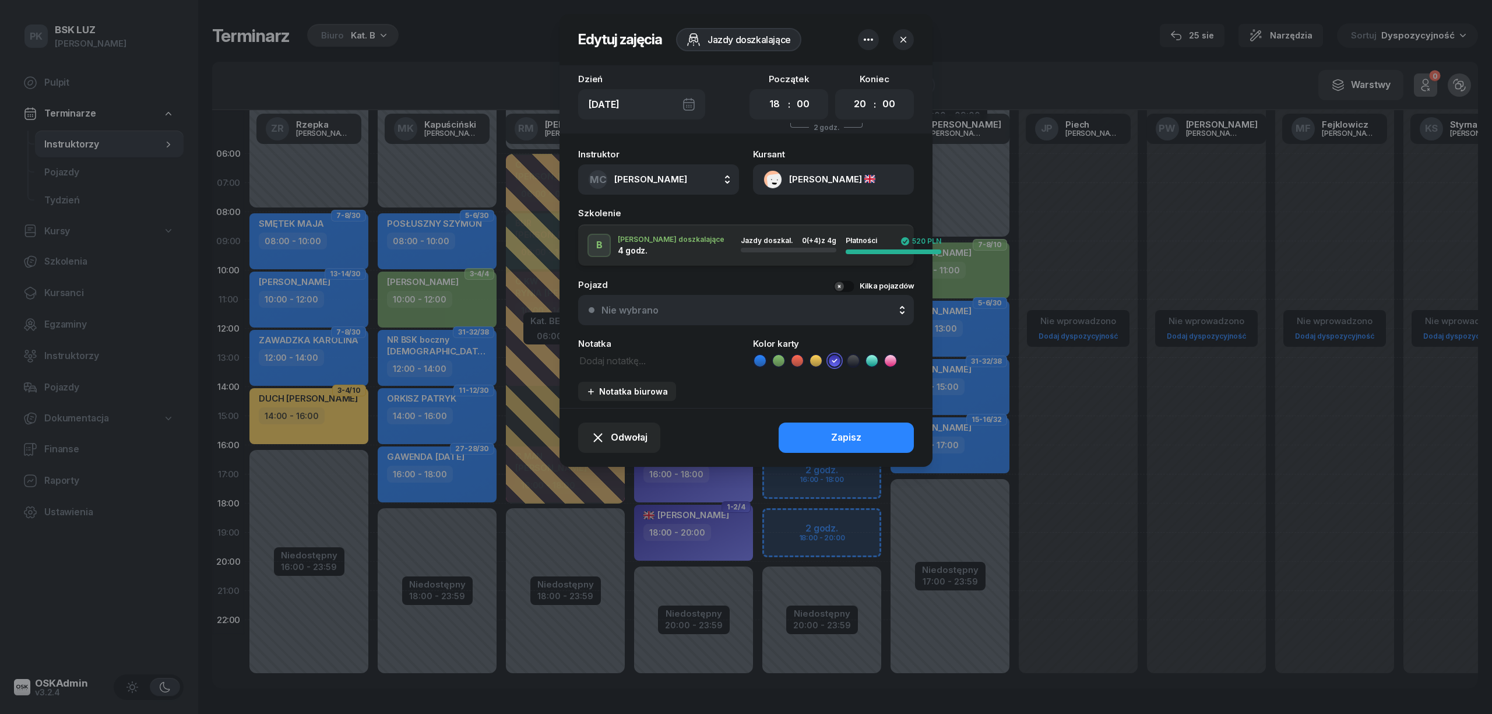
click at [854, 169] on button "MARINESCU ANA" at bounding box center [833, 179] width 161 height 30
click at [831, 218] on link "Otwórz profil" at bounding box center [832, 219] width 153 height 29
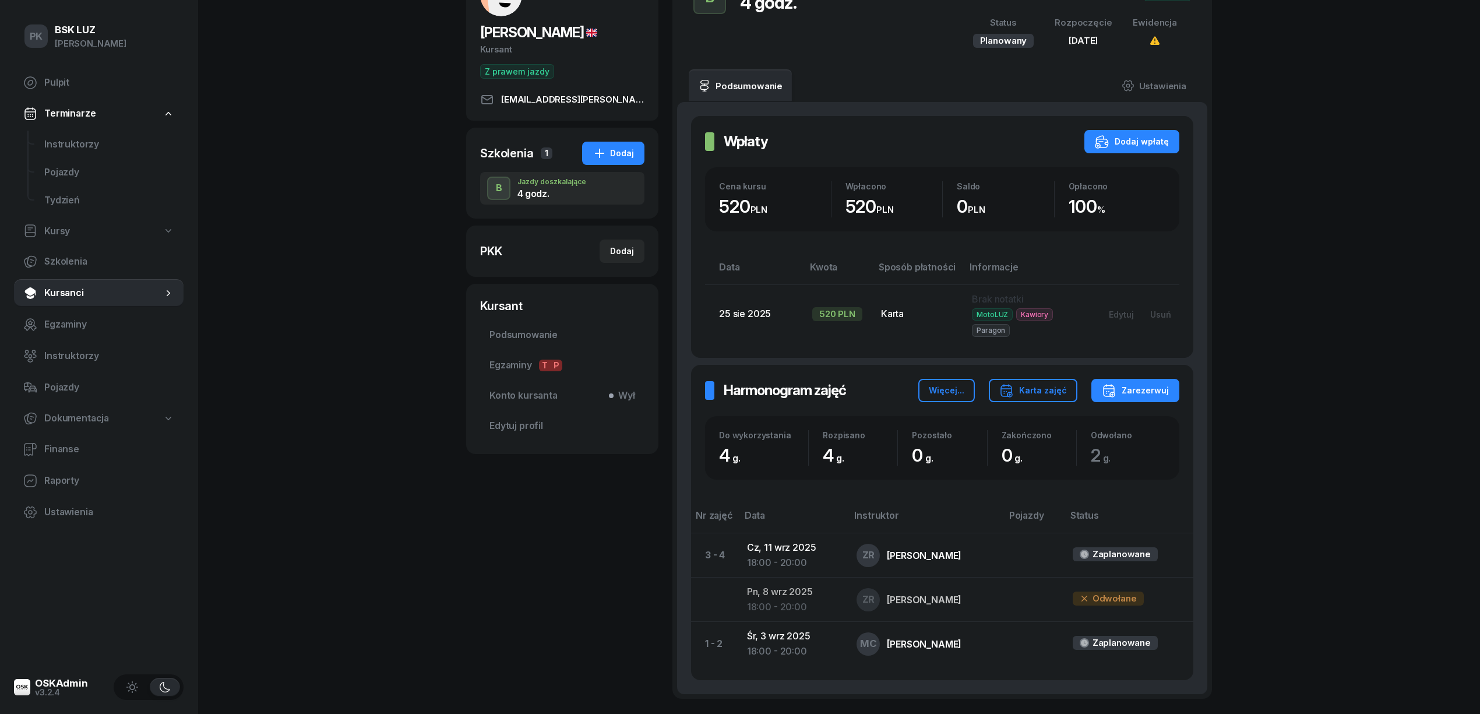
scroll to position [78, 0]
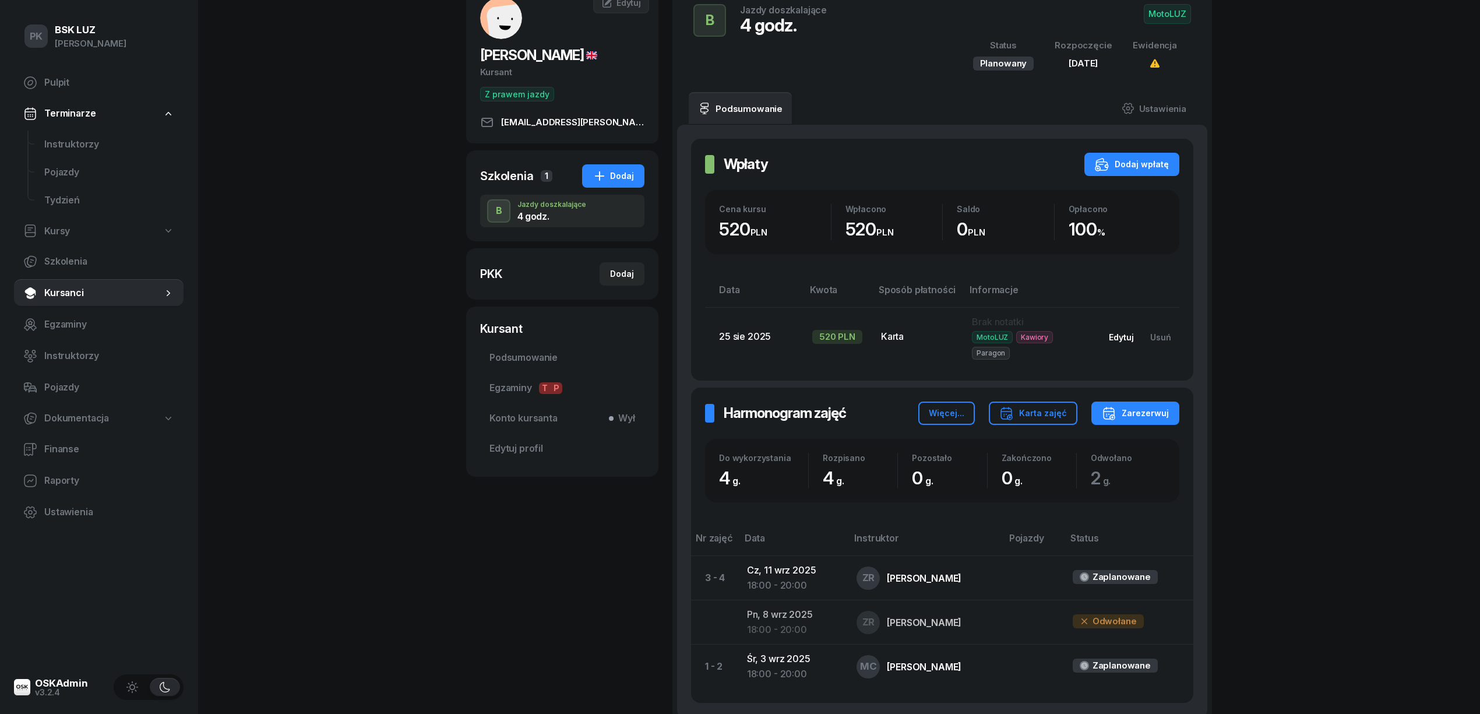
click at [1122, 337] on div "Edytuj" at bounding box center [1121, 337] width 25 height 10
select select "card"
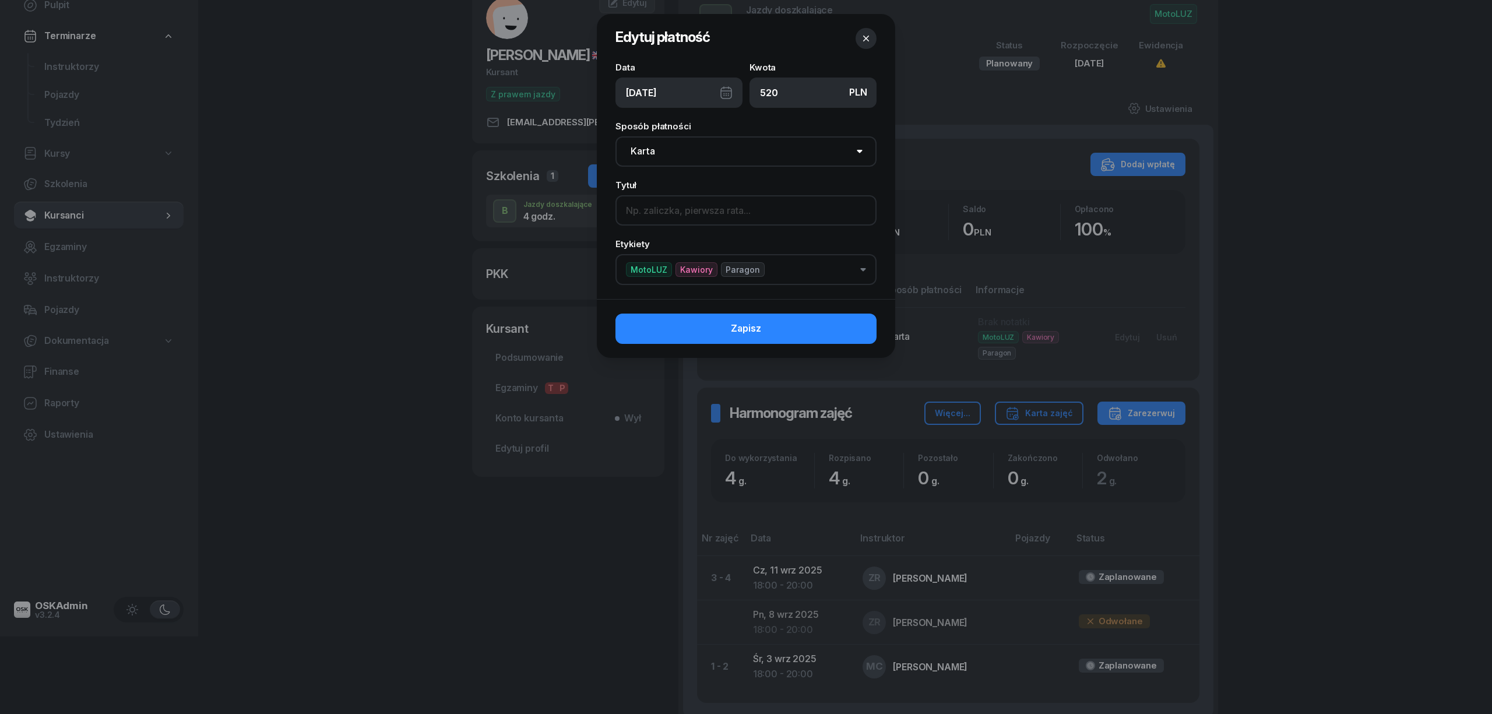
click at [716, 211] on input at bounding box center [746, 210] width 261 height 30
type input "p"
type input "Paragon jest na gotówkę"
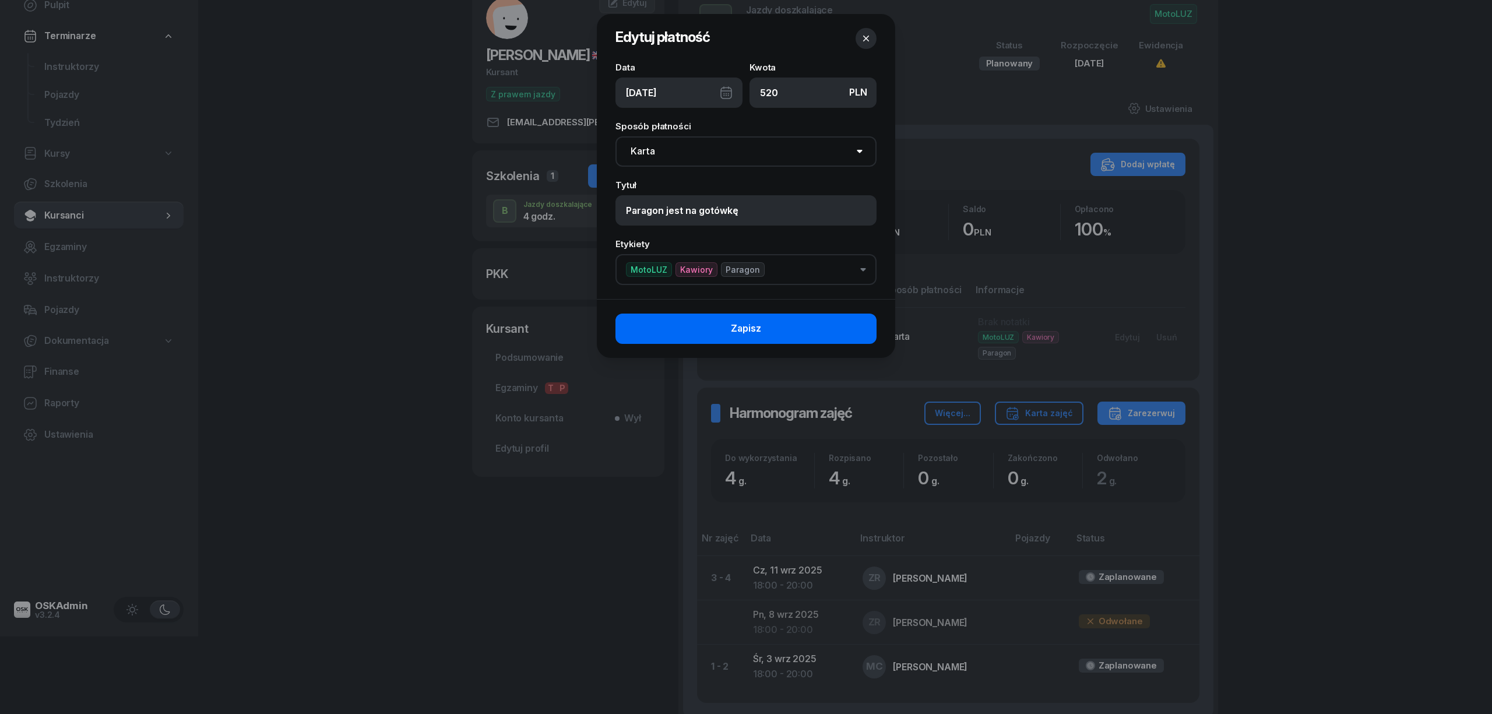
click at [828, 322] on button "Zapisz" at bounding box center [746, 329] width 261 height 30
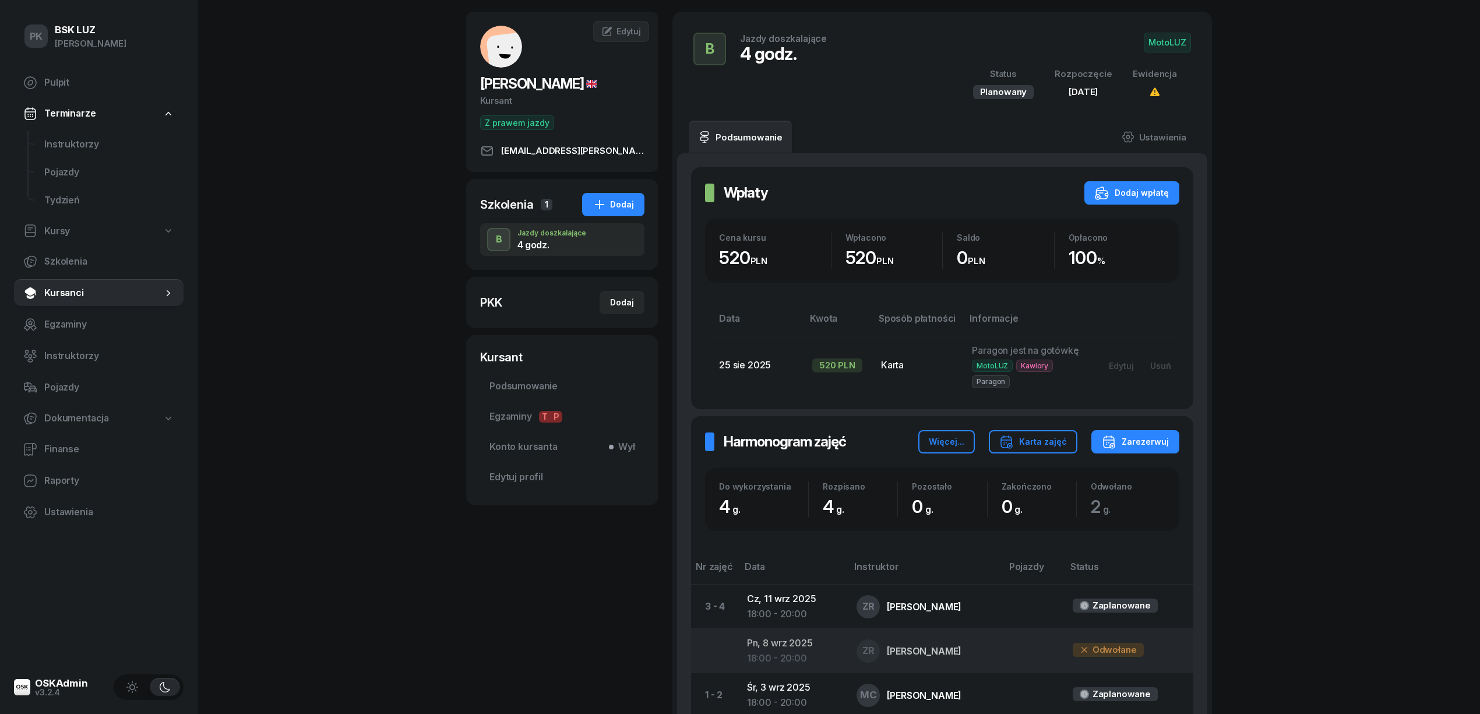
scroll to position [0, 0]
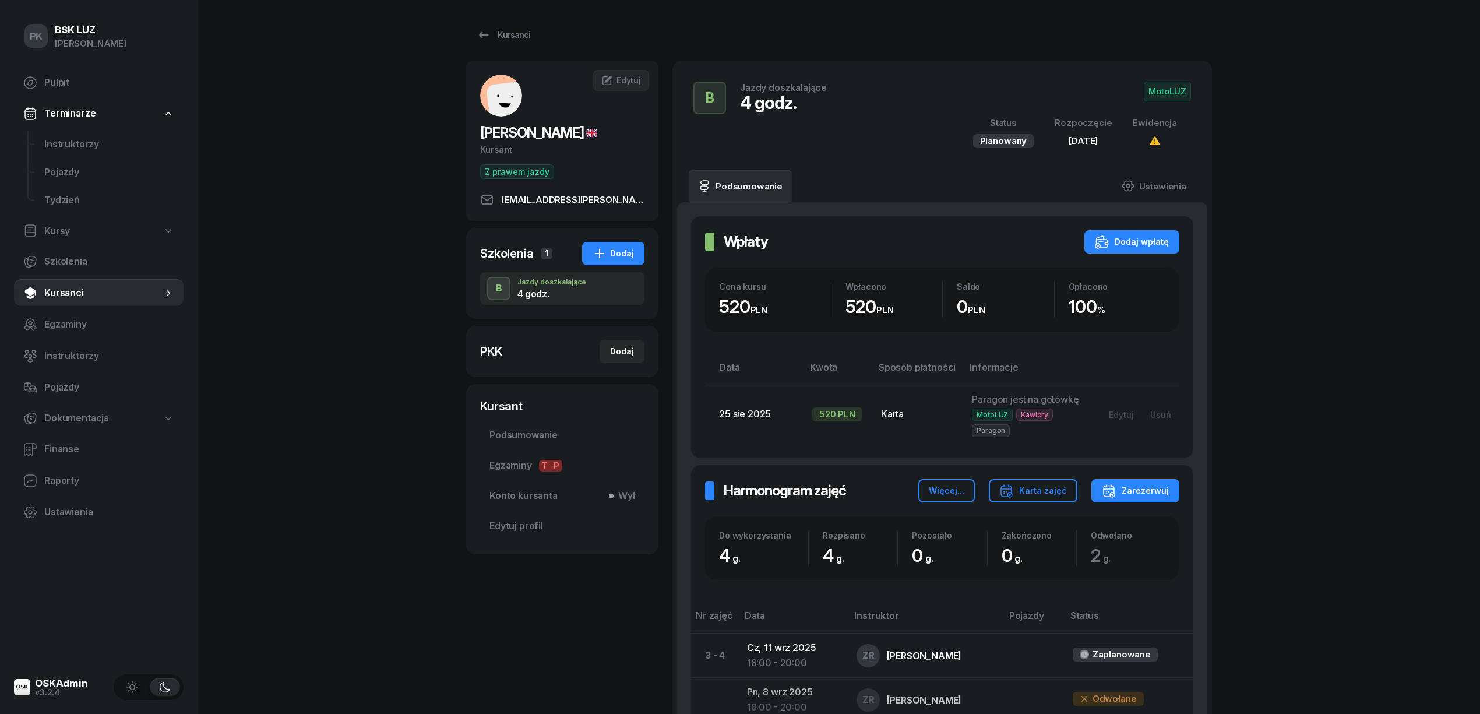
click at [1315, 206] on div "PK BSK LUZ Piotr Klimek Pulpit Terminarze Instruktorzy Pojazdy Tydzień Kursy Sz…" at bounding box center [740, 456] width 1480 height 913
click at [101, 148] on span "Instruktorzy" at bounding box center [109, 144] width 130 height 15
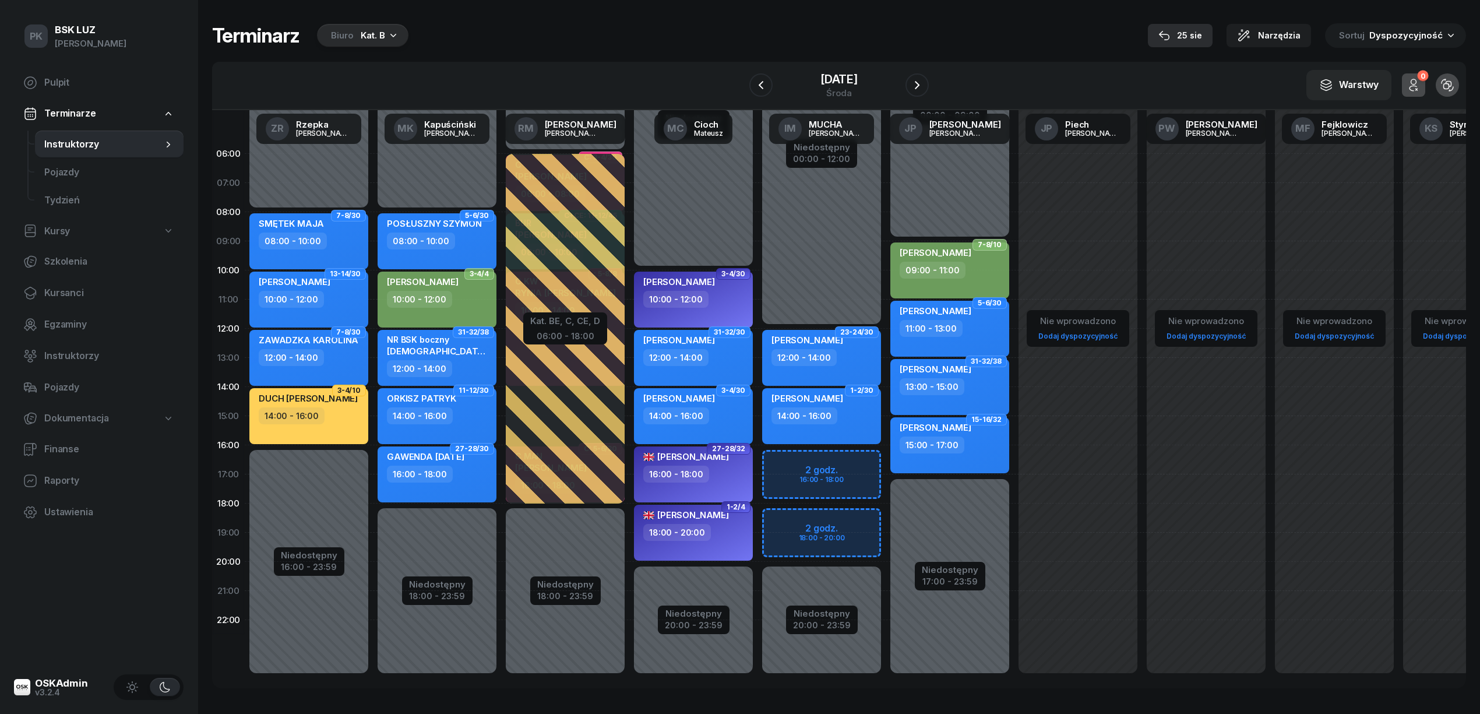
click at [1189, 29] on div "25 sie" at bounding box center [1181, 36] width 44 height 14
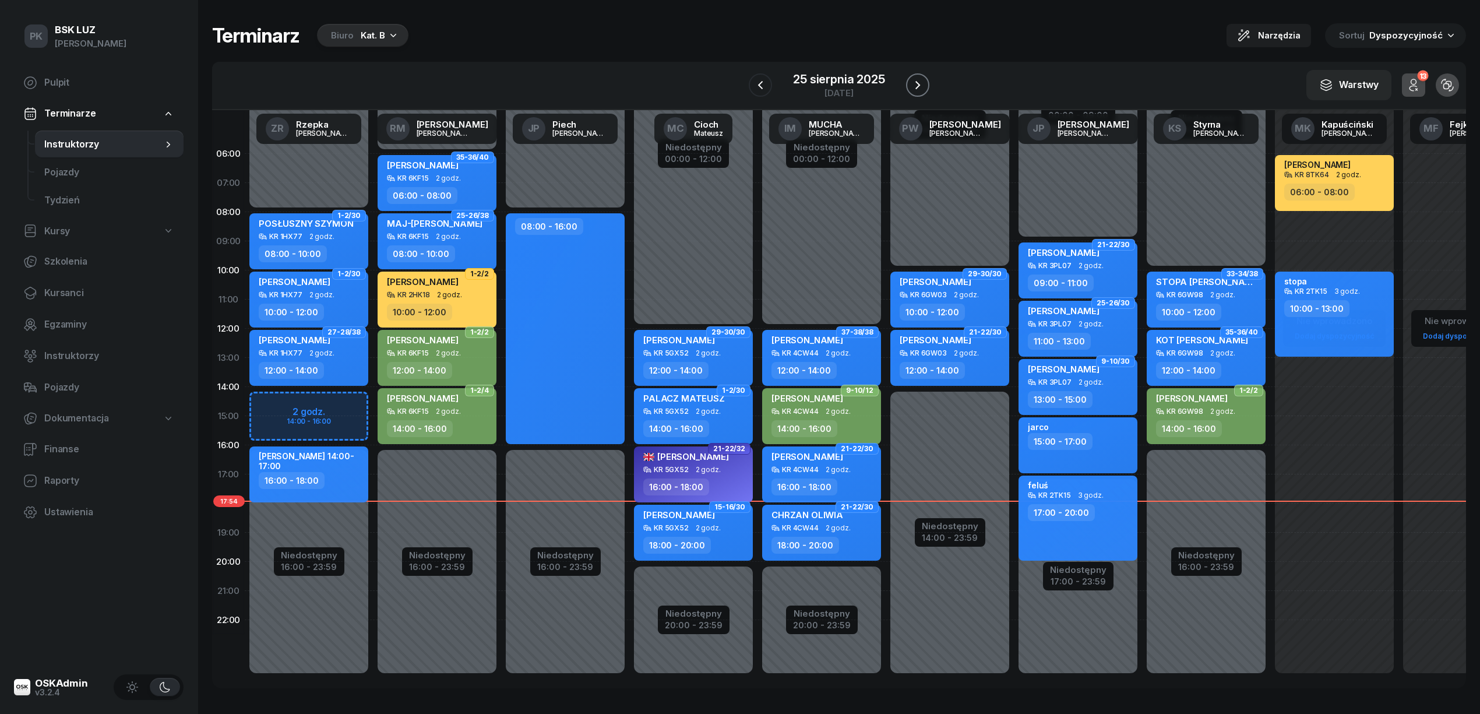
click at [919, 77] on button "button" at bounding box center [917, 84] width 23 height 23
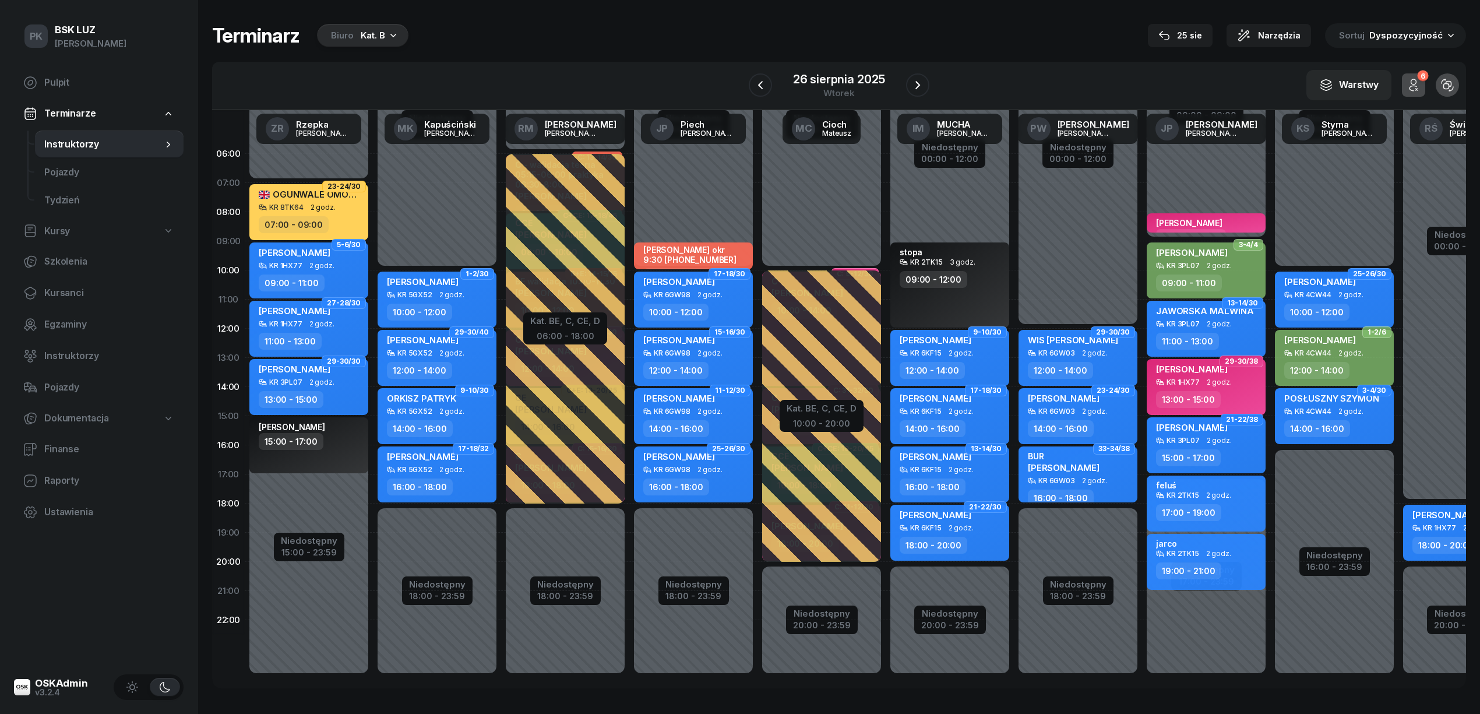
click at [328, 381] on span "2 godz." at bounding box center [322, 382] width 25 height 8
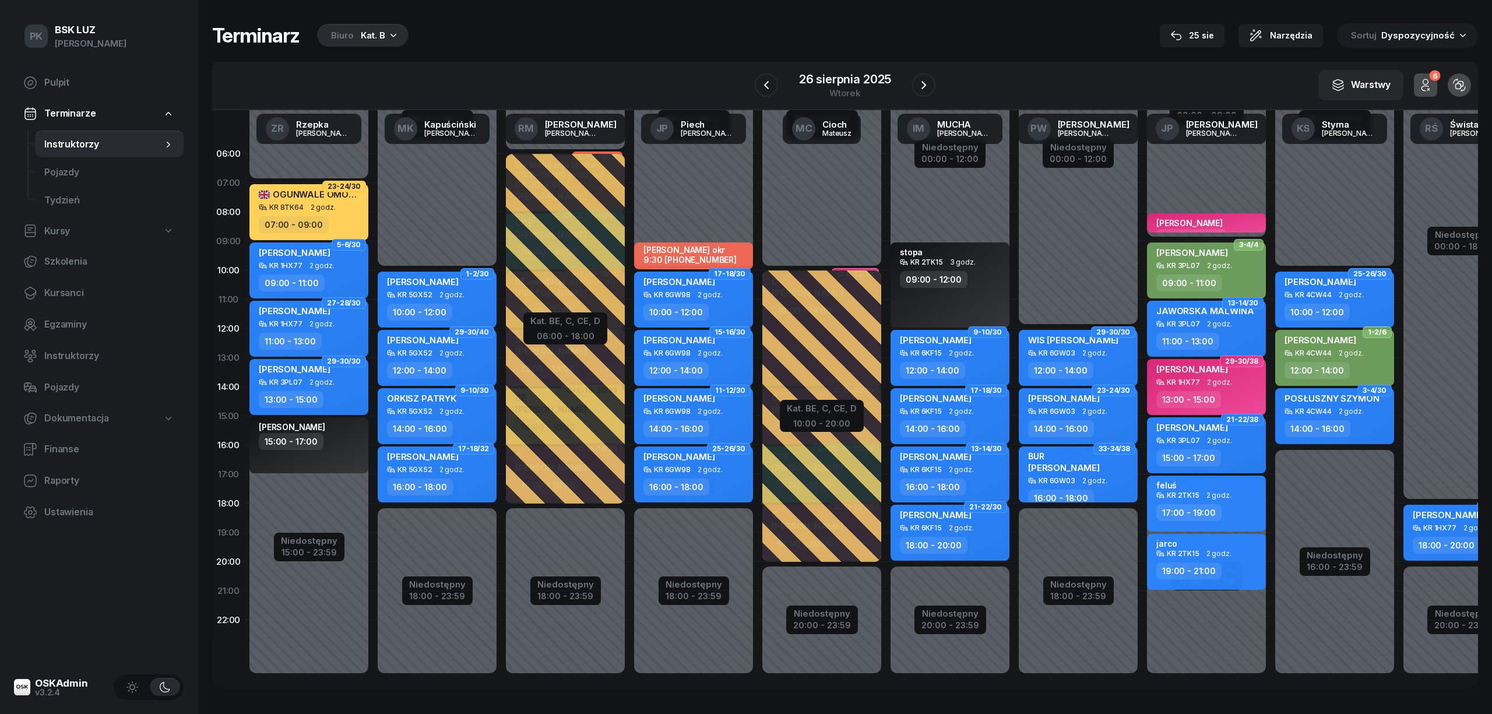
select select "13"
select select "15"
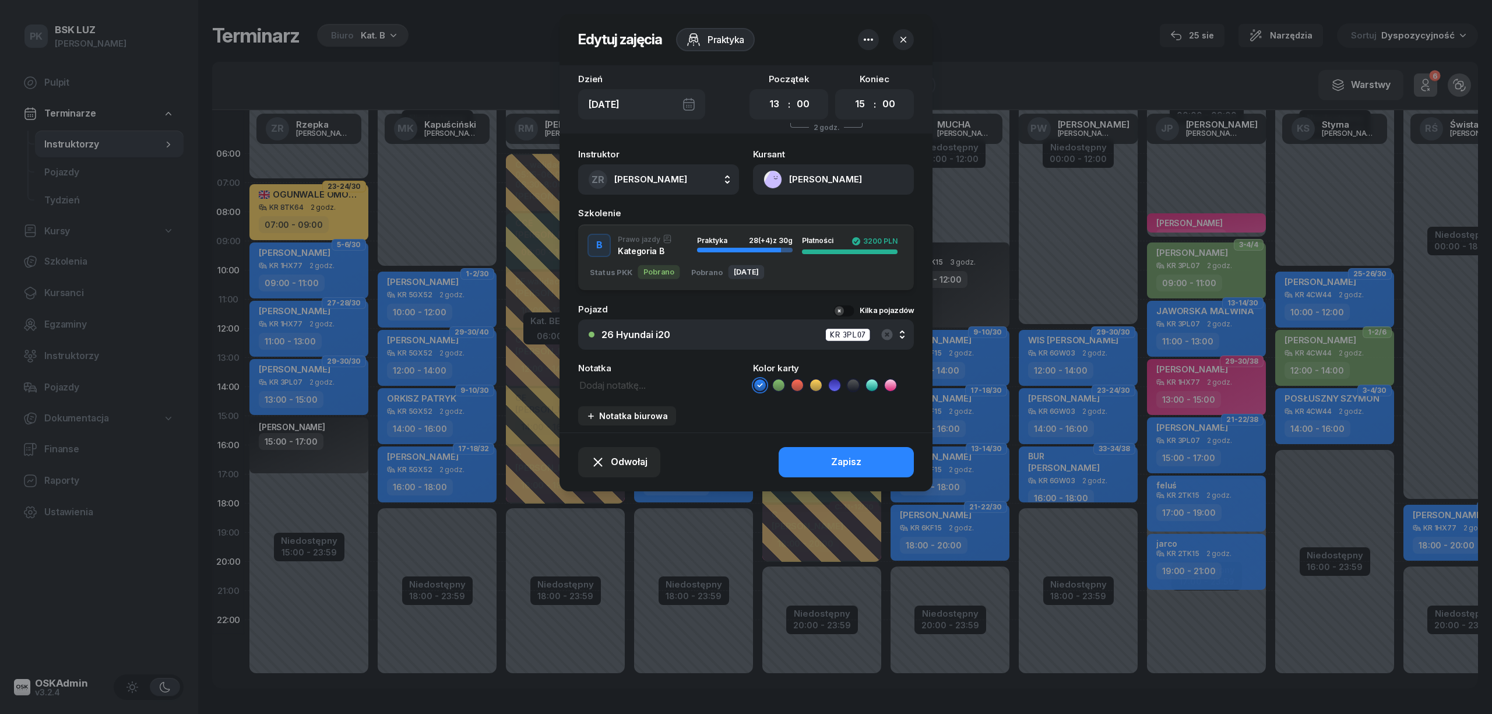
click at [894, 331] on div "26 Hyundai i20 KR 3PL07" at bounding box center [753, 335] width 302 height 15
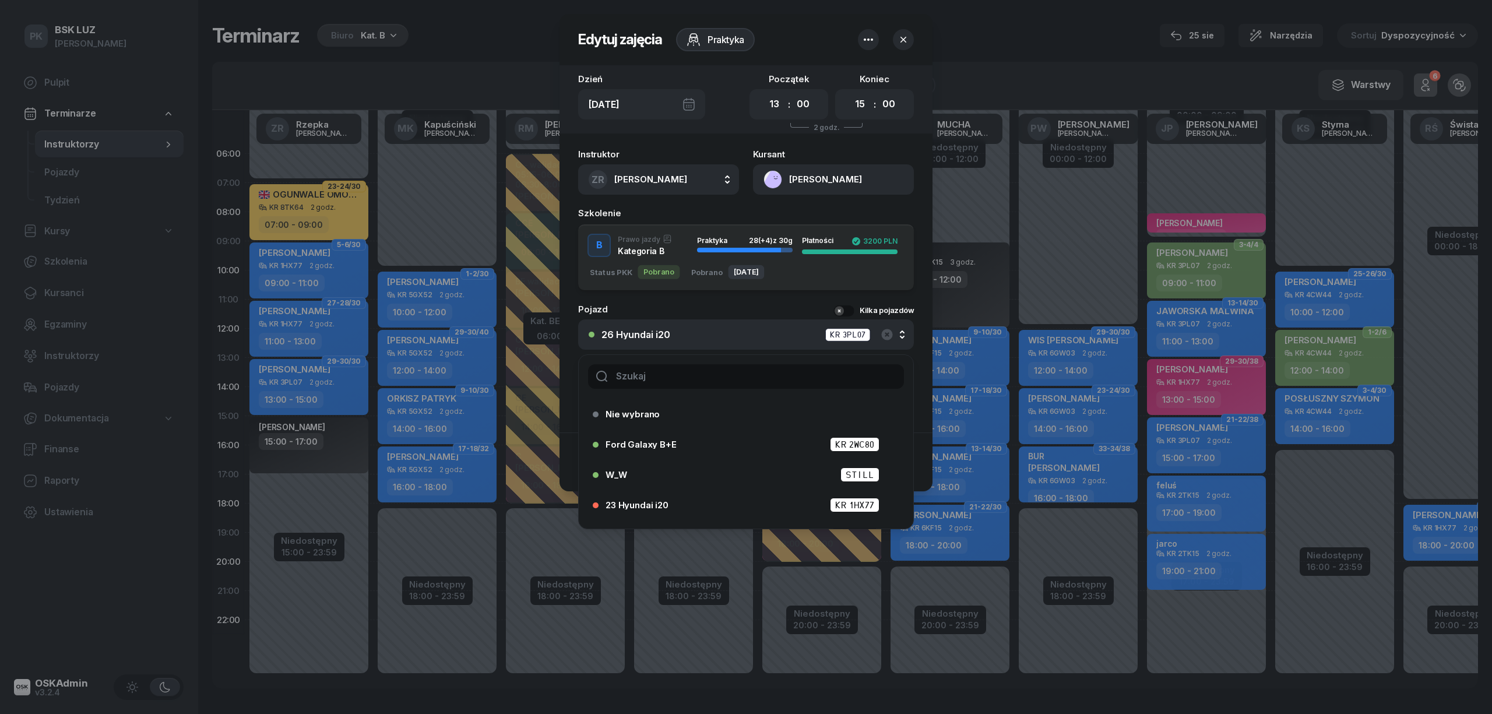
click at [707, 375] on input "text" at bounding box center [746, 376] width 316 height 24
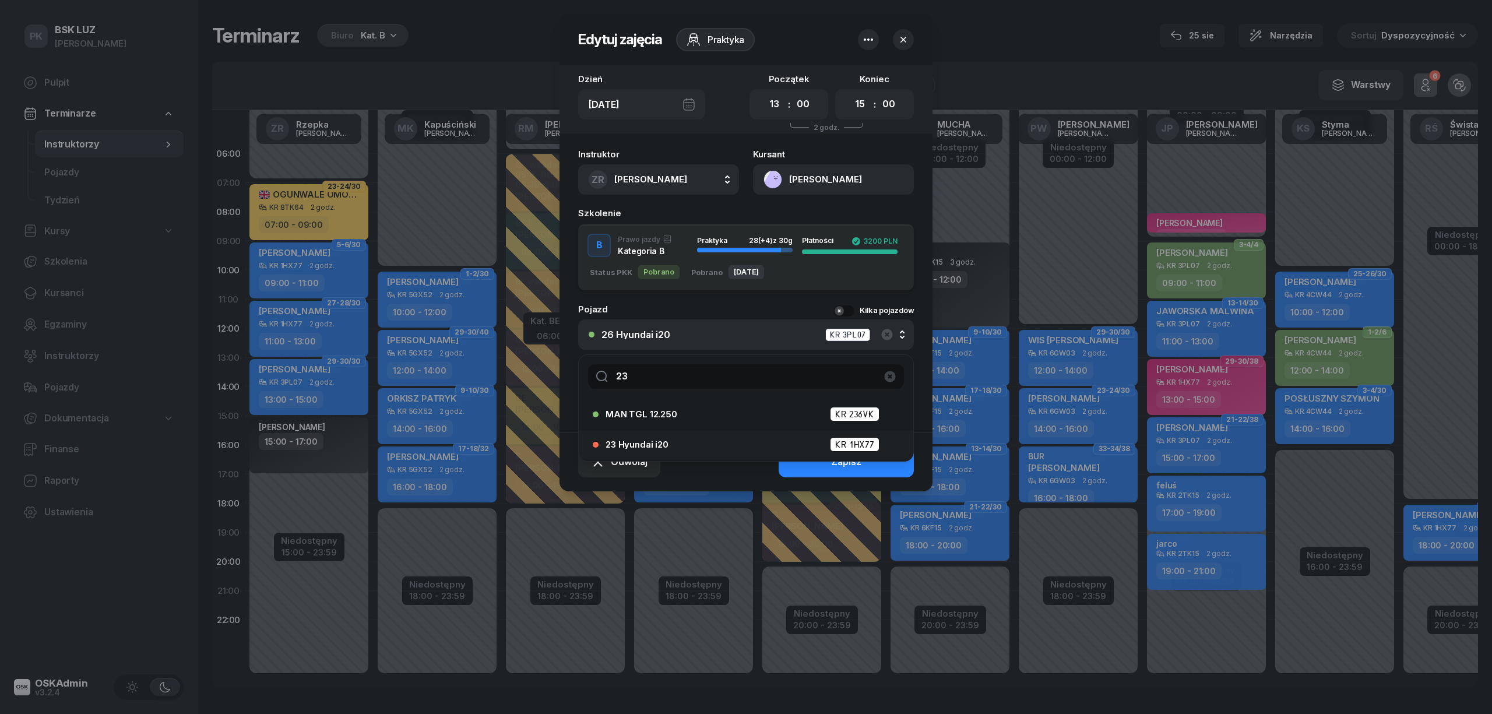
type input "23"
click at [684, 431] on li "23 Hyundai i20 KR 1HX77" at bounding box center [746, 445] width 335 height 28
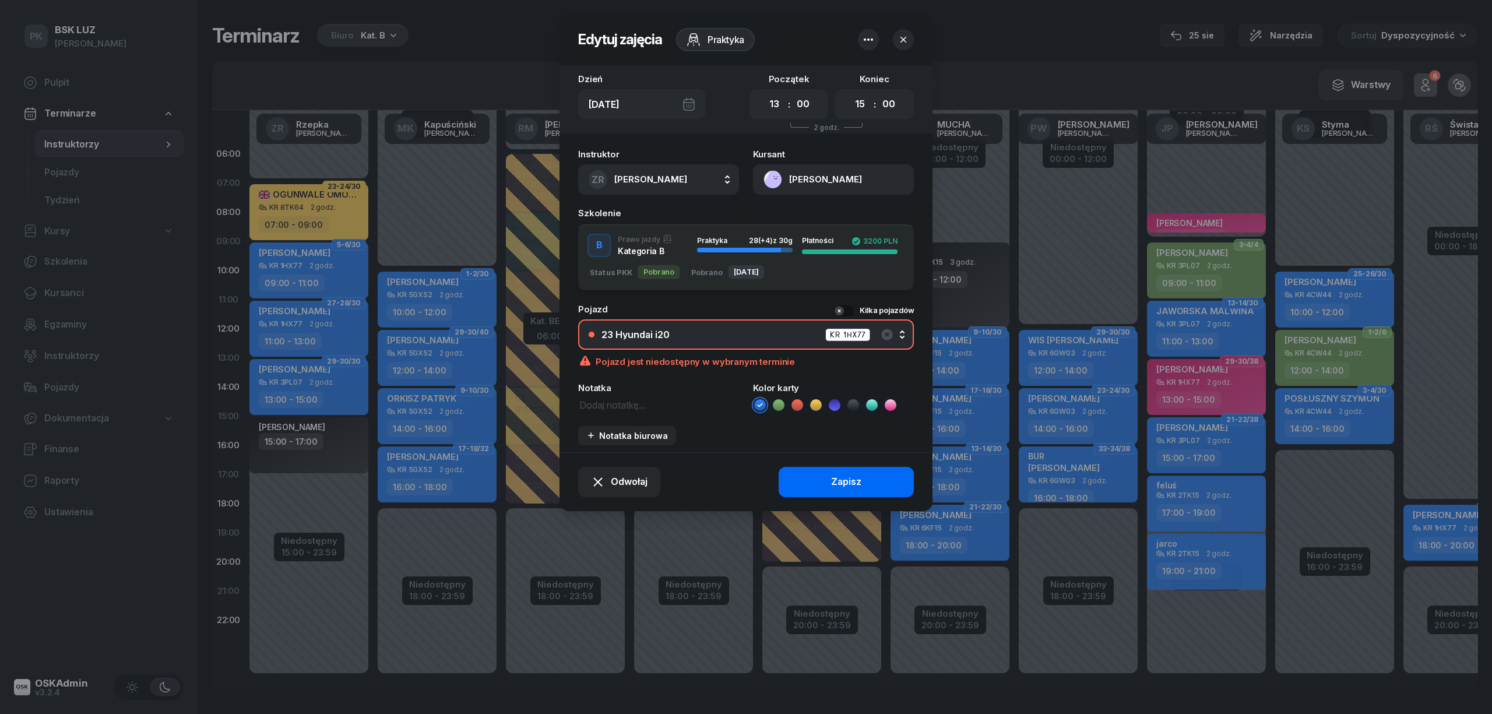
click at [820, 469] on button "Zapisz" at bounding box center [846, 482] width 135 height 30
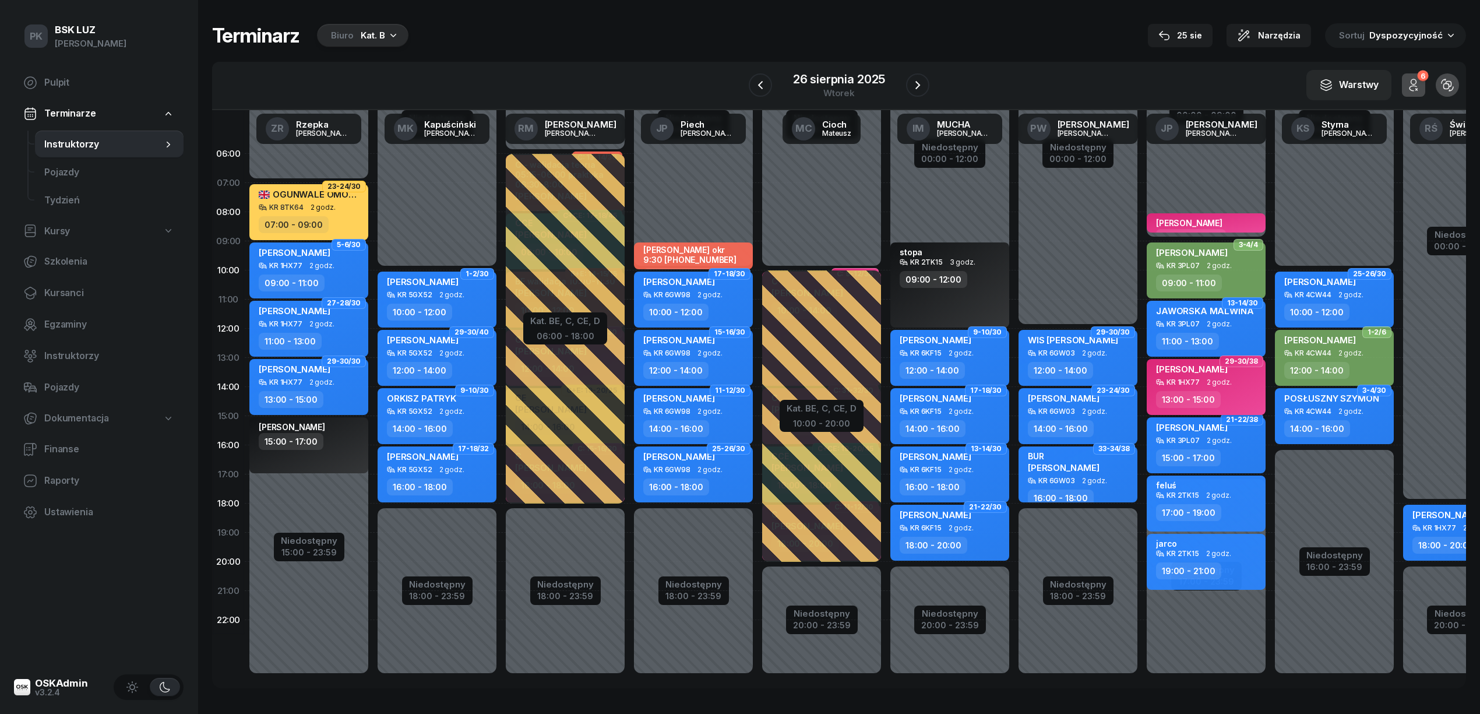
click at [1163, 393] on div "13:00 - 15:00" at bounding box center [1188, 399] width 65 height 17
select select "13"
select select "15"
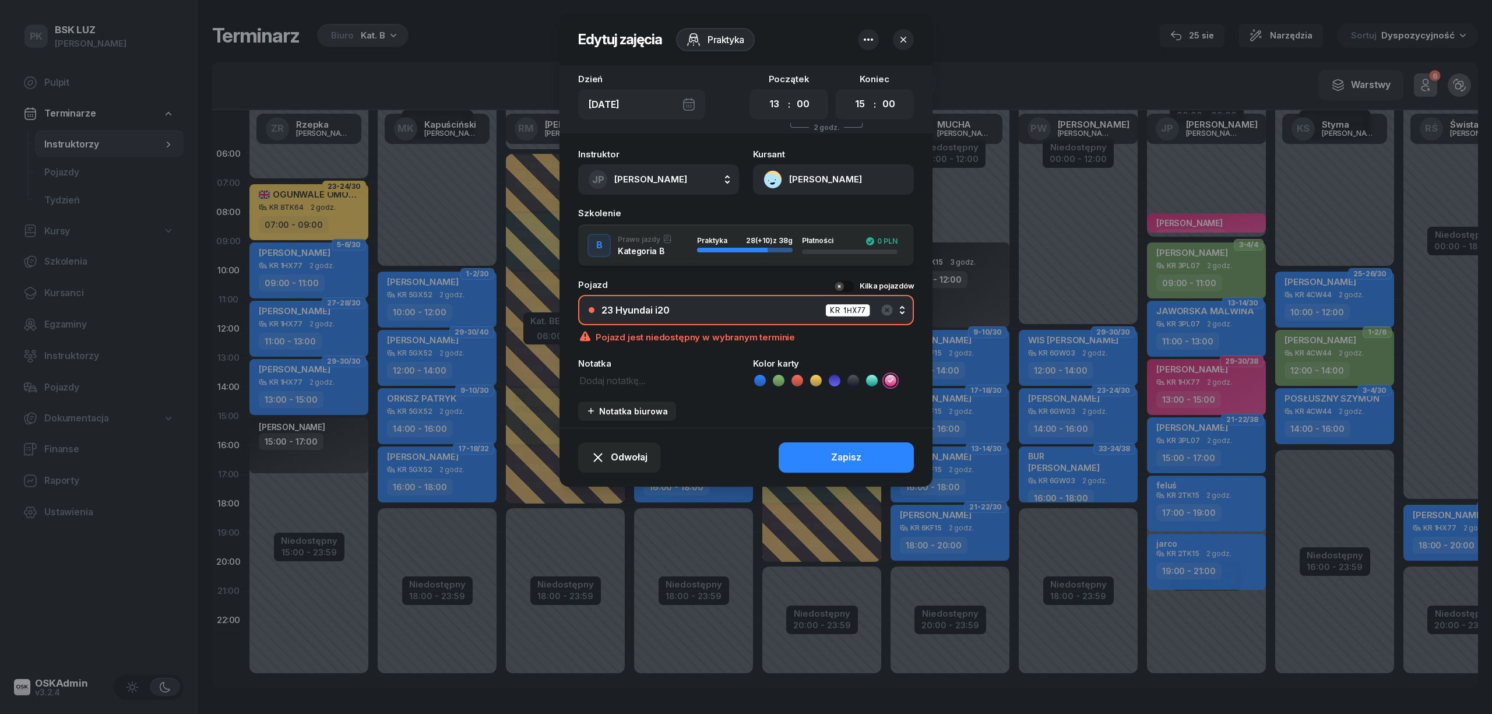
click at [868, 239] on div "B Prawo jazdy Kategoria B Praktyka 28 (+10) z 38g Płatności 0 PLN" at bounding box center [746, 245] width 336 height 42
click at [887, 309] on icon "button" at bounding box center [887, 310] width 14 height 14
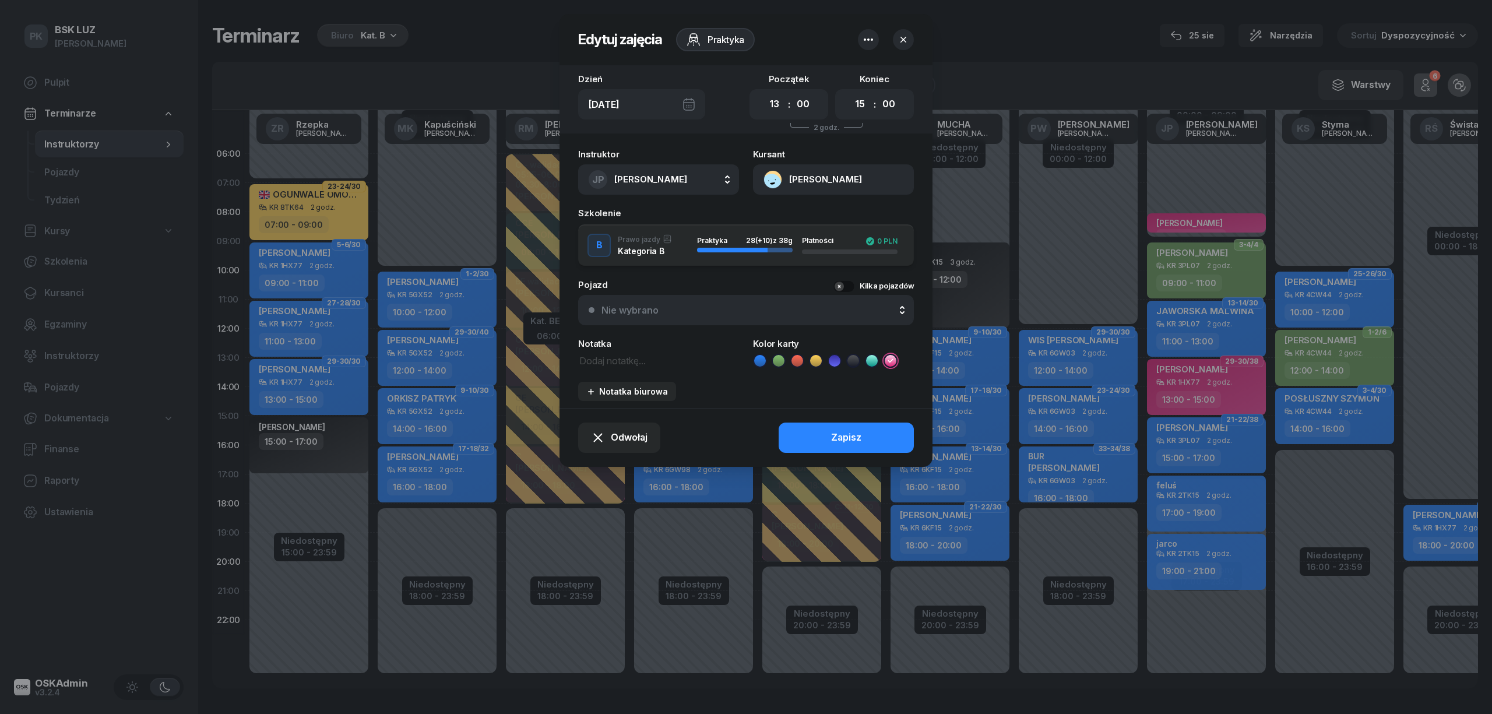
click at [718, 318] on button "Nie wybrano" at bounding box center [746, 310] width 336 height 30
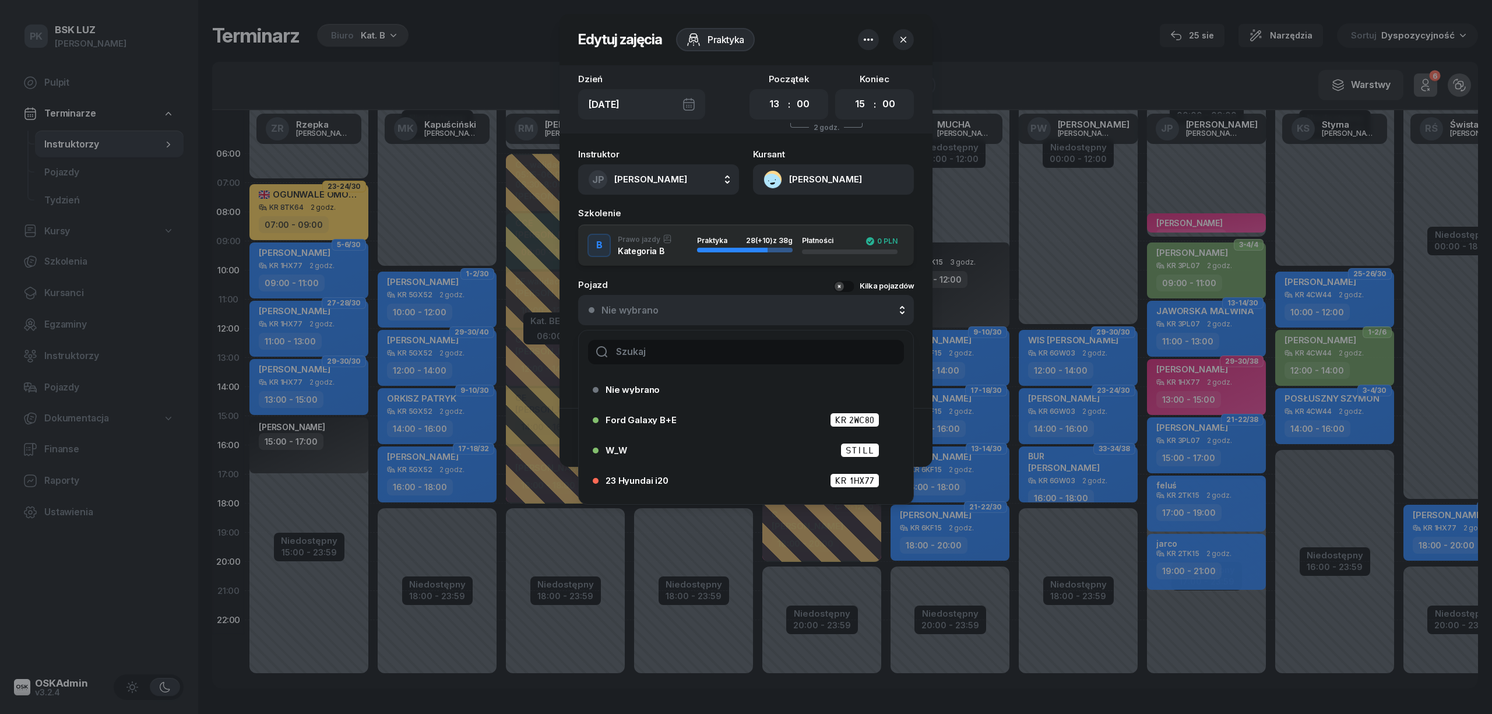
click at [712, 347] on input "text" at bounding box center [746, 352] width 316 height 24
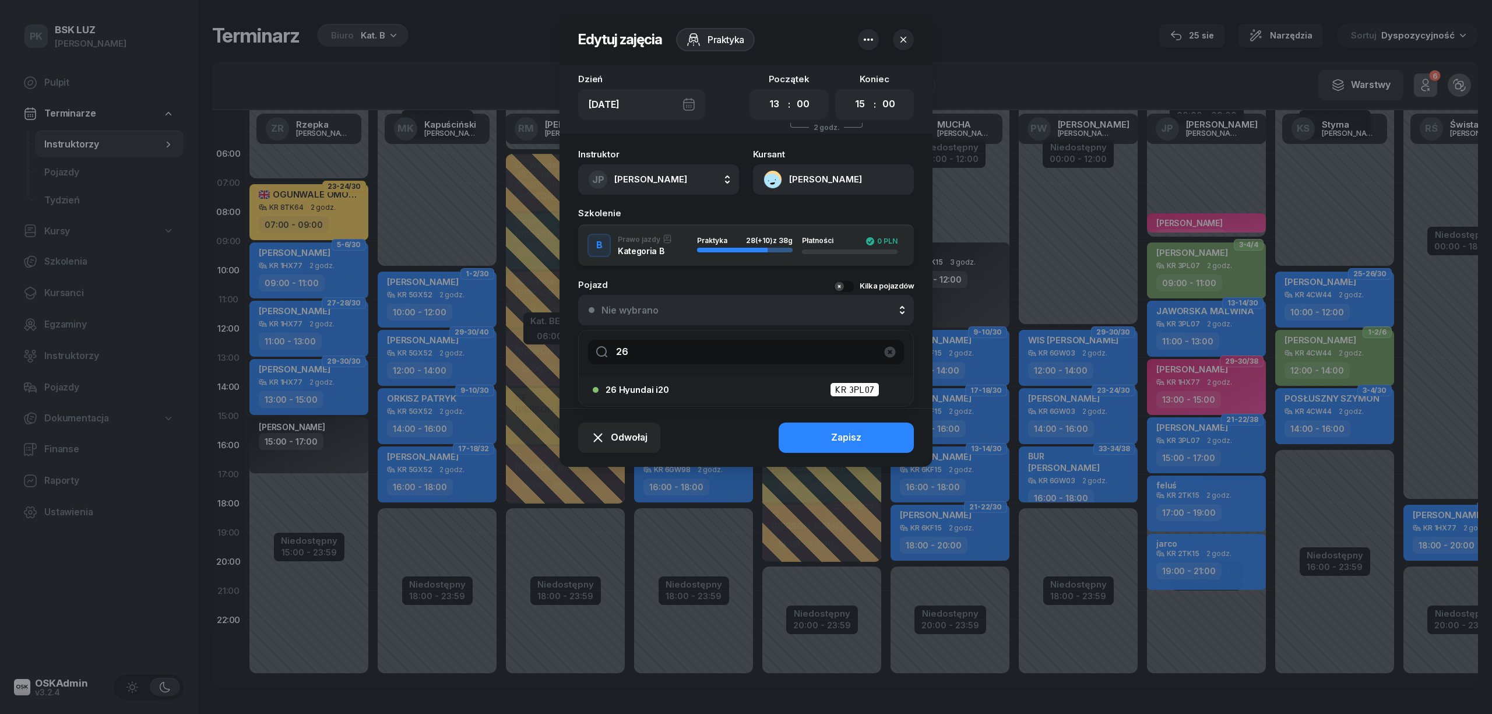
type input "26"
click at [702, 392] on div "26 Hyundai i20 KR 3PL07" at bounding box center [749, 389] width 287 height 15
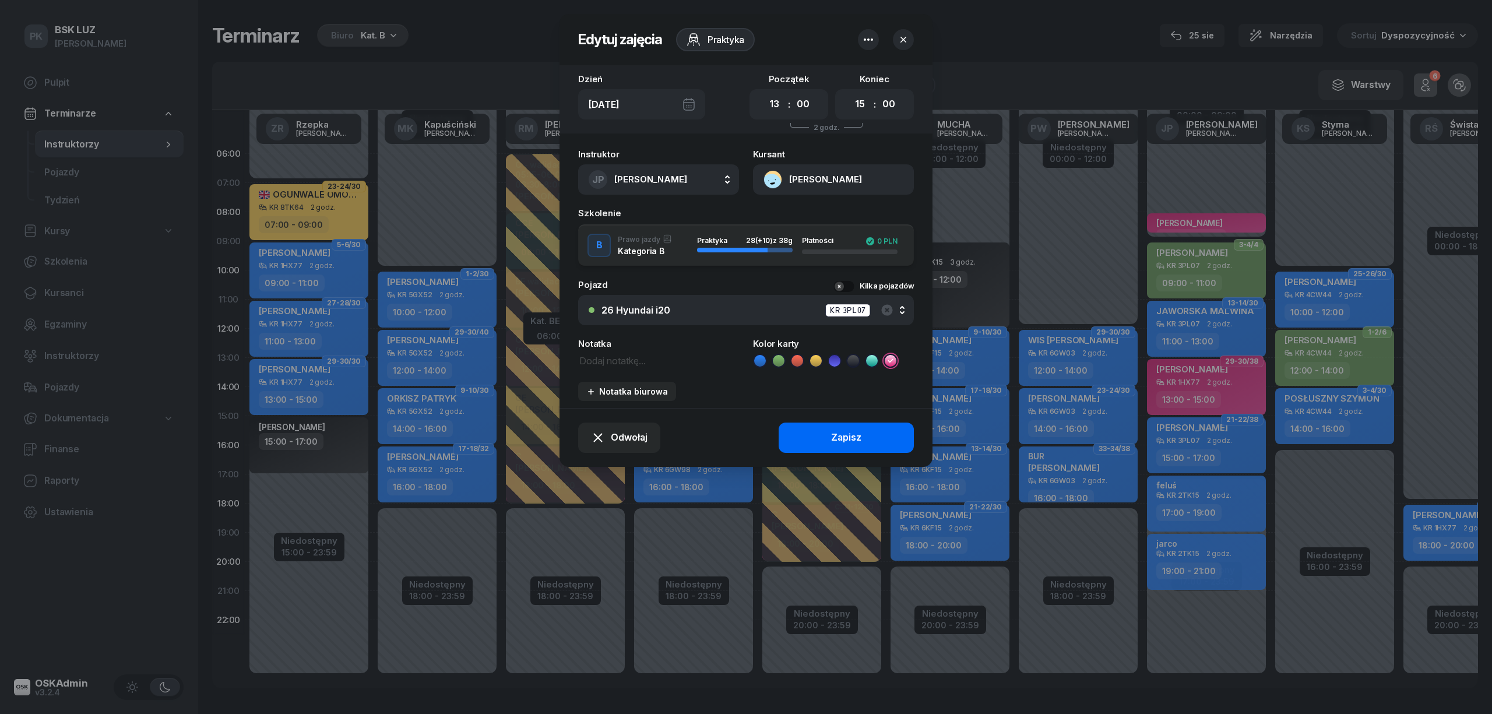
click at [821, 436] on button "Zapisz" at bounding box center [846, 438] width 135 height 30
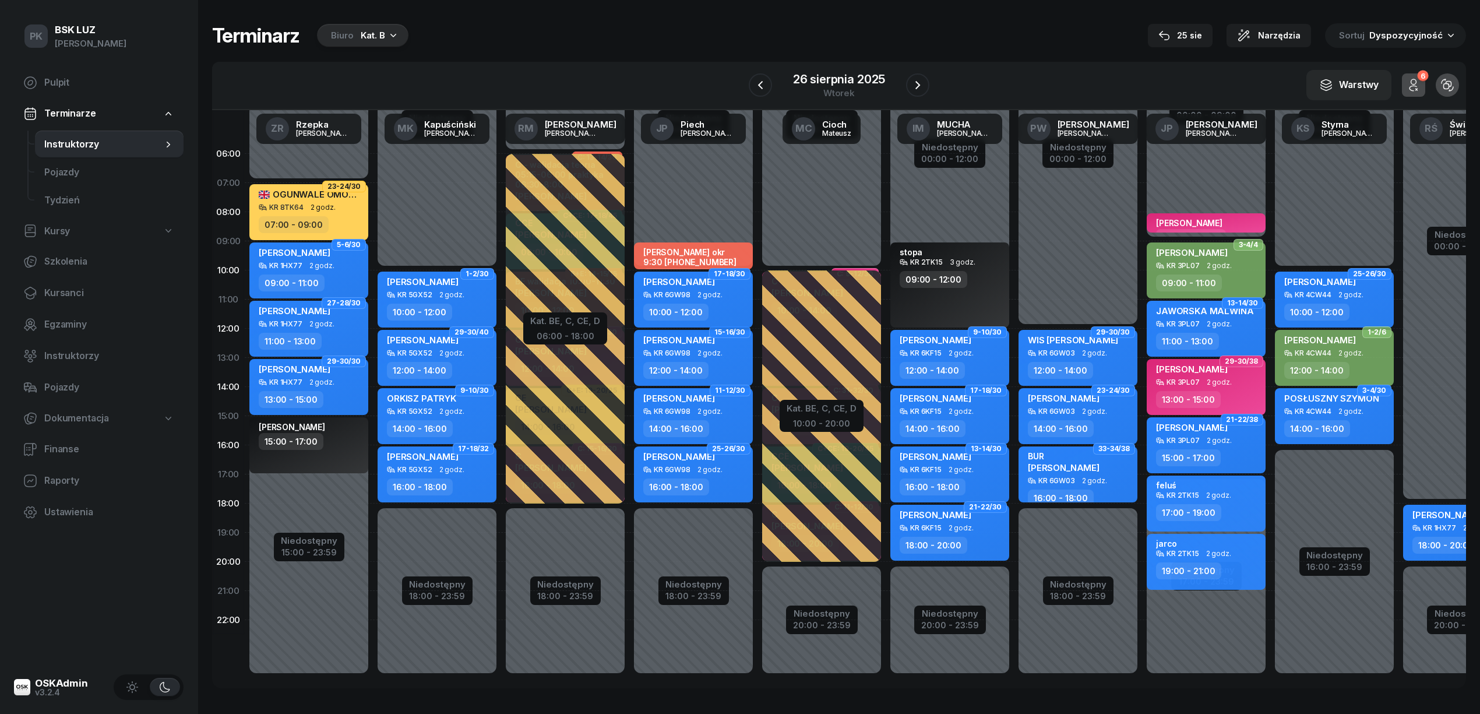
click at [724, 304] on div "10:00 - 12:00" at bounding box center [694, 312] width 103 height 17
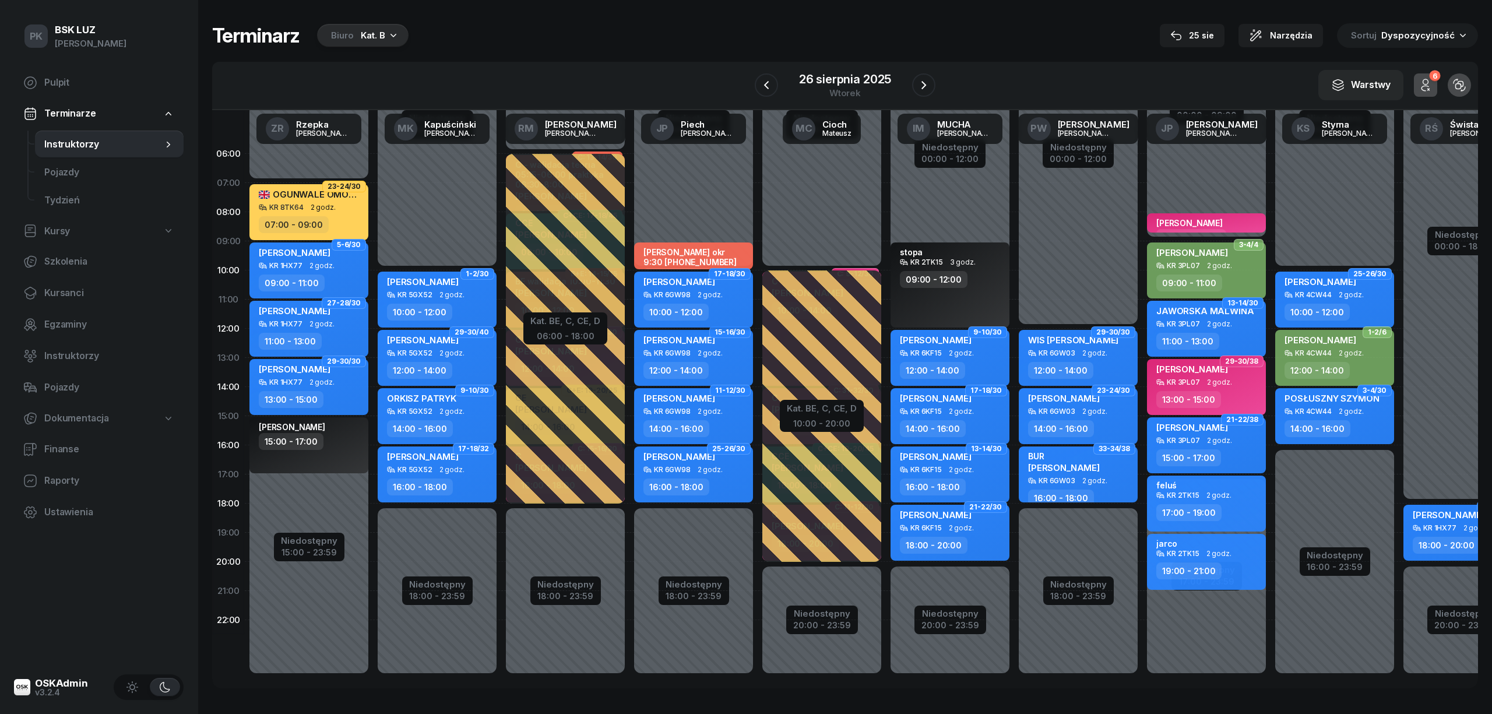
select select "10"
select select "12"
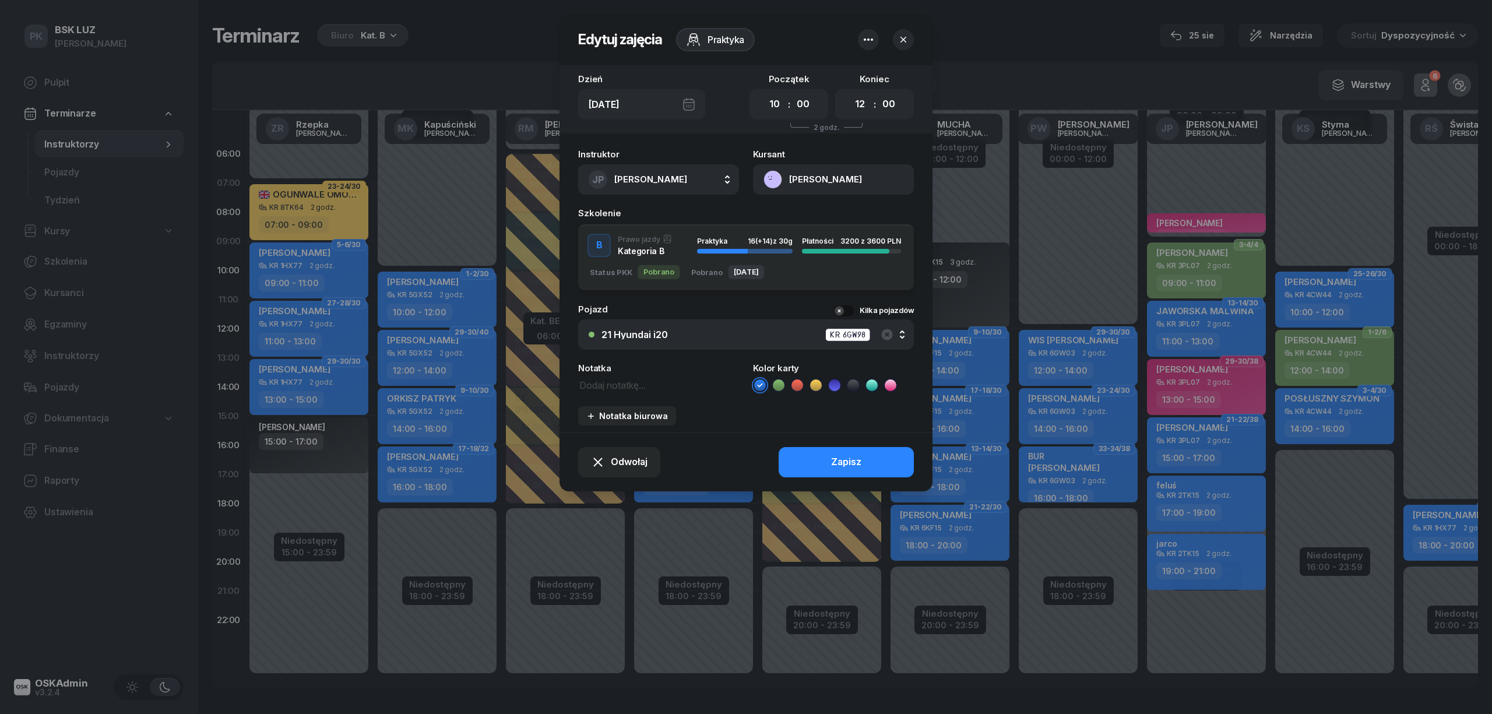
click at [691, 336] on div "21 Hyundai i20 KR 6GW98" at bounding box center [753, 335] width 302 height 15
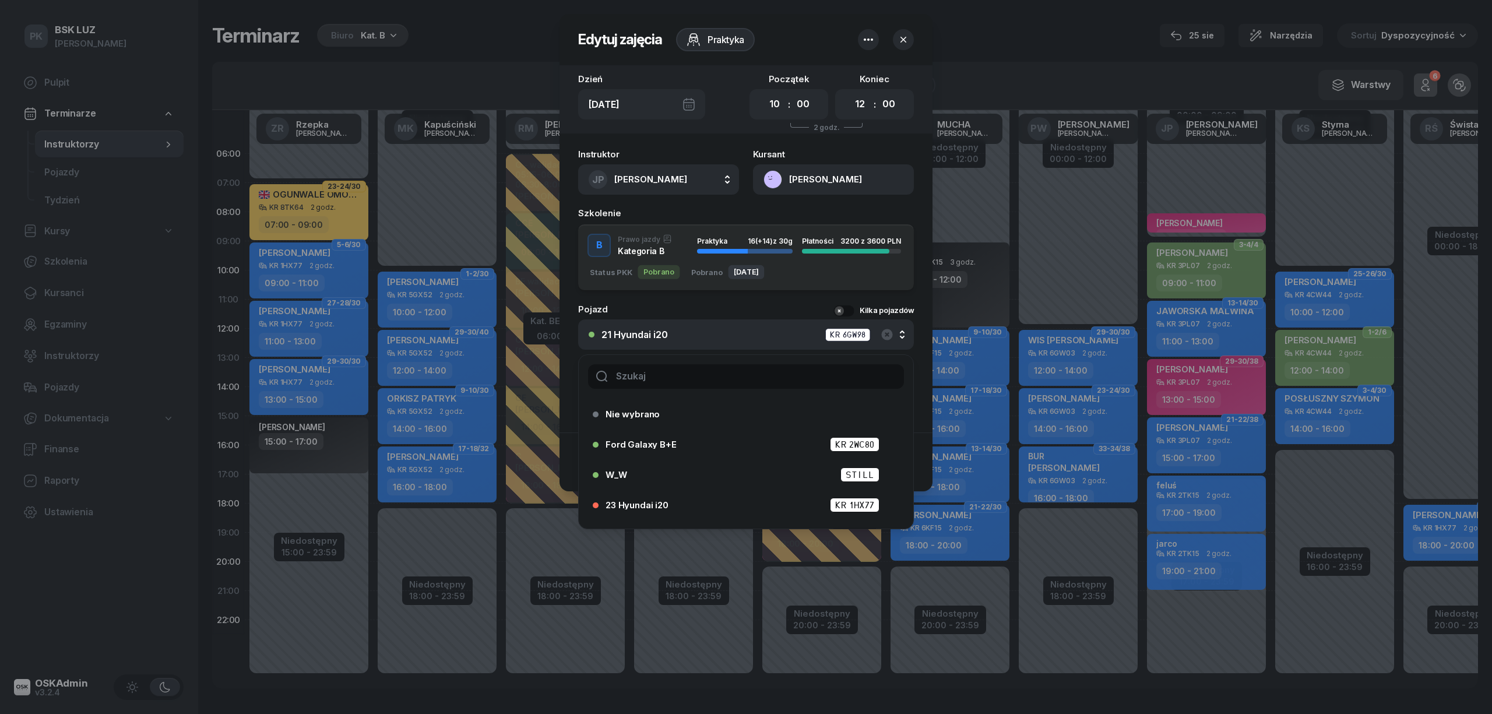
click at [695, 376] on input "text" at bounding box center [746, 376] width 316 height 24
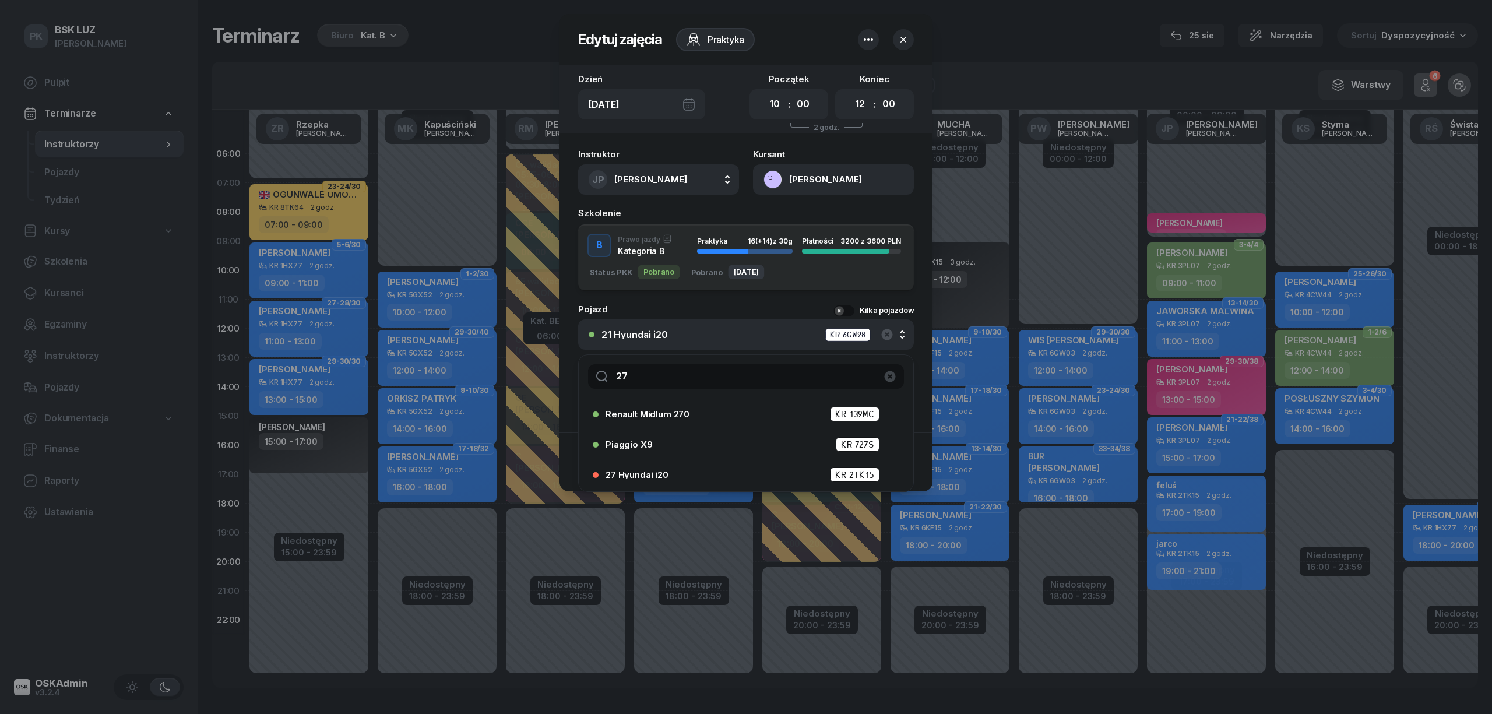
type input "27"
click at [898, 45] on button "button" at bounding box center [903, 39] width 21 height 21
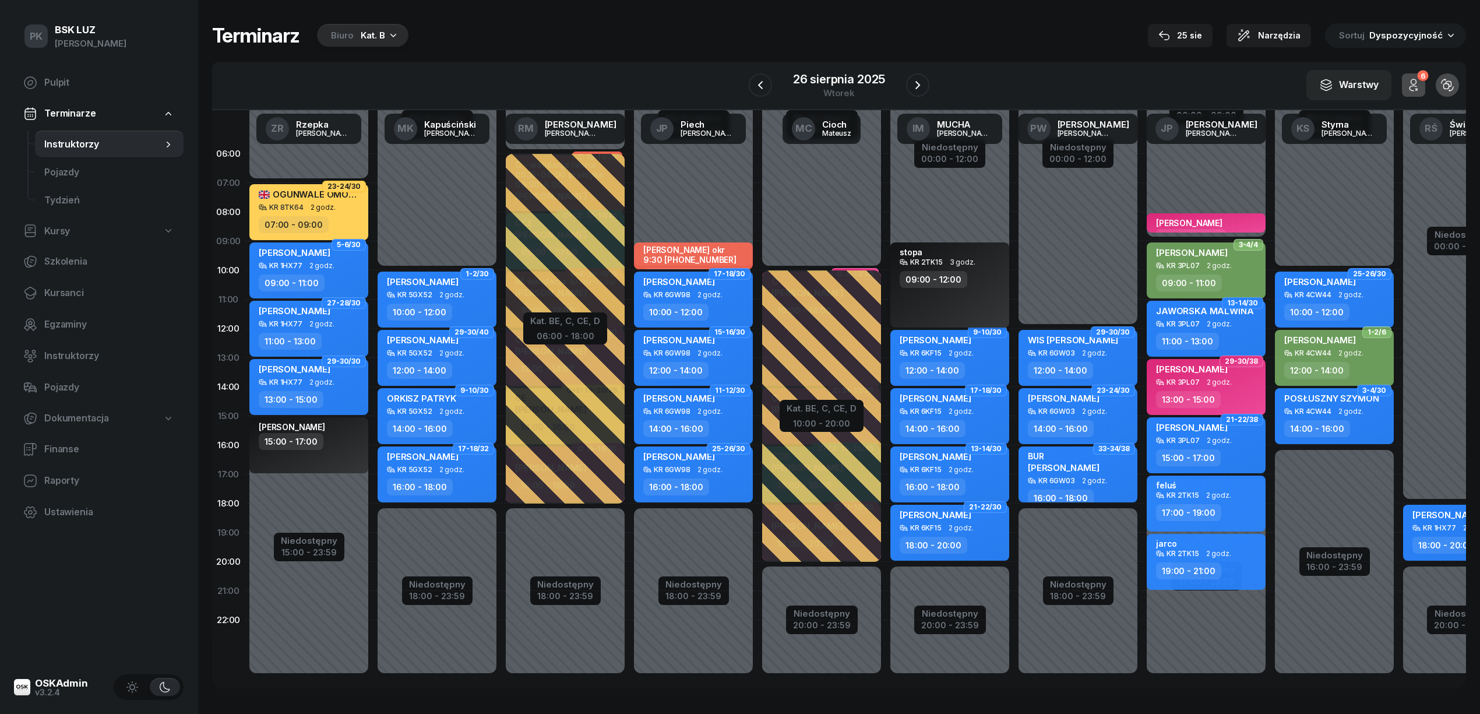
click at [956, 307] on div "stopa KR 2TK15 3 godz. 09:00 - 12:00" at bounding box center [950, 284] width 119 height 85
select select "09"
select select "12"
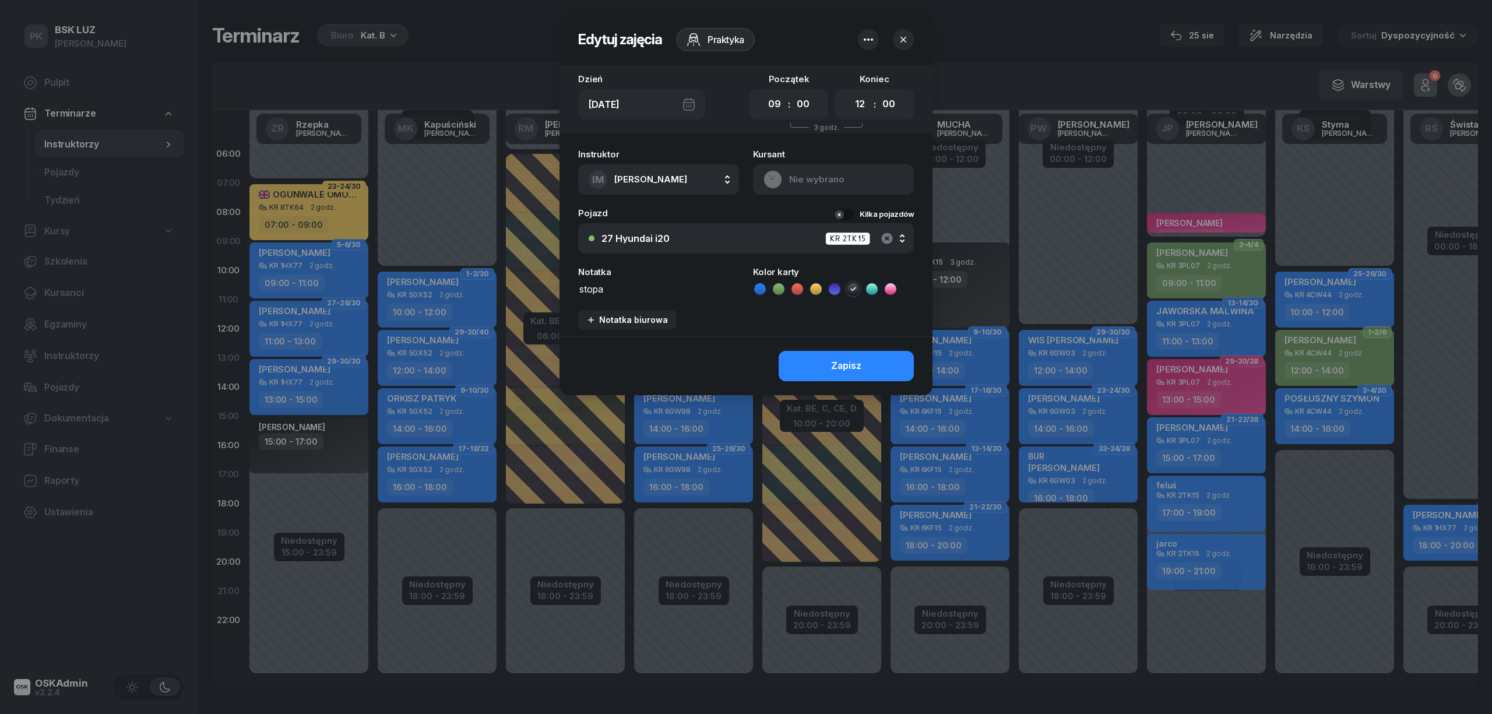
click at [885, 234] on icon "button" at bounding box center [886, 238] width 11 height 11
click at [745, 242] on button "Nie wybrano" at bounding box center [746, 238] width 336 height 30
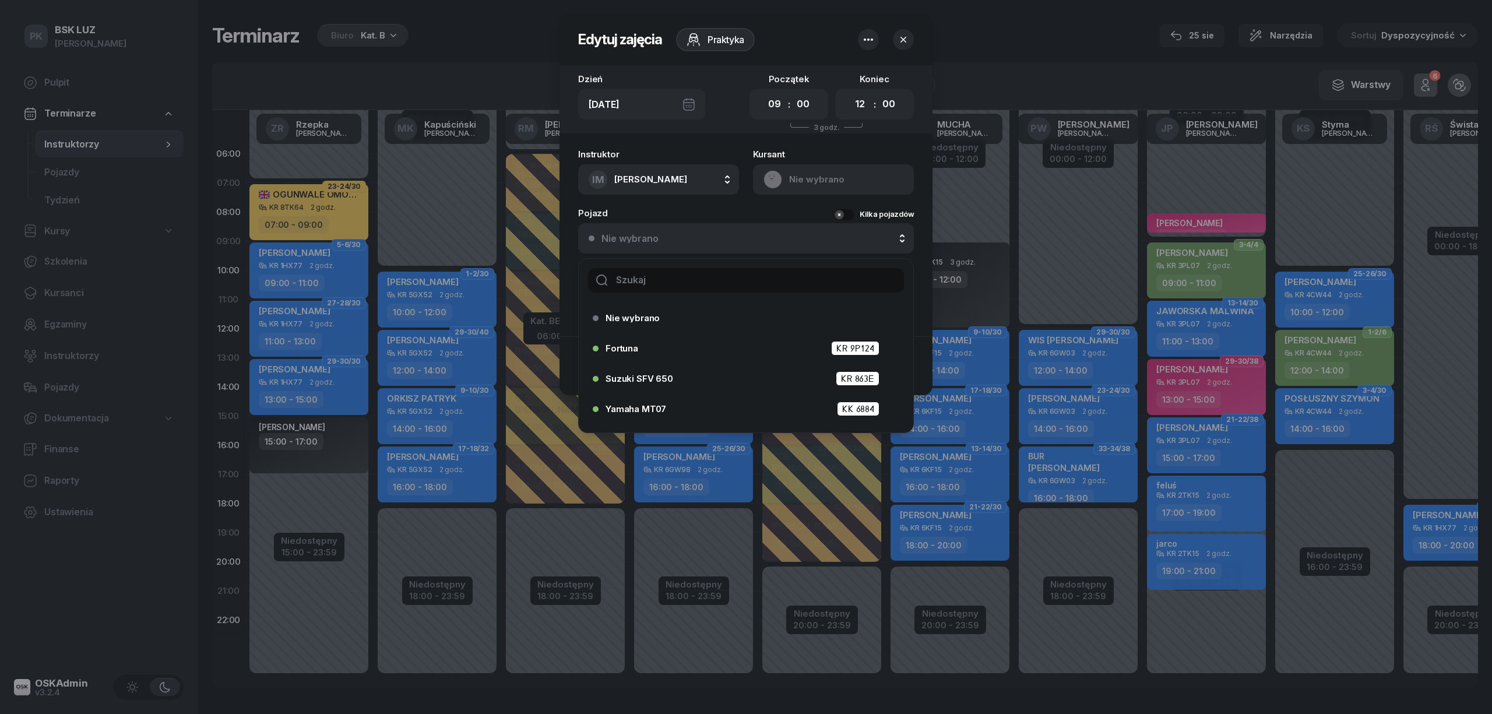
click at [712, 272] on input "text" at bounding box center [746, 280] width 316 height 24
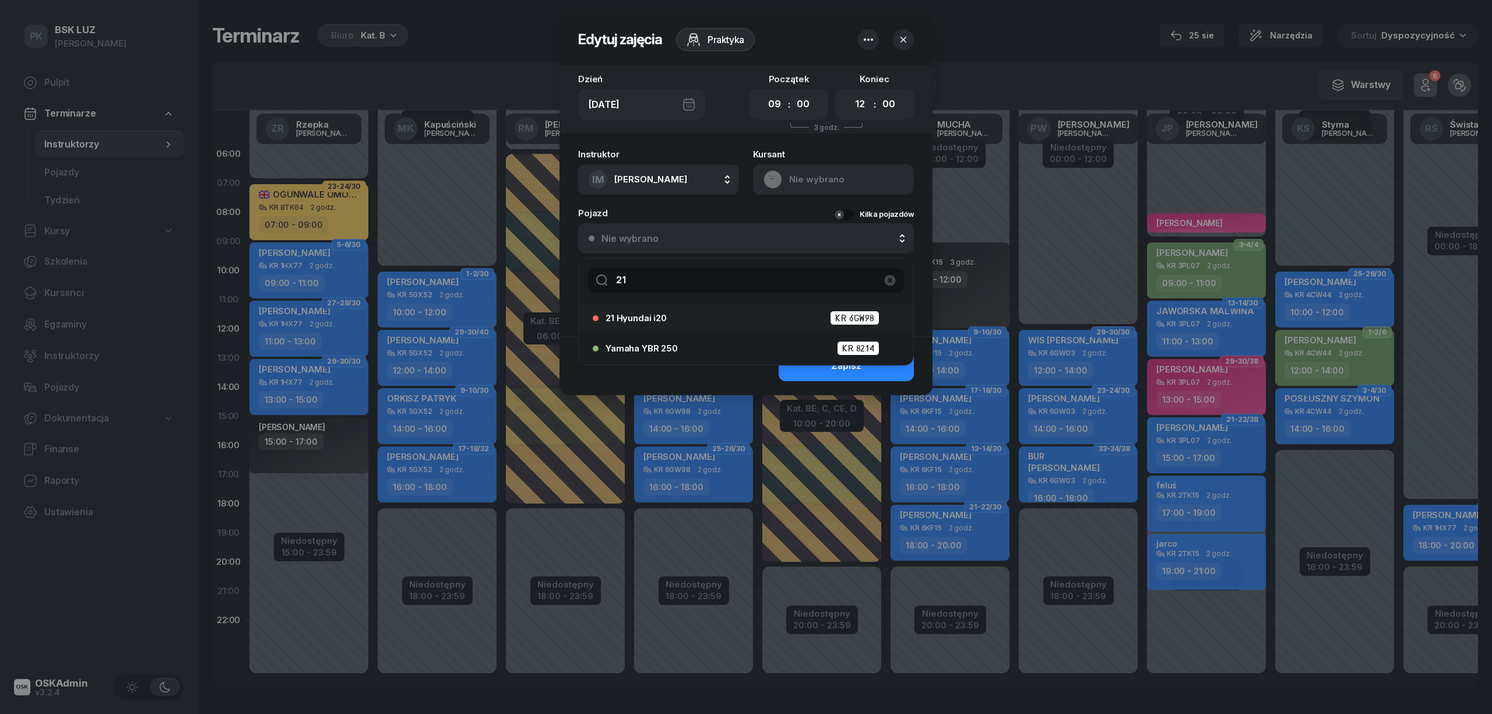
type input "21"
click at [667, 325] on div "21 Hyundai i20 KR 6GW98" at bounding box center [743, 318] width 300 height 19
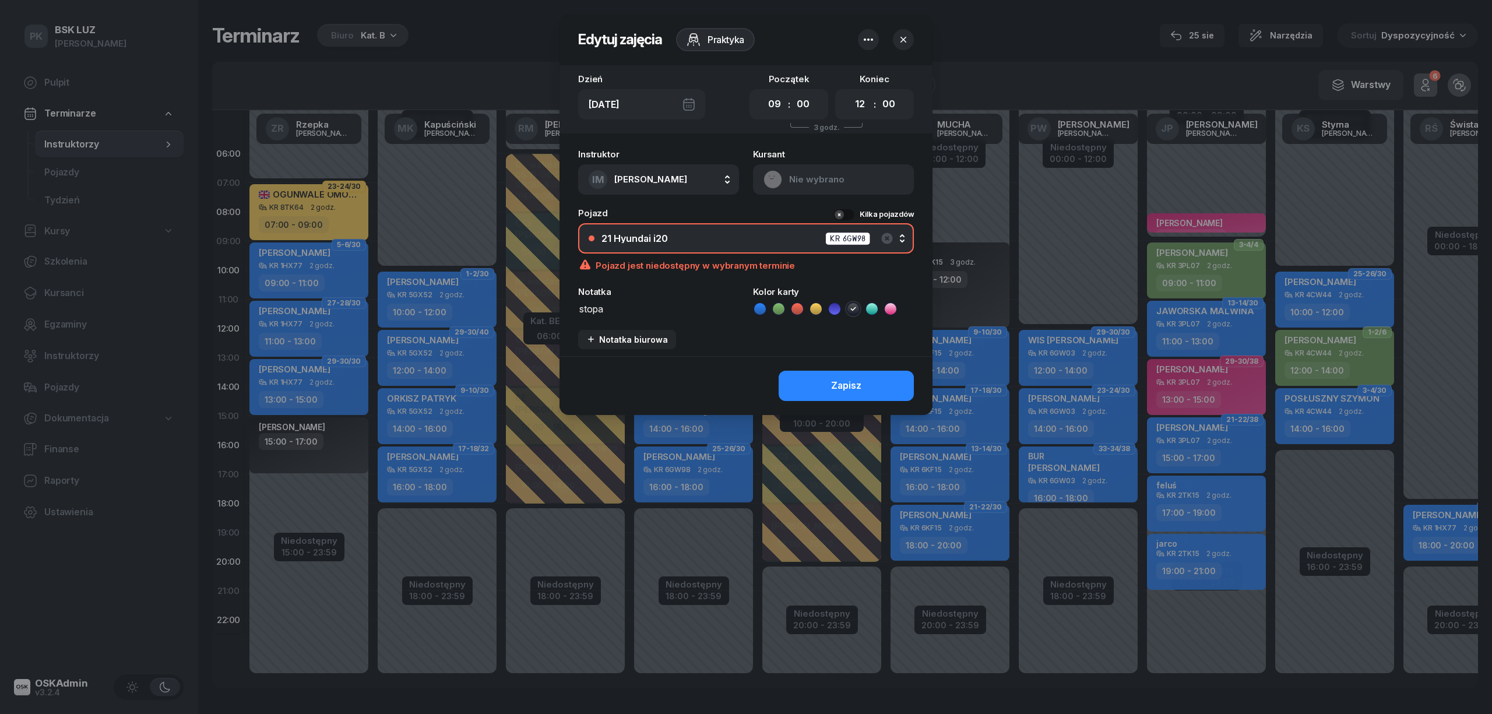
click at [857, 380] on button "Zapisz" at bounding box center [846, 386] width 135 height 30
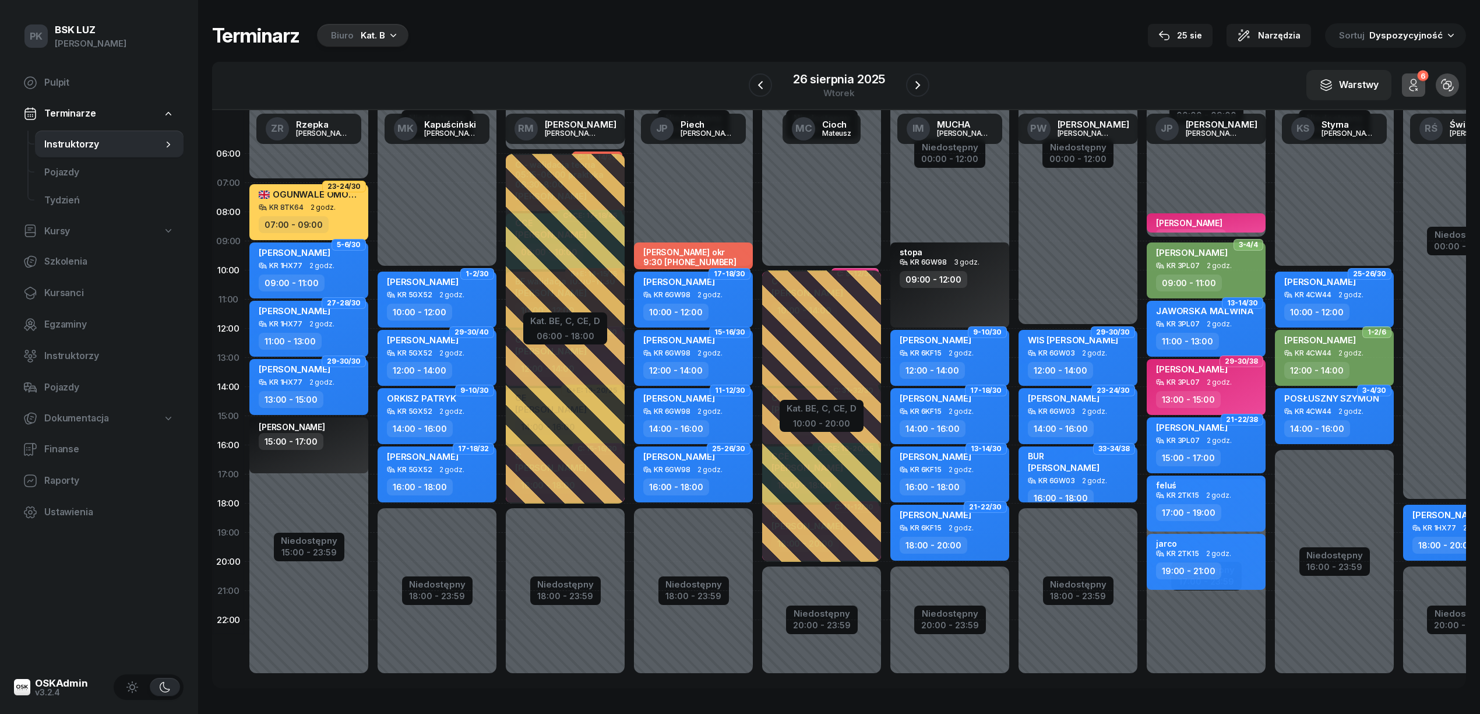
click at [706, 297] on span "2 godz." at bounding box center [710, 295] width 25 height 8
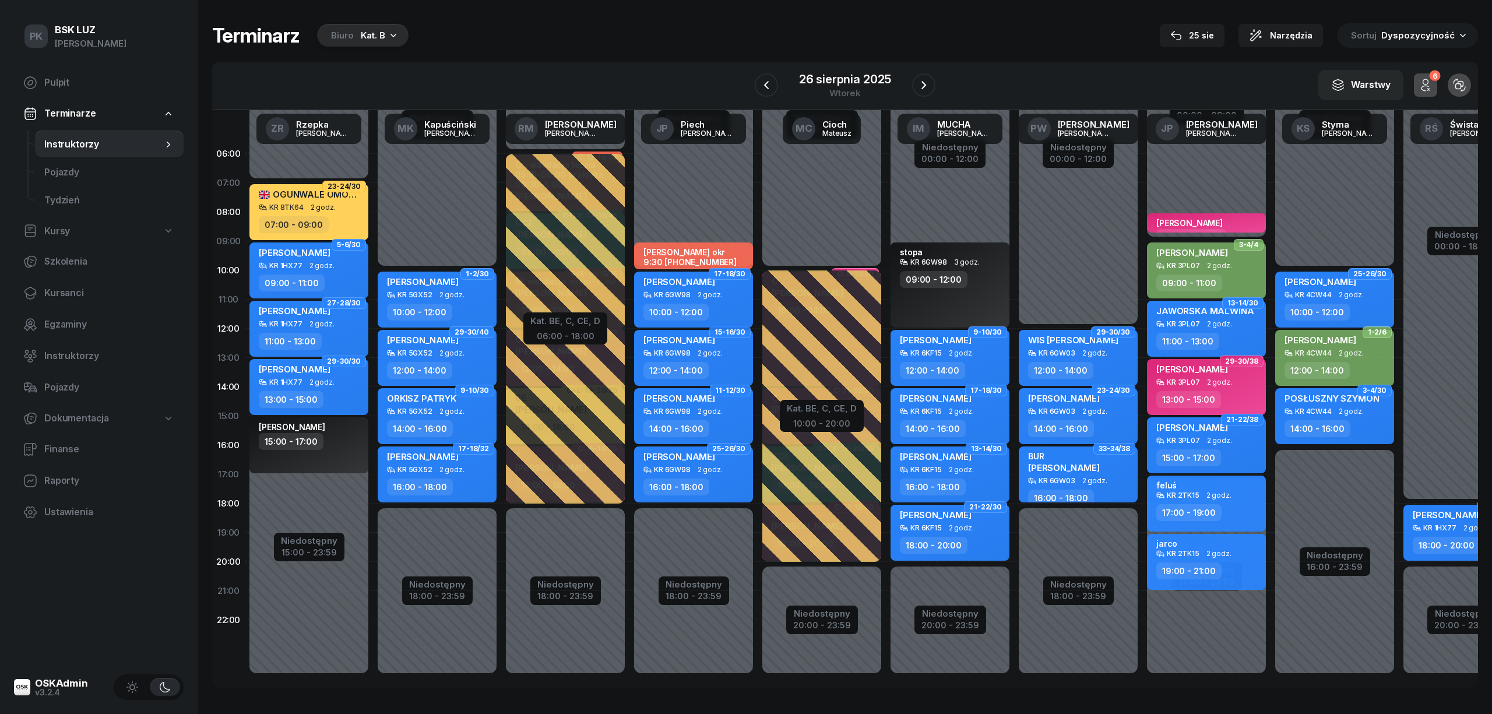
select select "10"
select select "12"
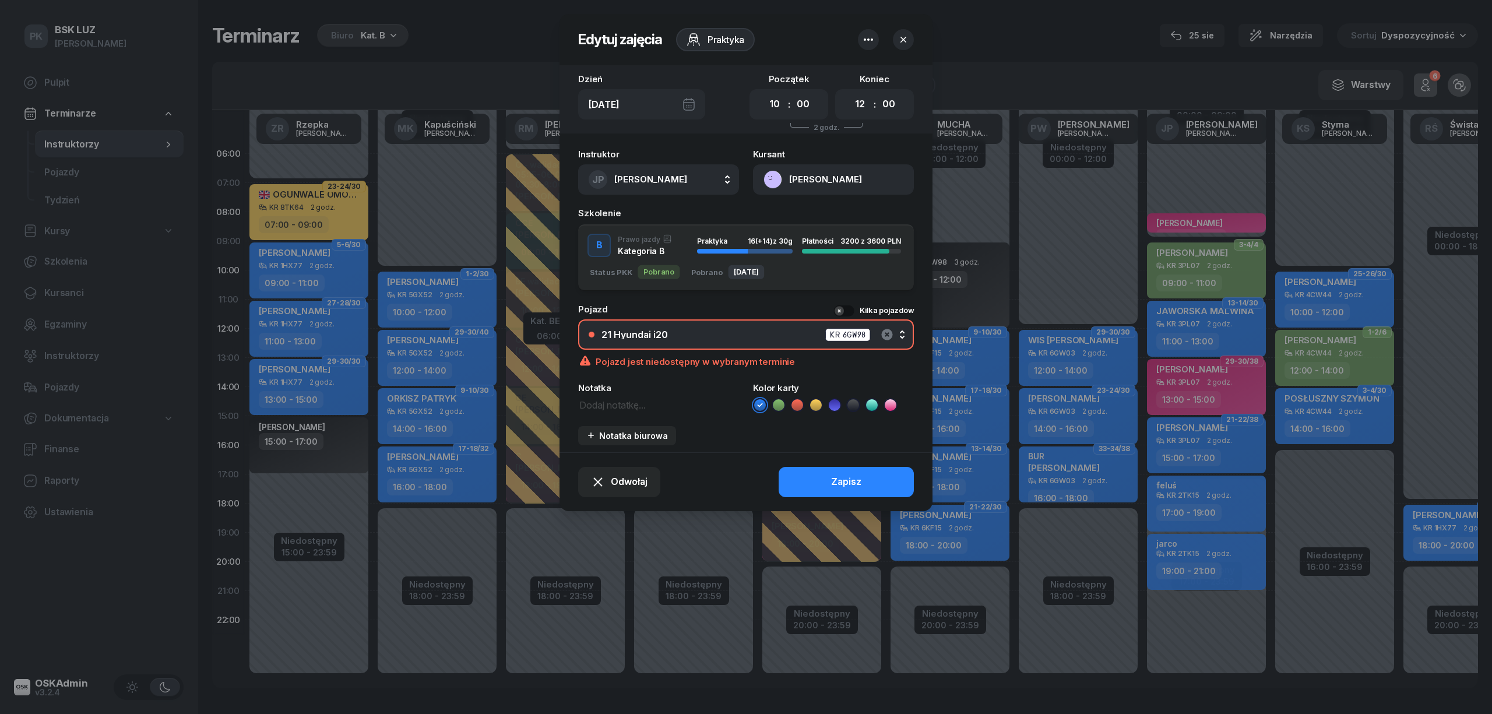
click at [892, 330] on icon "button" at bounding box center [887, 335] width 14 height 14
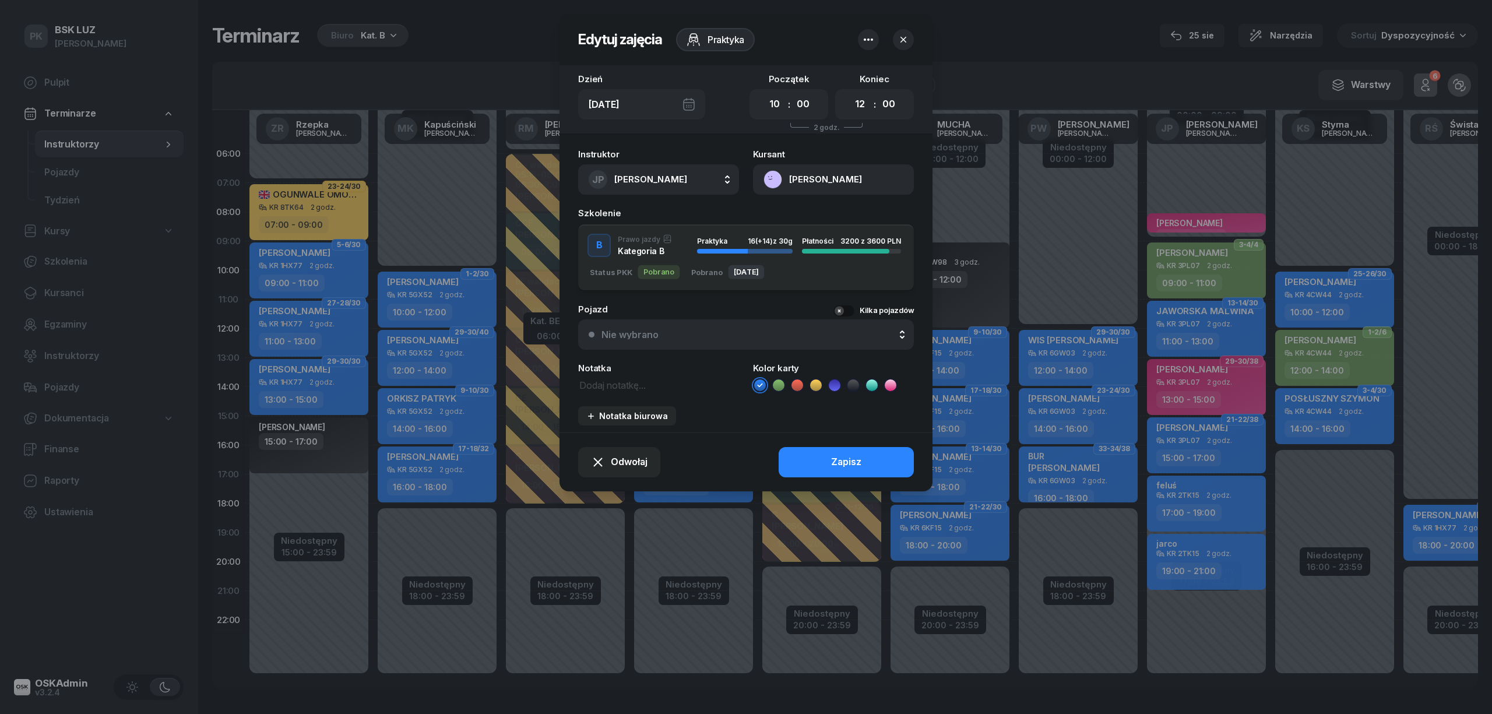
click at [693, 336] on div "Nie wybrano" at bounding box center [753, 334] width 302 height 9
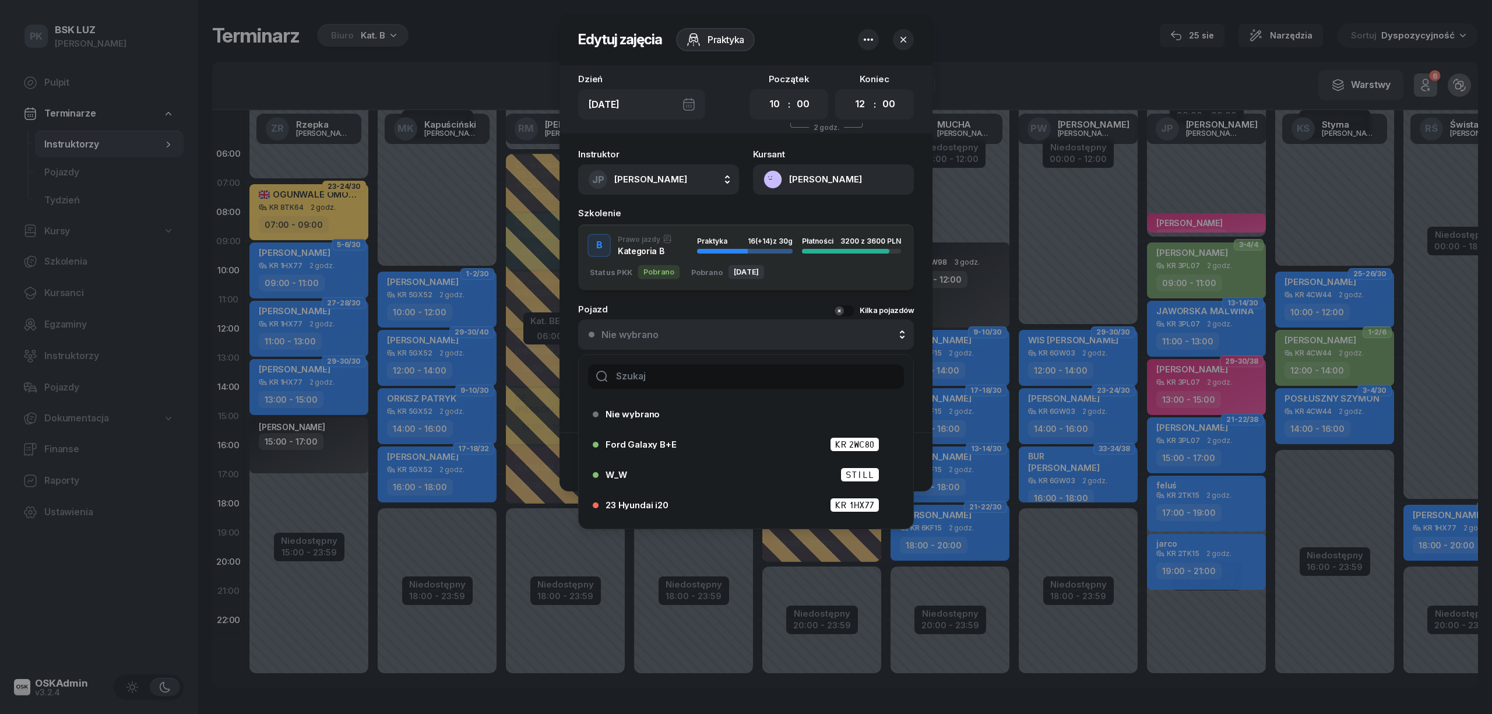
click at [701, 371] on input "text" at bounding box center [746, 376] width 316 height 24
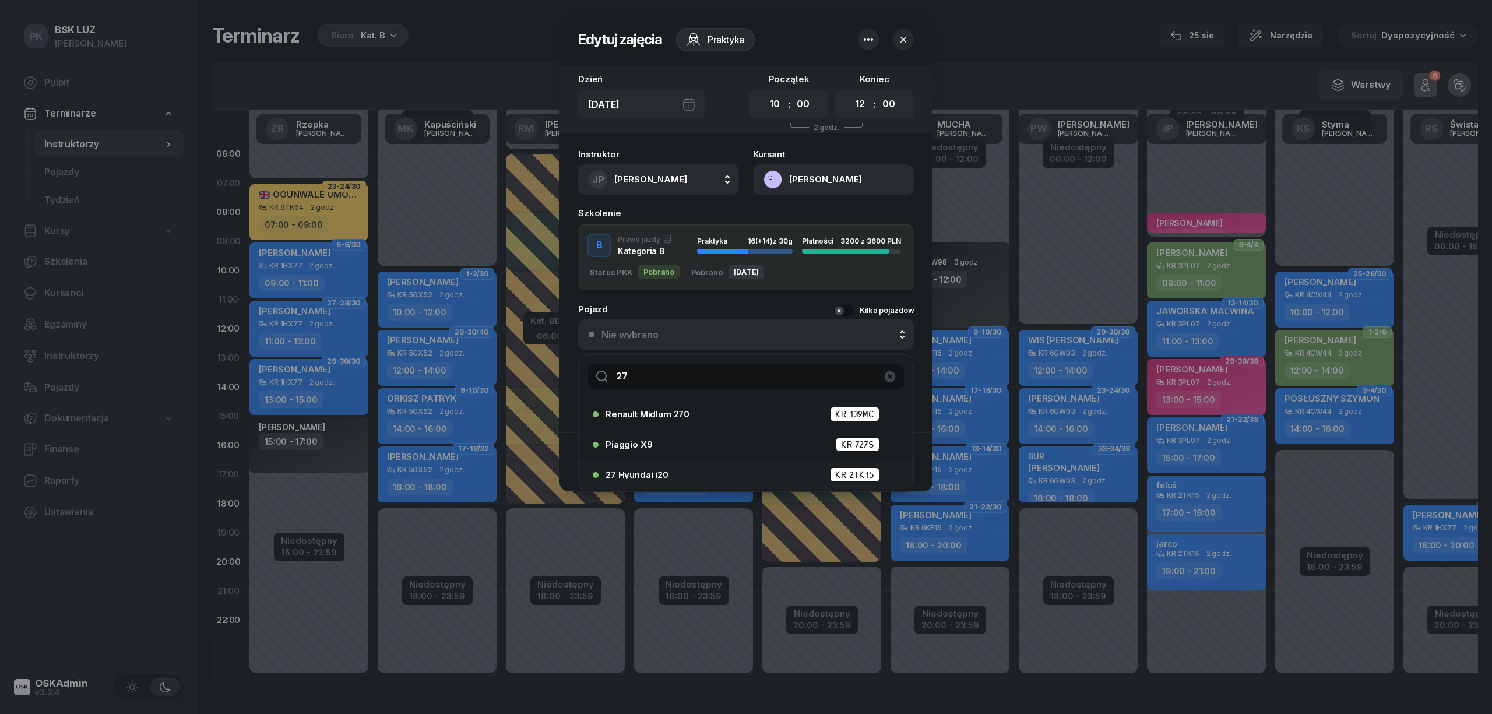
type input "27"
click at [682, 469] on div "27 Hyundai i20 KR 2TK15" at bounding box center [749, 474] width 287 height 15
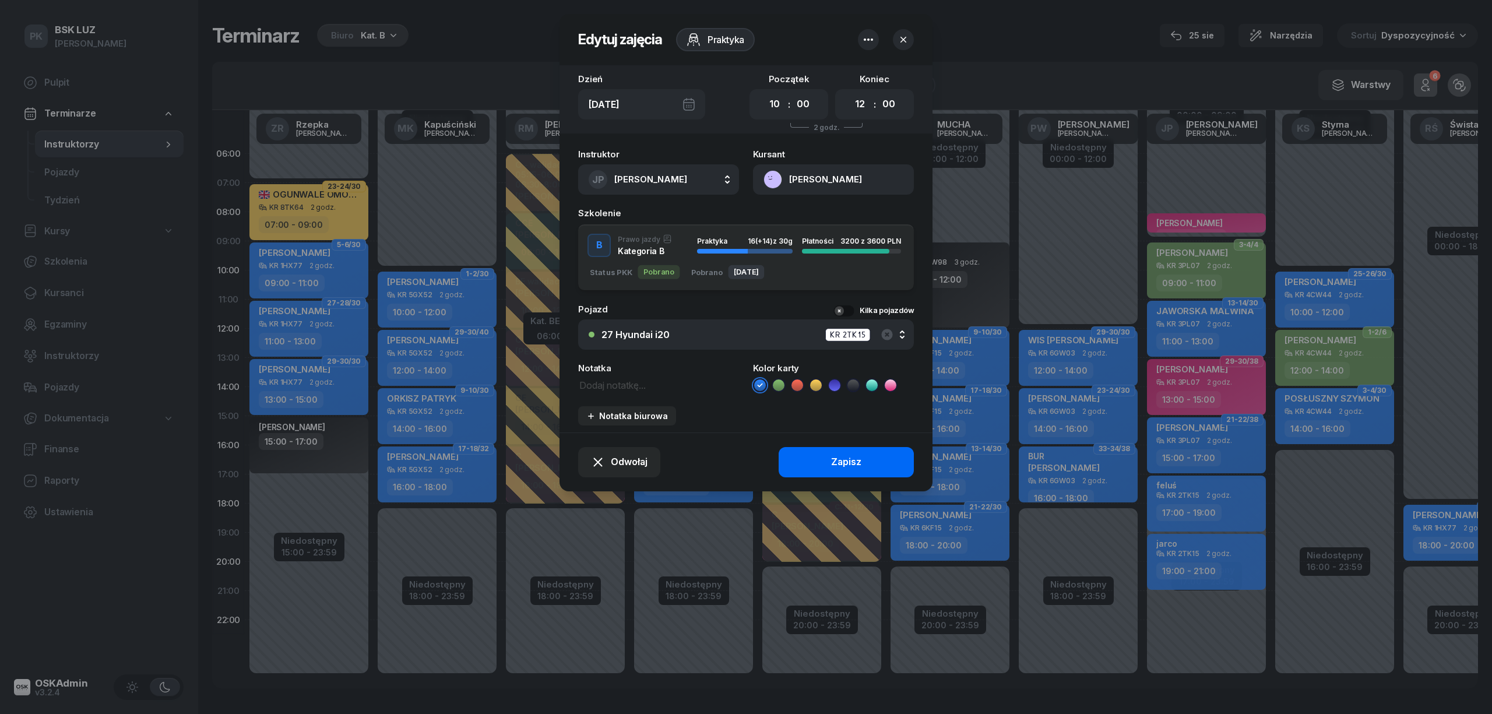
click at [803, 458] on button "Zapisz" at bounding box center [846, 462] width 135 height 30
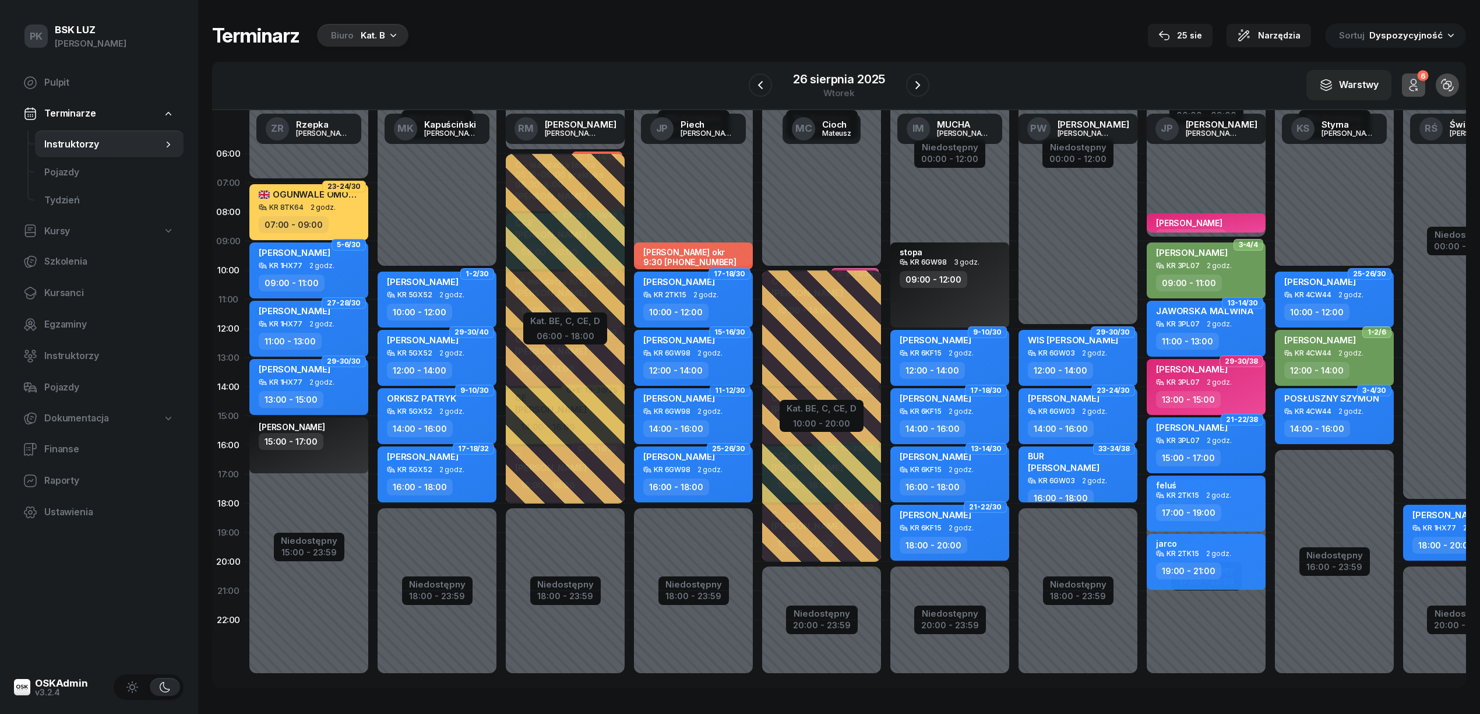
click at [703, 356] on span "2 godz." at bounding box center [710, 353] width 25 height 8
select select "12"
select select "14"
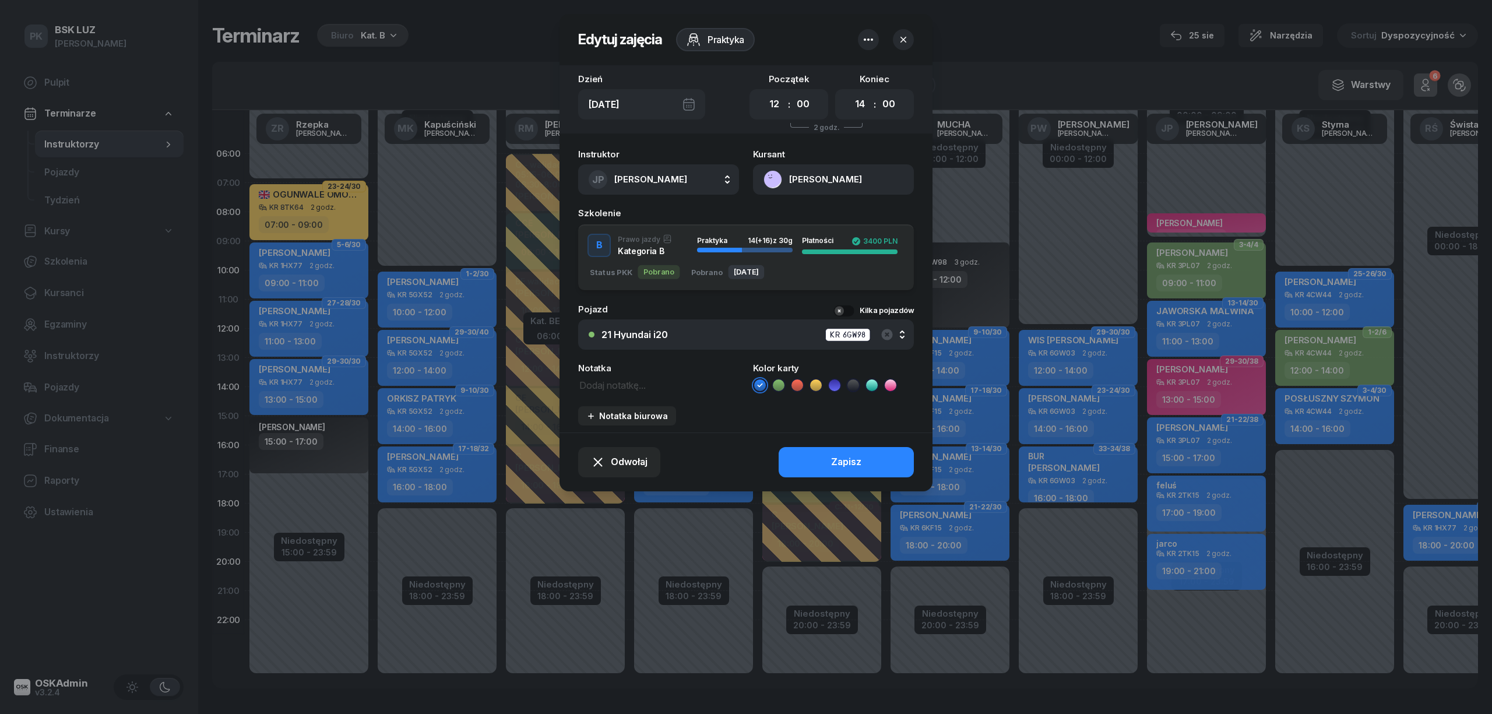
click at [767, 336] on div "21 Hyundai i20 KR 6GW98" at bounding box center [753, 335] width 302 height 15
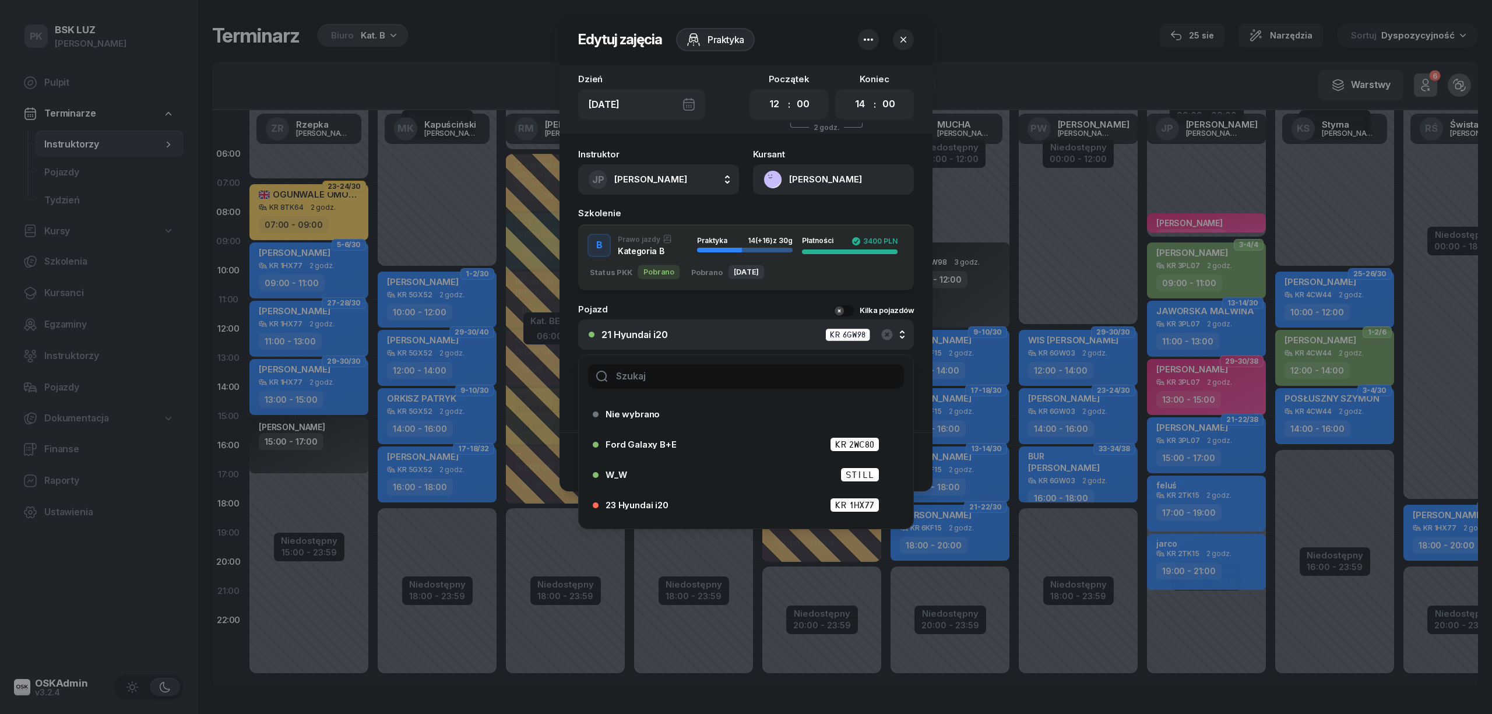
click at [727, 372] on input "text" at bounding box center [746, 376] width 316 height 24
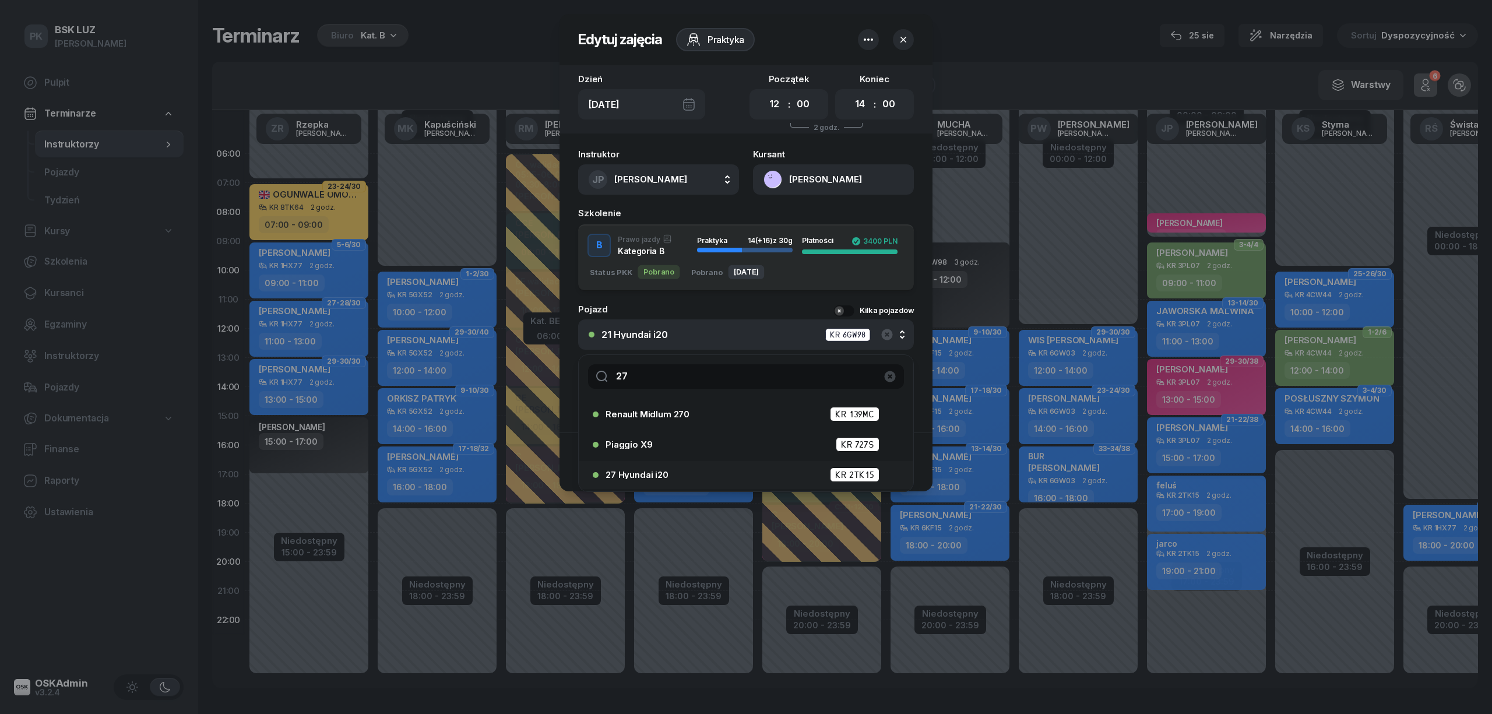
type input "27"
click at [672, 462] on li "27 Hyundai i20 KR 2TK15" at bounding box center [746, 475] width 335 height 28
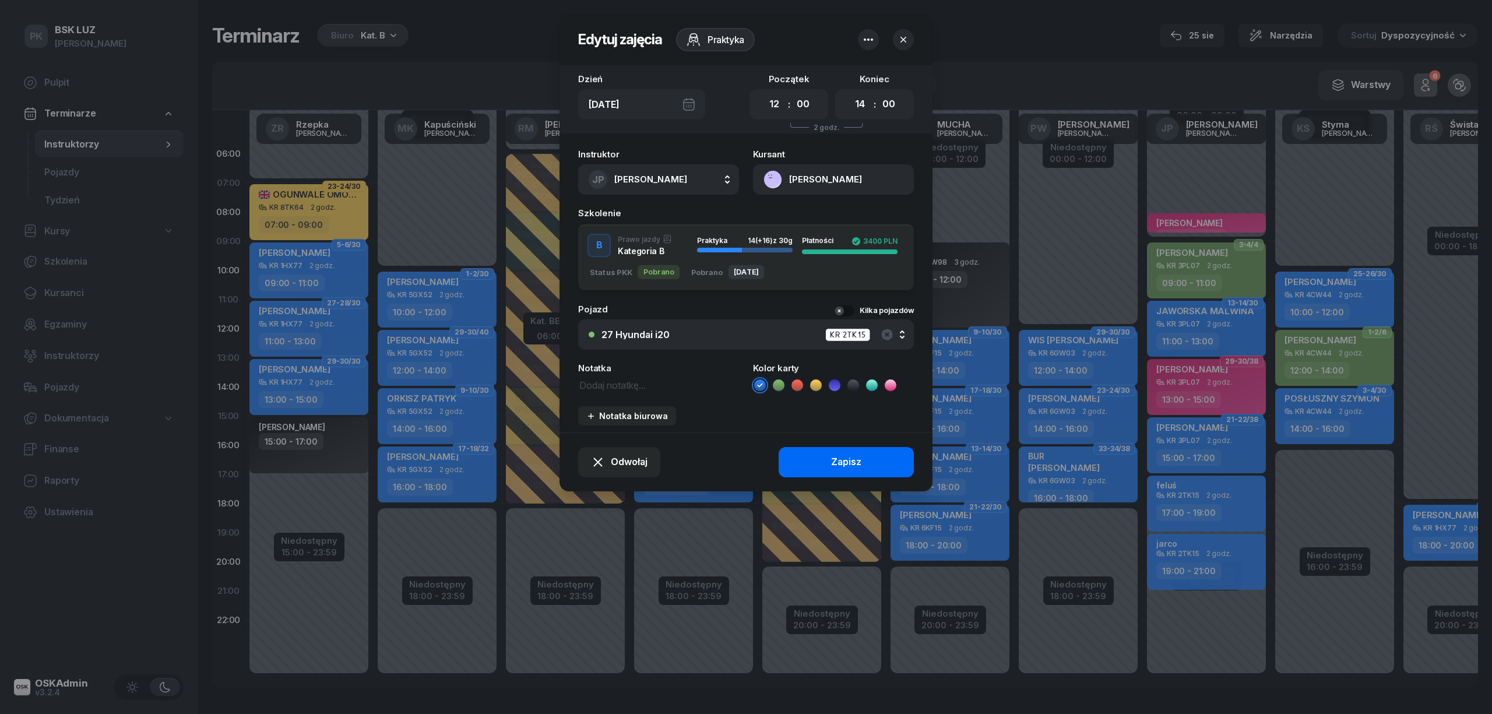
click at [790, 451] on button "Zapisz" at bounding box center [846, 462] width 135 height 30
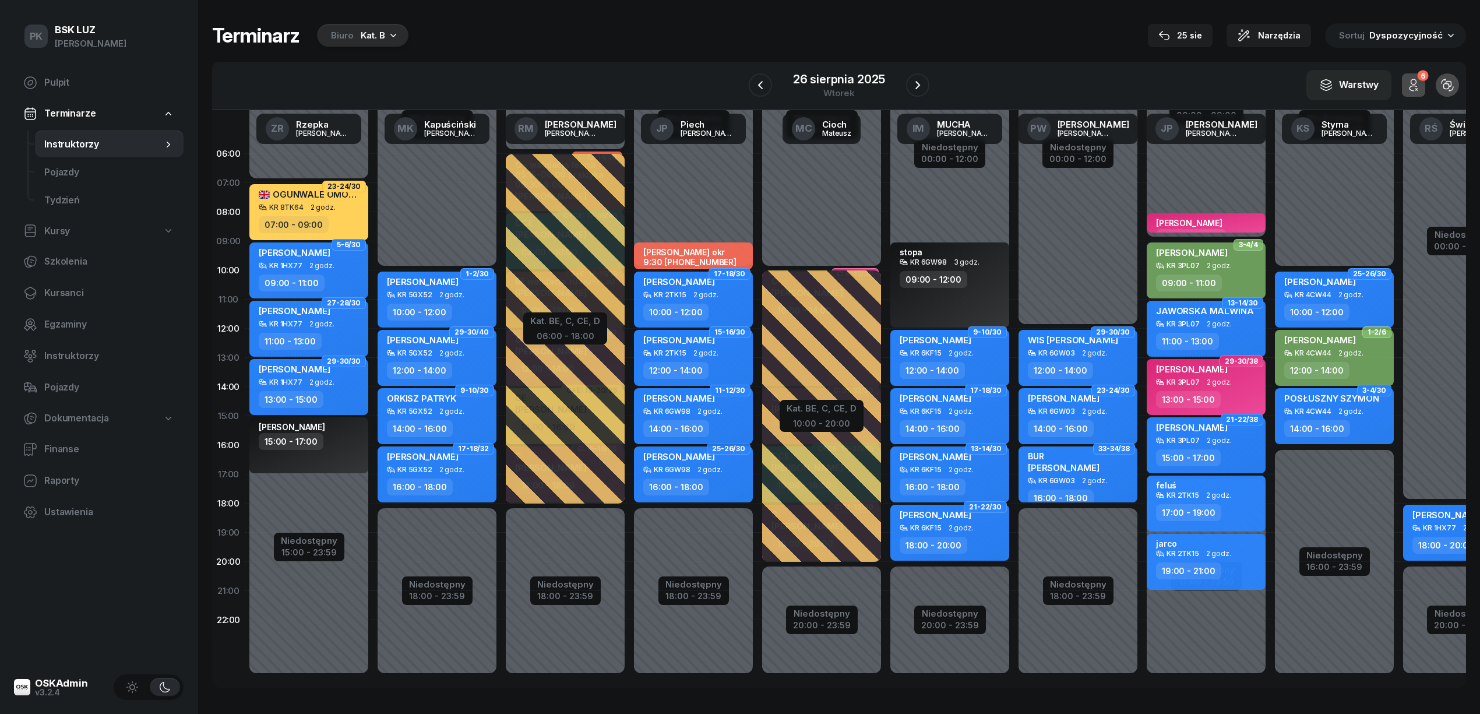
click at [695, 420] on div "14:00 - 16:00" at bounding box center [676, 428] width 66 height 17
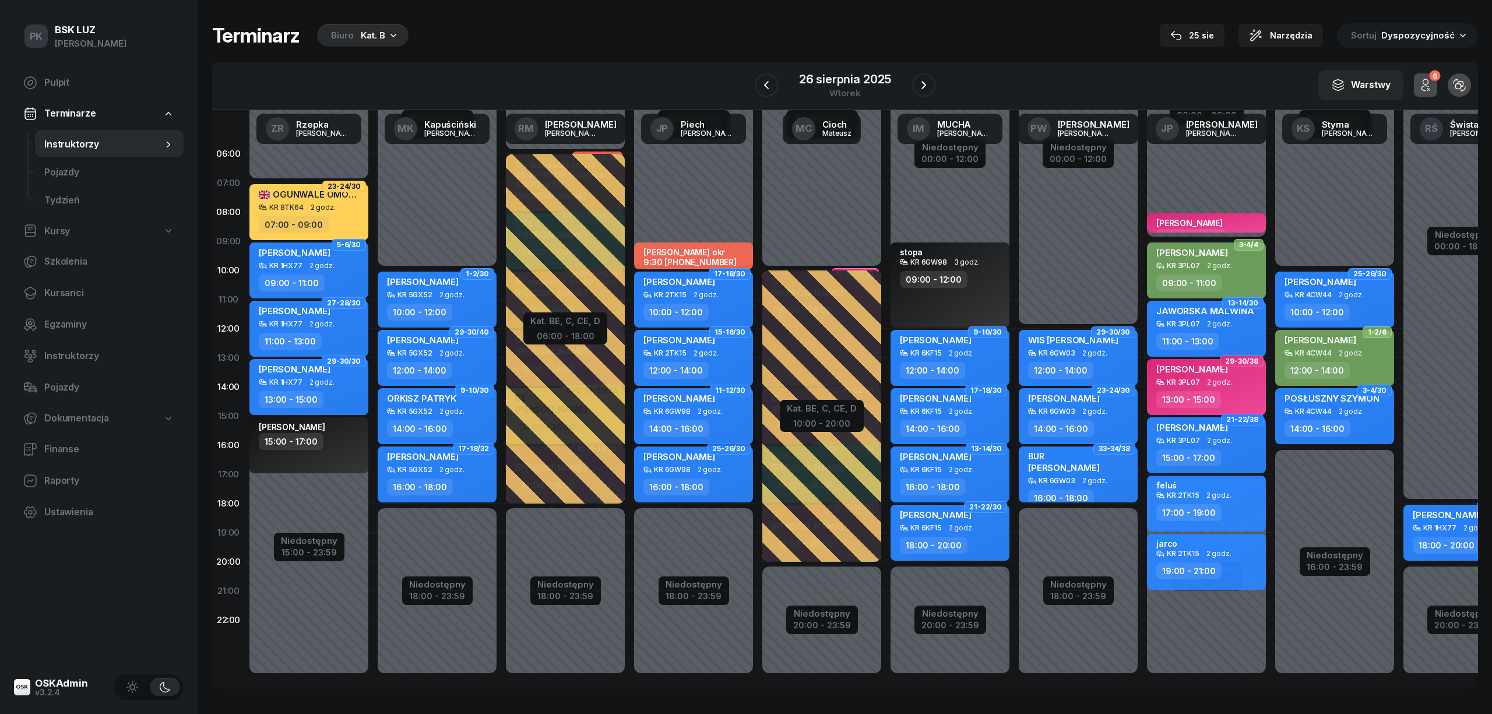
select select "14"
select select "16"
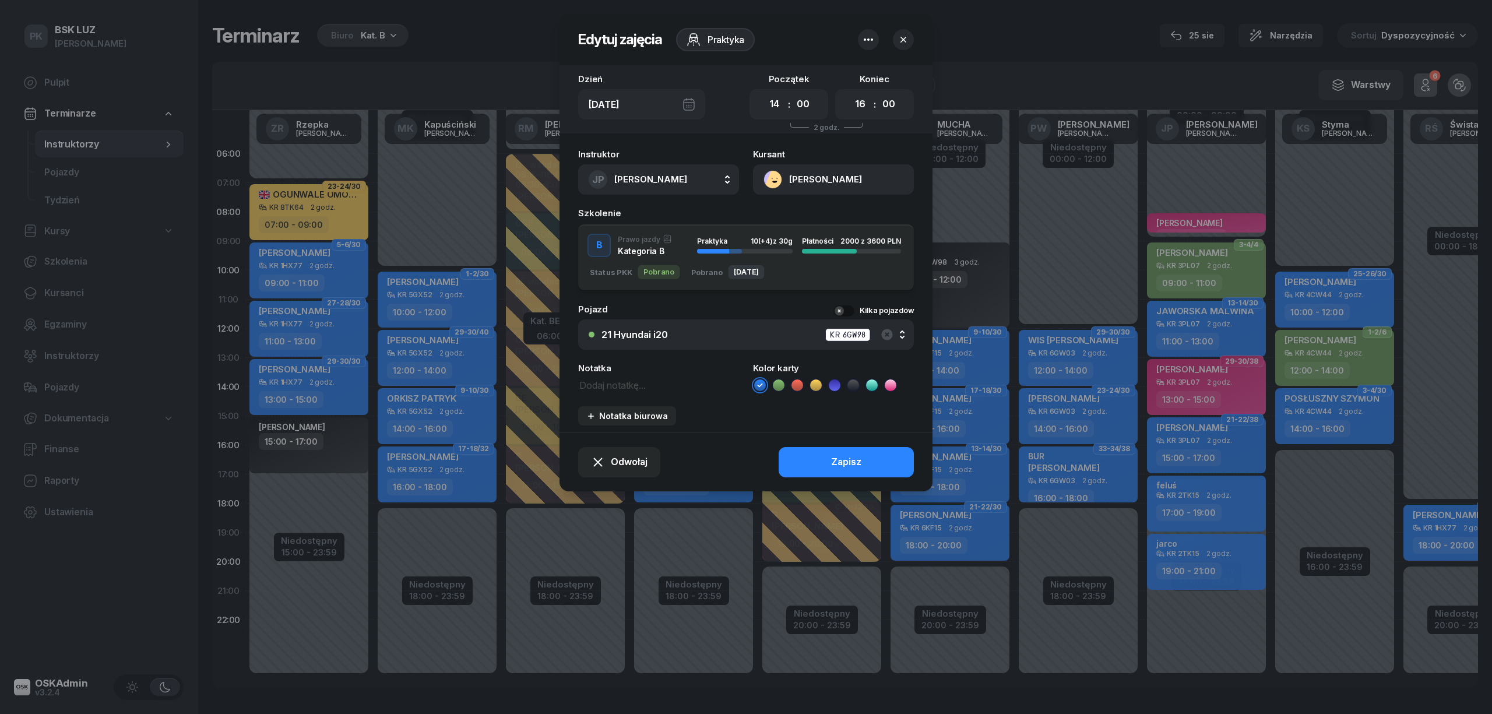
click at [673, 336] on div "21 Hyundai i20 KR 6GW98" at bounding box center [753, 335] width 302 height 15
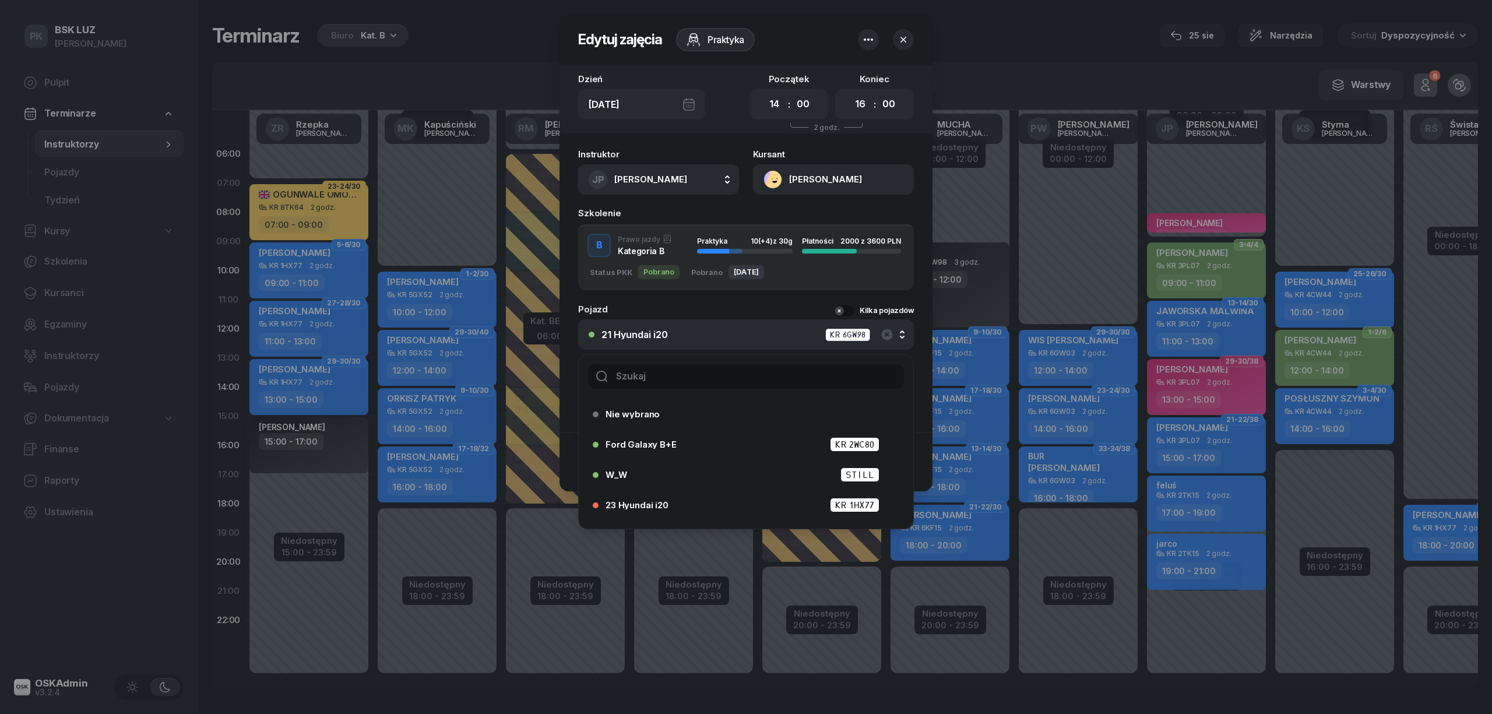
click at [658, 374] on input "text" at bounding box center [746, 376] width 316 height 24
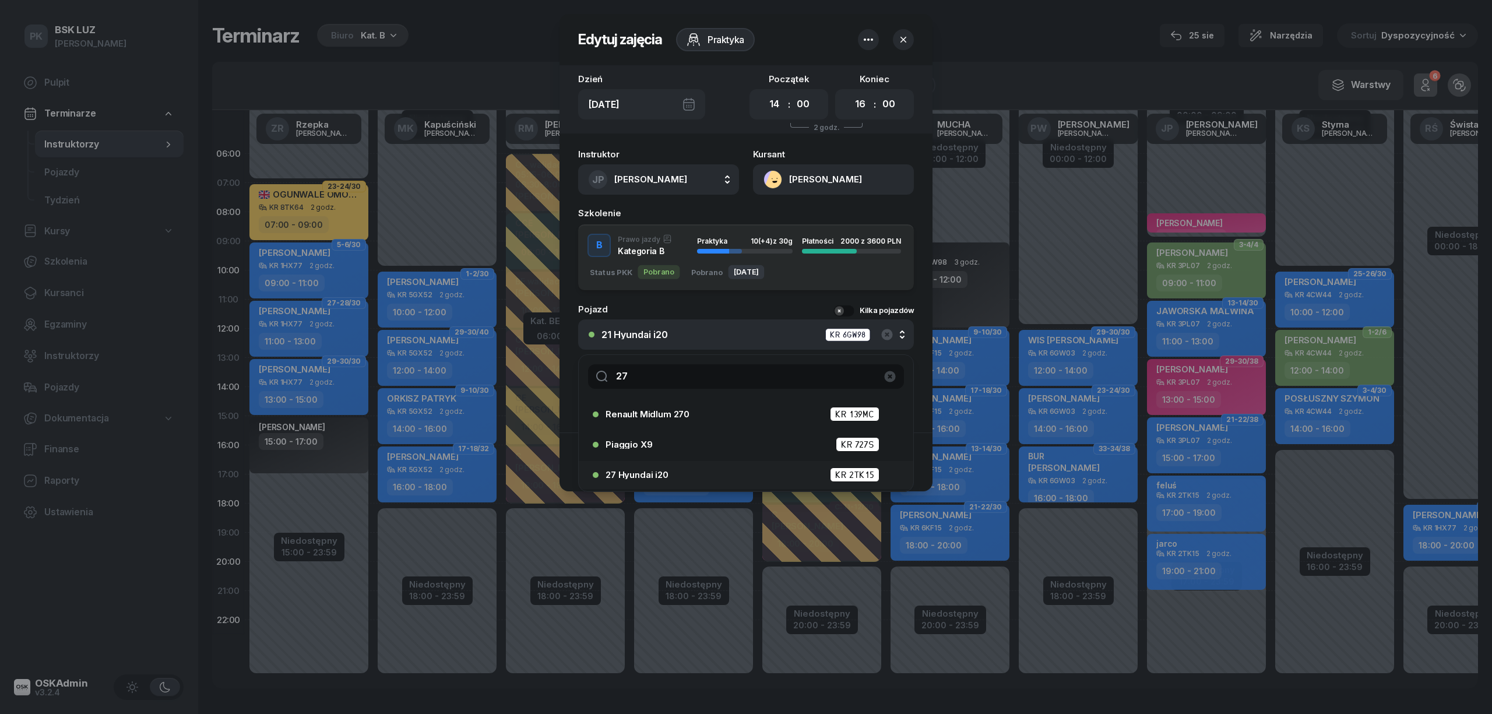
type input "27"
click at [691, 469] on div "27 Hyundai i20 KR 2TK15" at bounding box center [749, 474] width 287 height 15
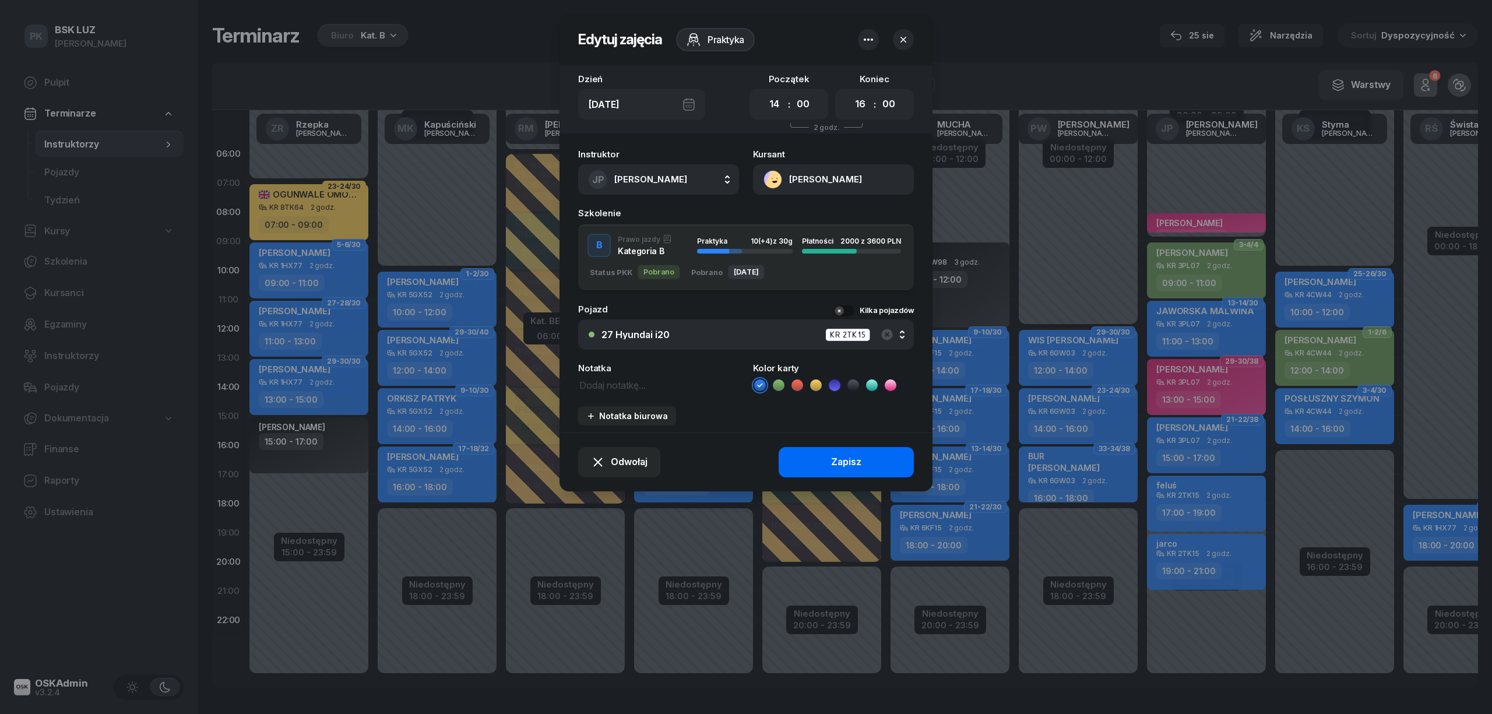
click at [789, 460] on button "Zapisz" at bounding box center [846, 462] width 135 height 30
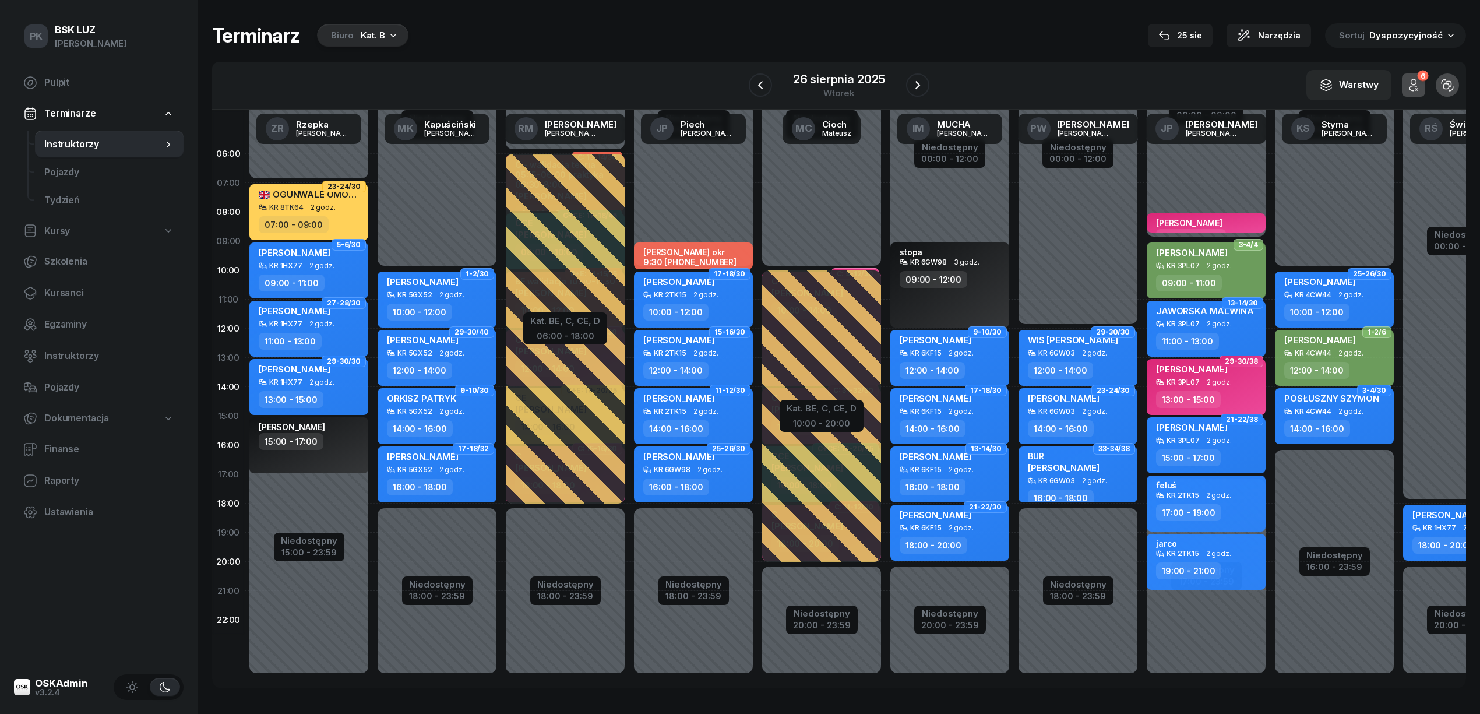
click at [686, 474] on div "SKROBIŚ MARIA KR 6GW98 2 godz. 16:00 - 18:00" at bounding box center [693, 474] width 119 height 56
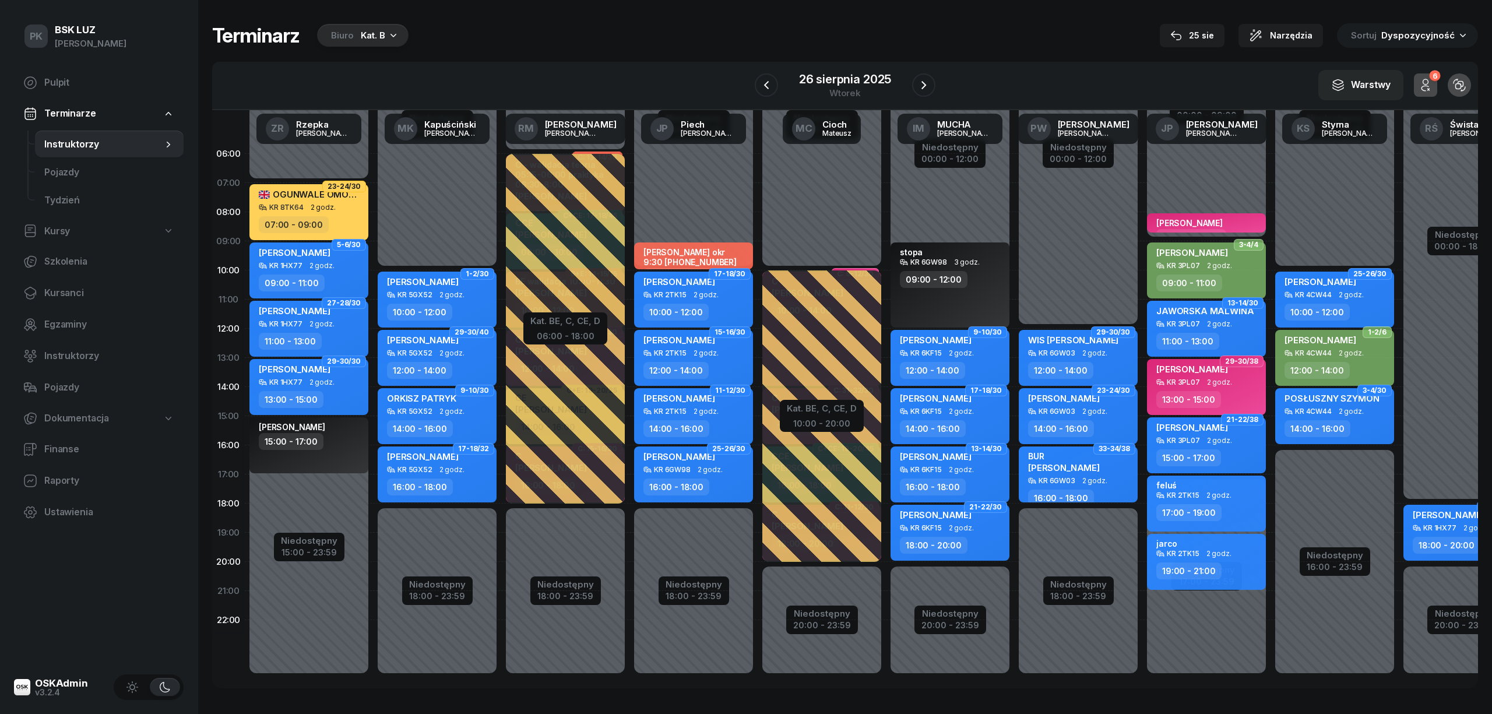
select select "16"
select select "18"
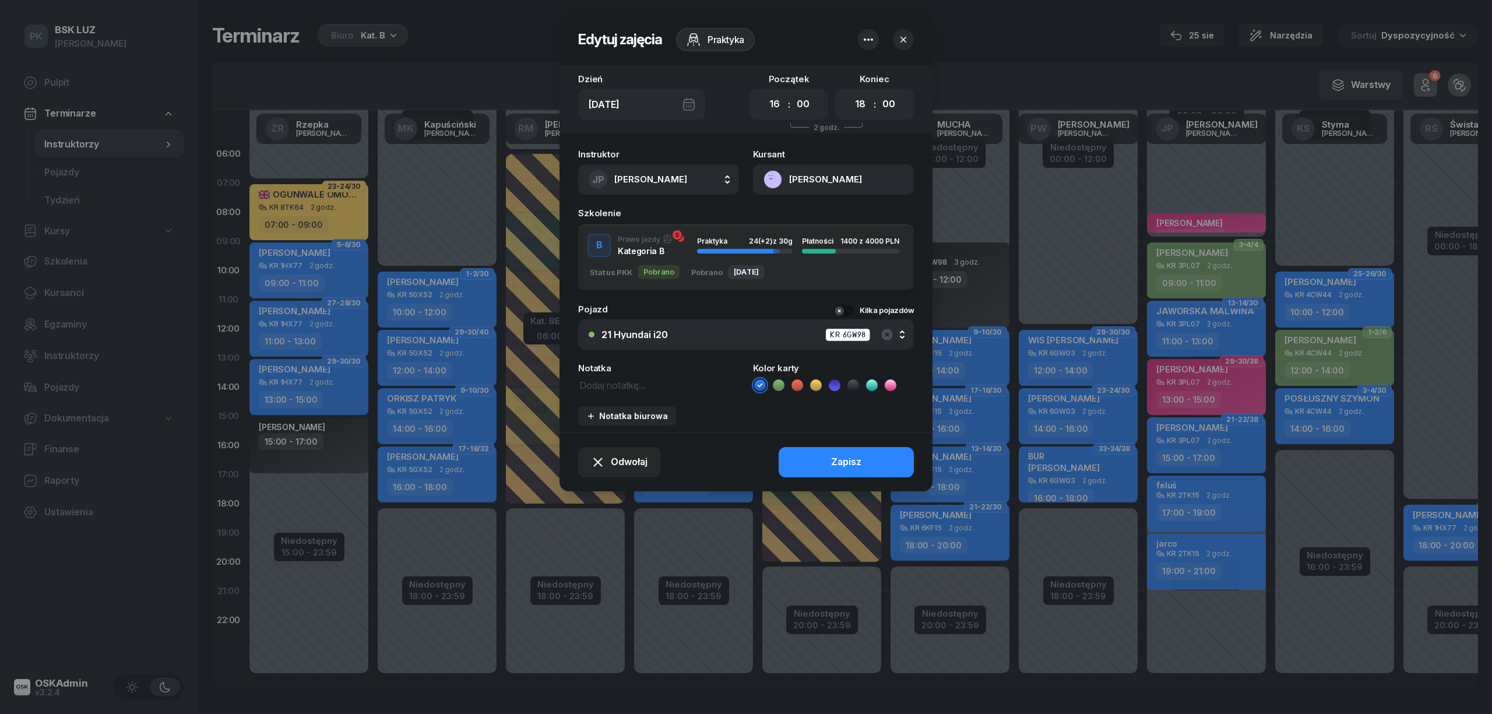
click at [679, 328] on div "21 Hyundai i20 KR 6GW98" at bounding box center [753, 335] width 302 height 15
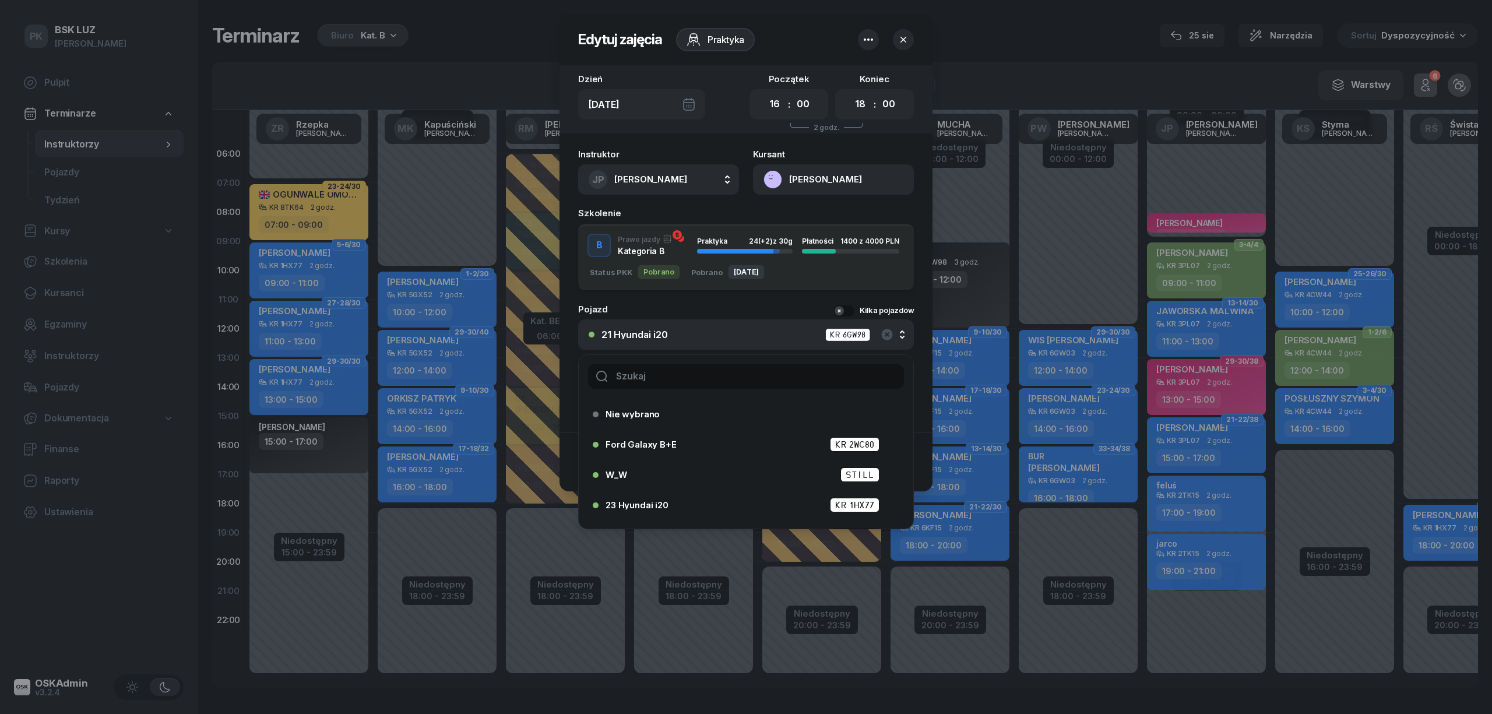
click at [679, 381] on input "text" at bounding box center [746, 376] width 316 height 24
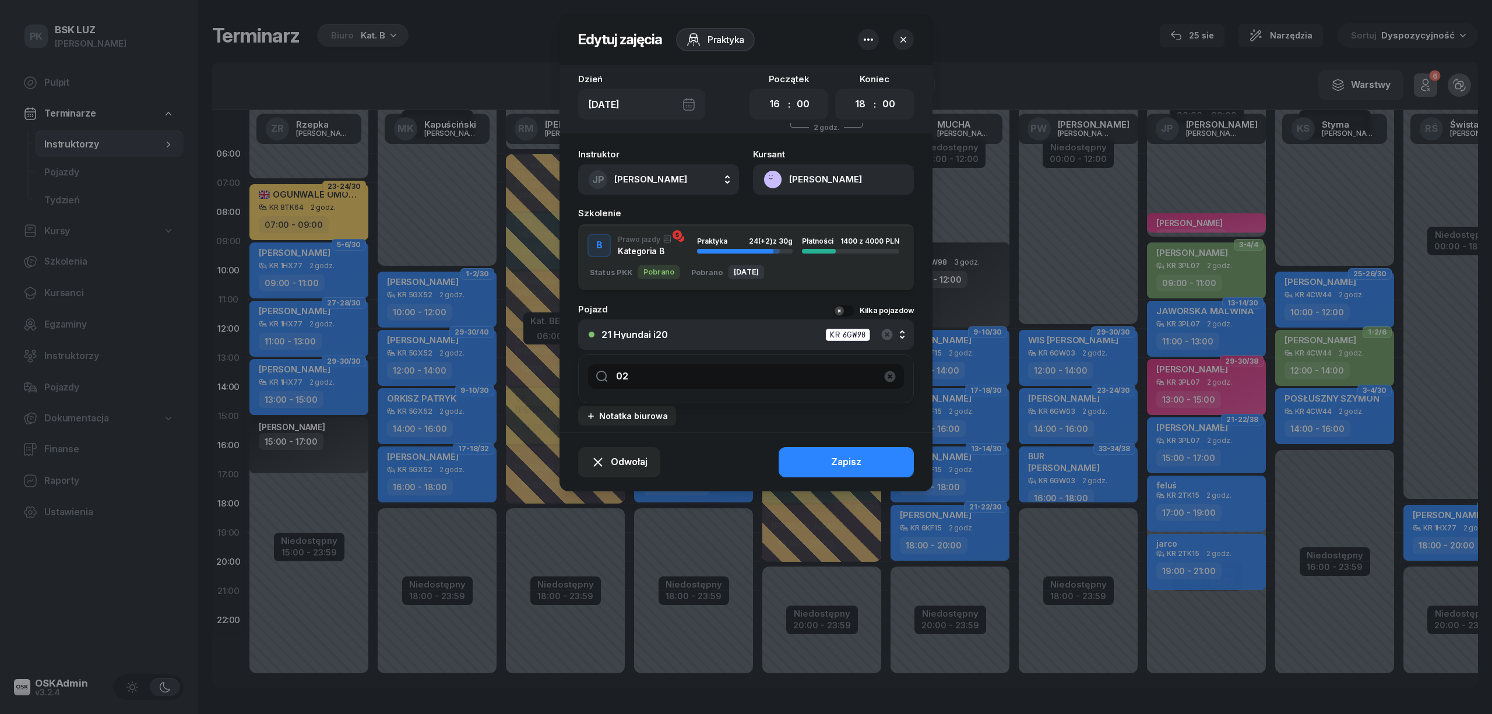
type input "0"
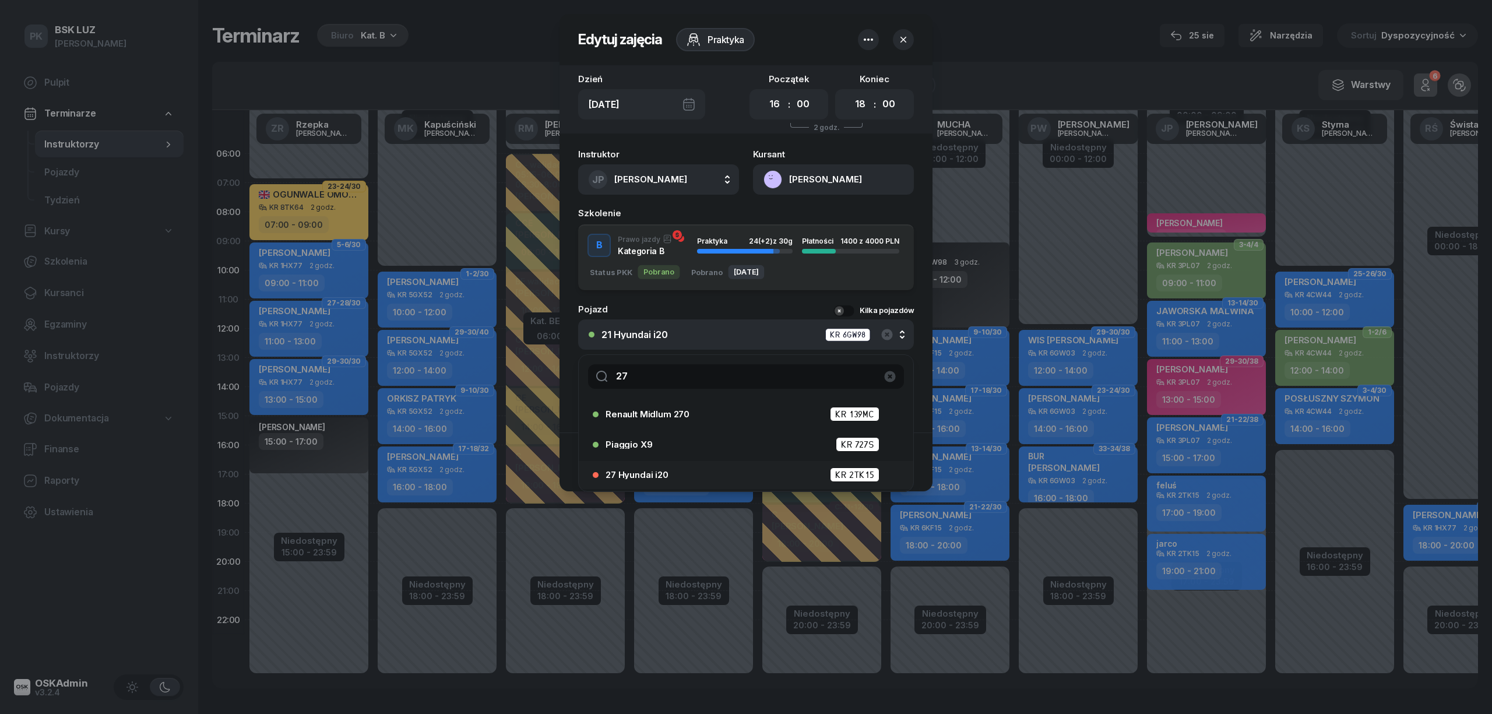
type input "27"
click at [725, 479] on div "27 Hyundai i20 KR 2TK15" at bounding box center [749, 474] width 287 height 15
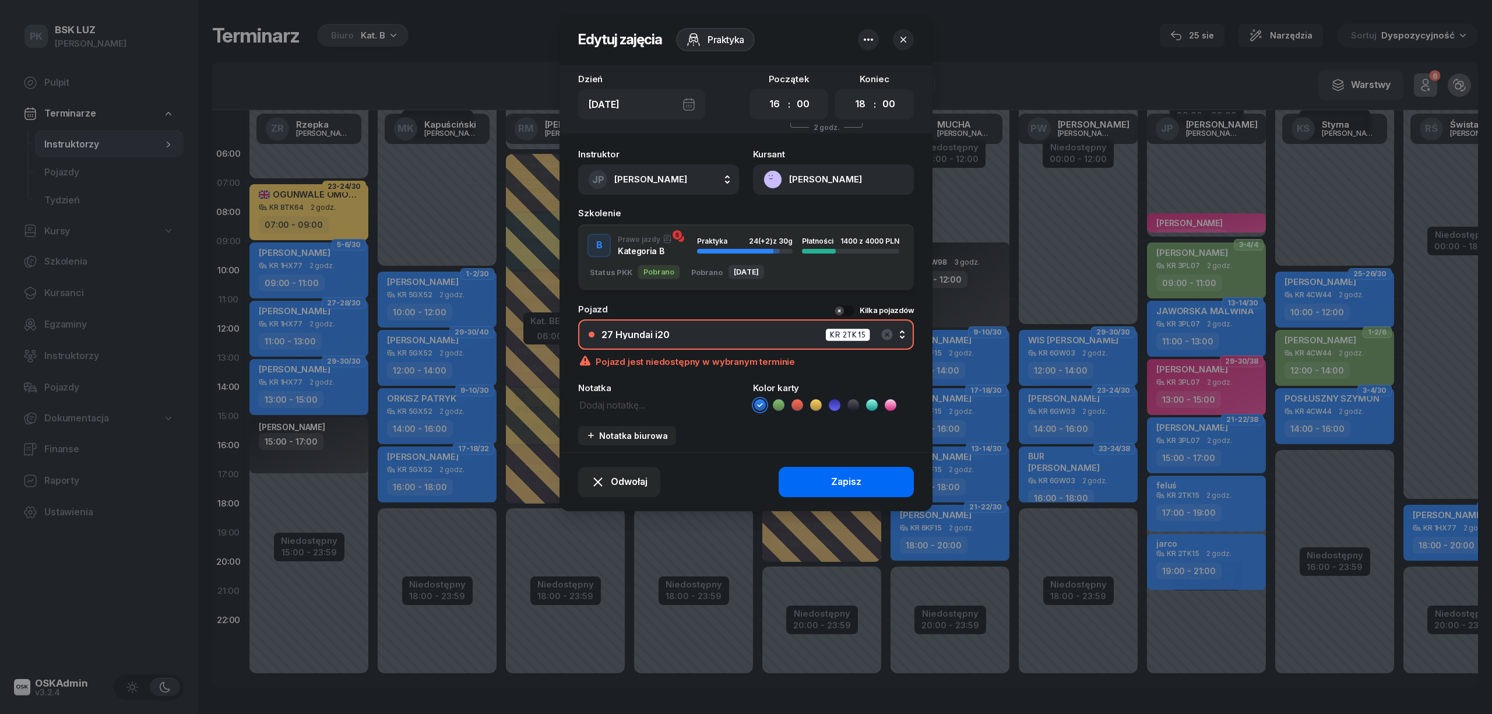
click at [819, 469] on button "Zapisz" at bounding box center [846, 482] width 135 height 30
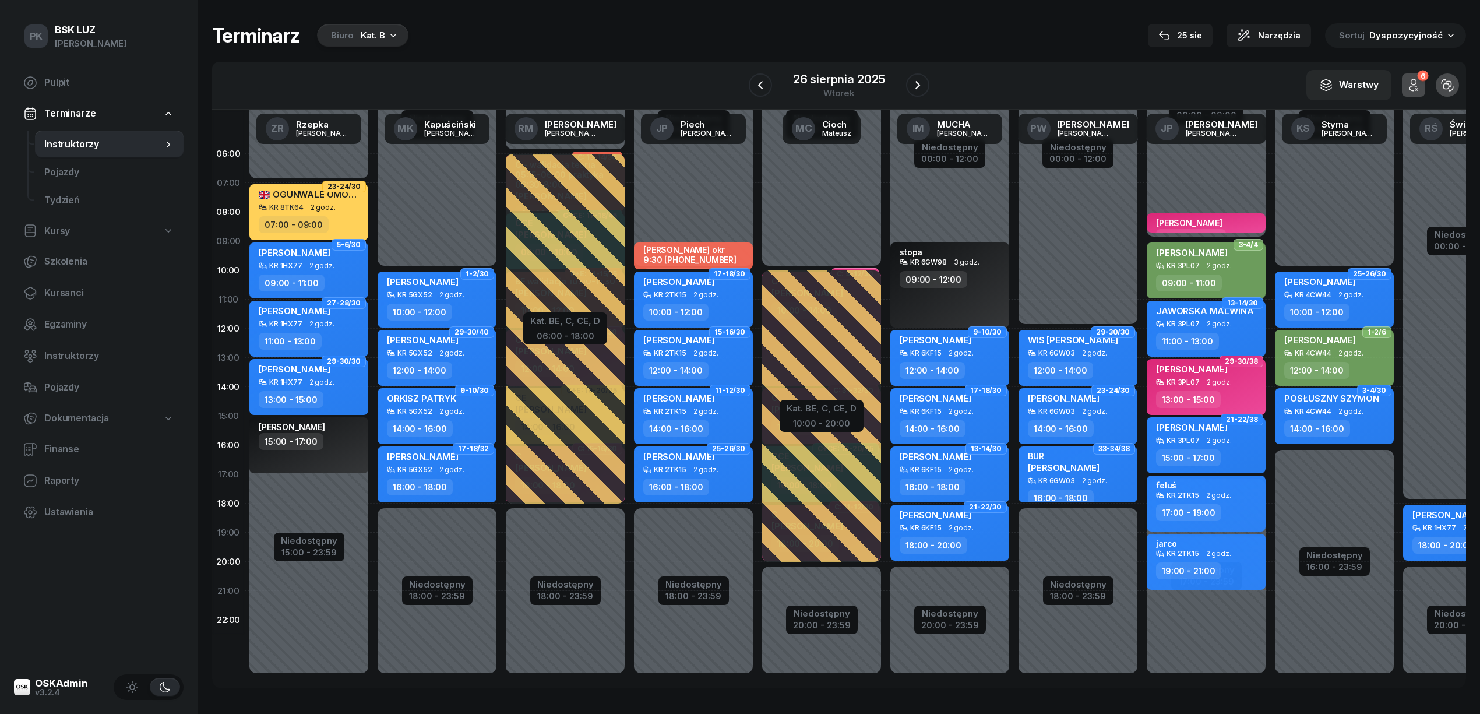
click at [1247, 497] on div "KR 2TK15 2 godz." at bounding box center [1207, 495] width 103 height 8
select select "17"
select select "19"
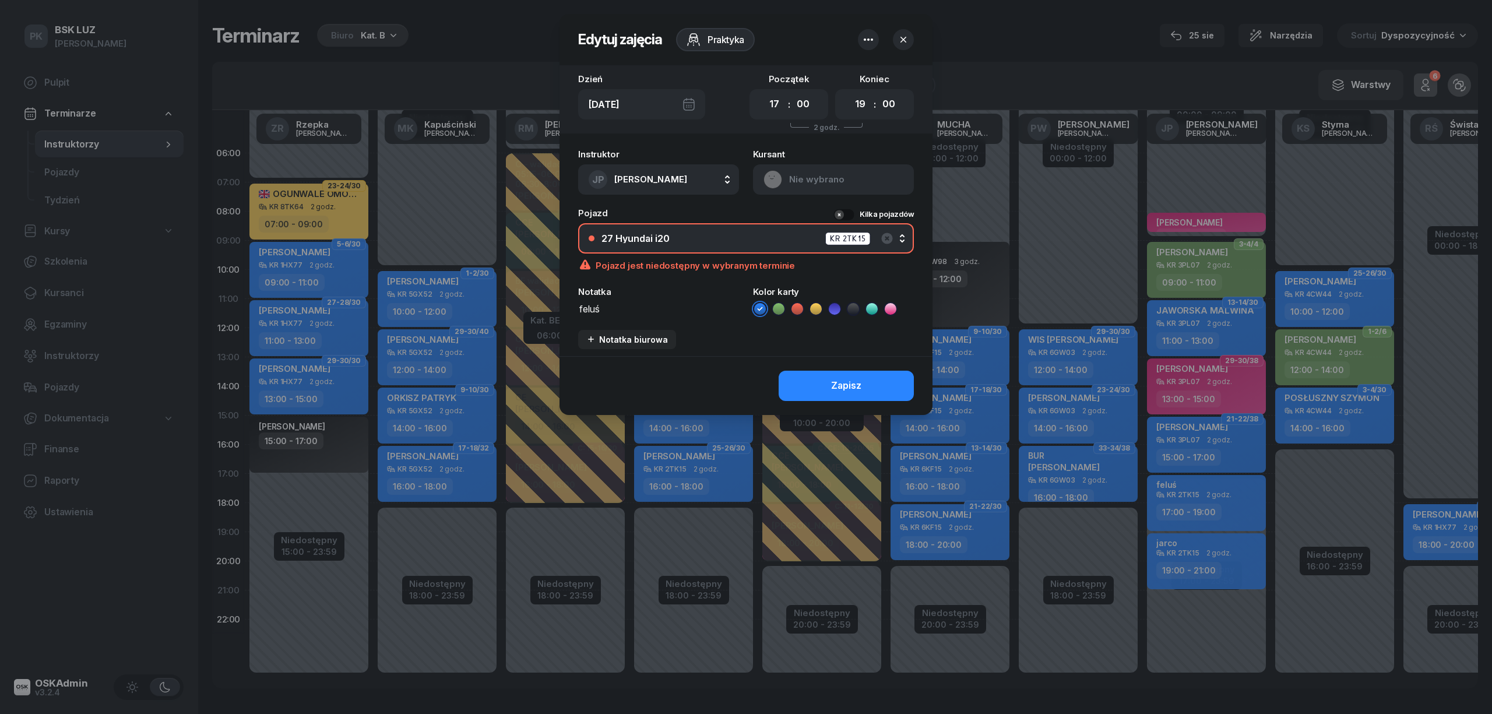
drag, startPoint x: 852, startPoint y: 310, endPoint x: 856, endPoint y: 368, distance: 58.4
click at [852, 308] on icon at bounding box center [853, 309] width 12 height 12
click at [868, 388] on button "Zapisz" at bounding box center [846, 386] width 135 height 30
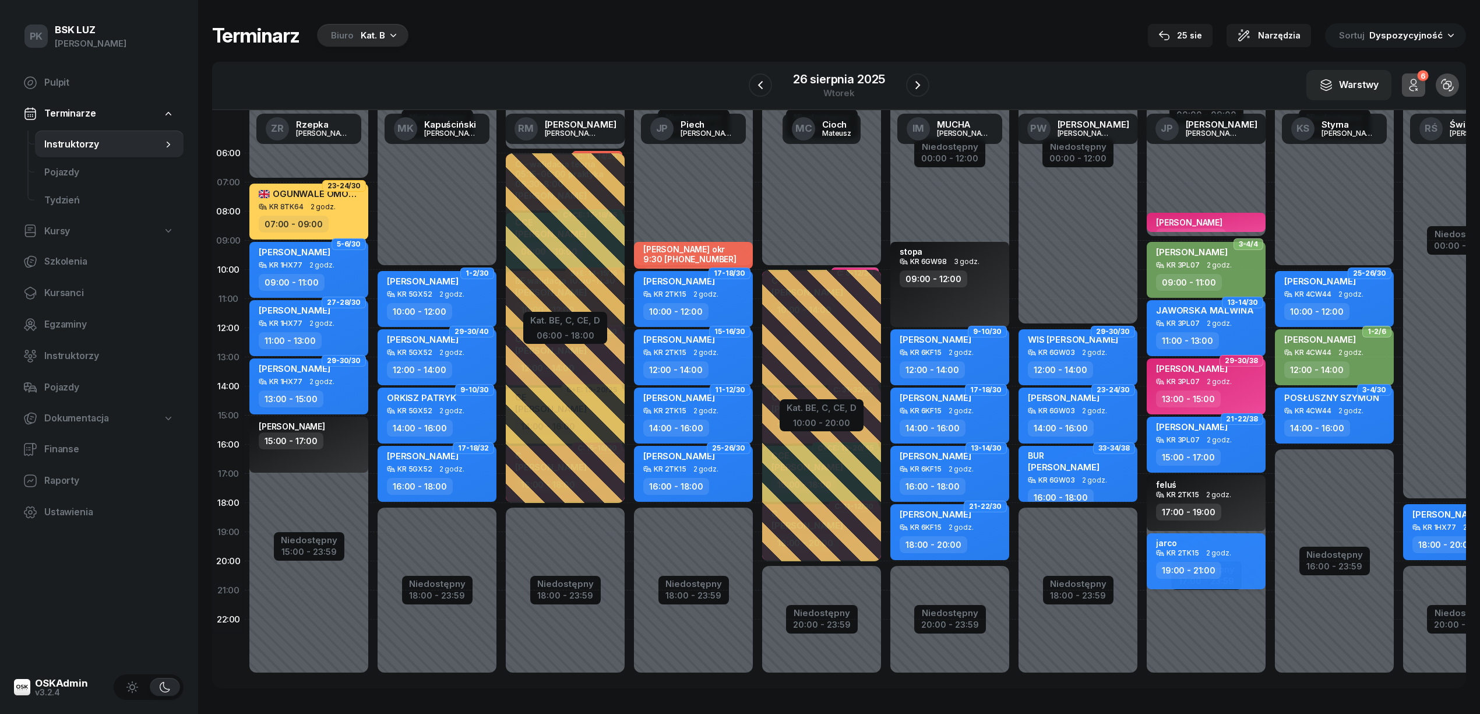
click at [1234, 556] on div "KR 2TK15 2 godz." at bounding box center [1207, 553] width 103 height 8
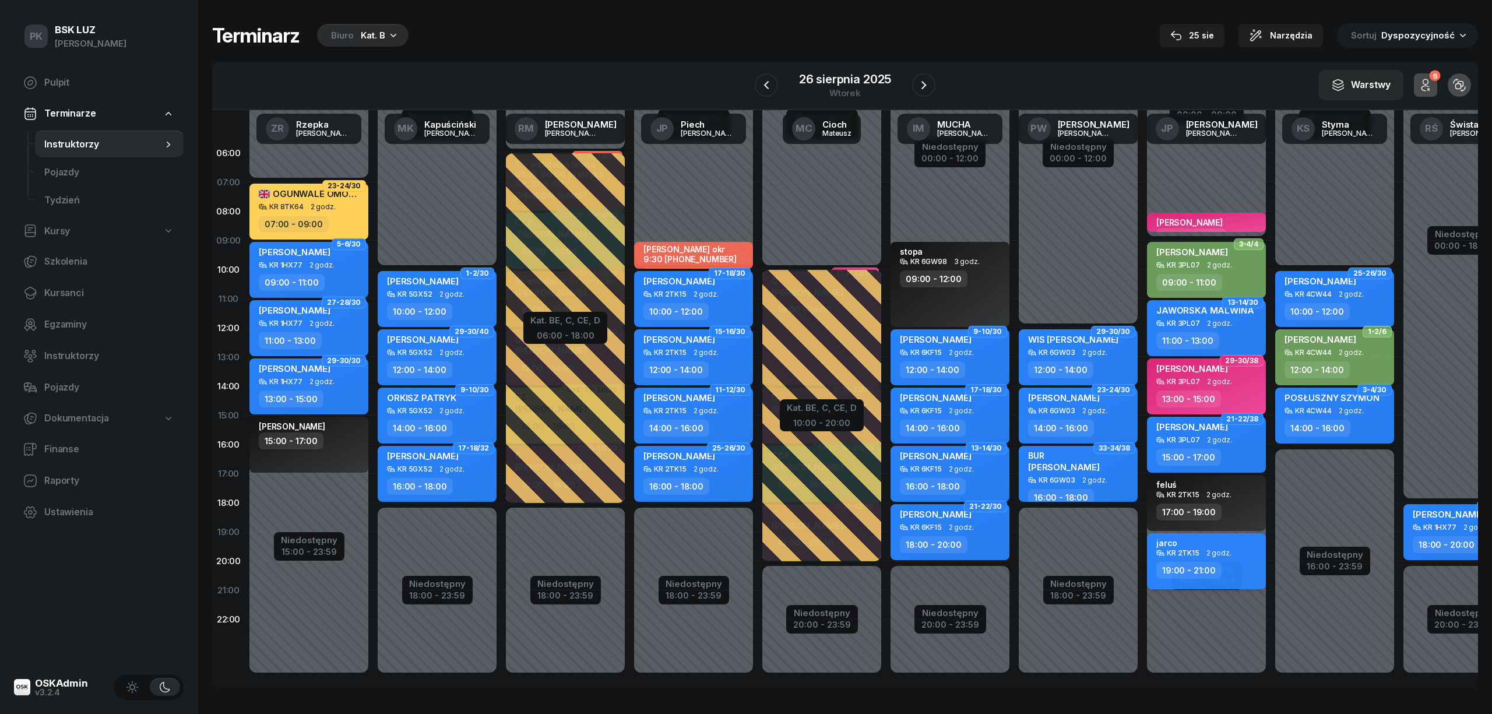
select select "19"
select select "21"
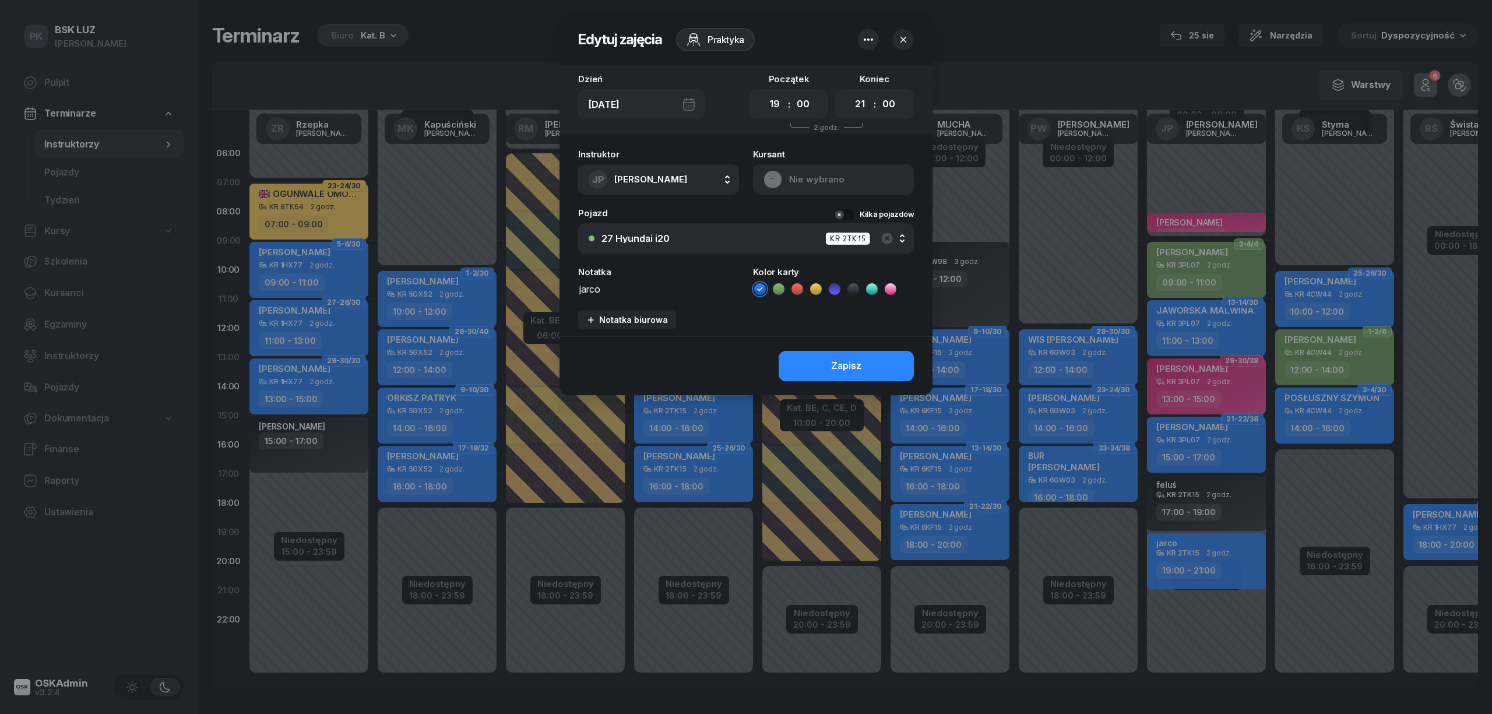
click at [849, 286] on icon at bounding box center [853, 289] width 12 height 12
click at [859, 367] on div "Zapisz" at bounding box center [846, 365] width 30 height 15
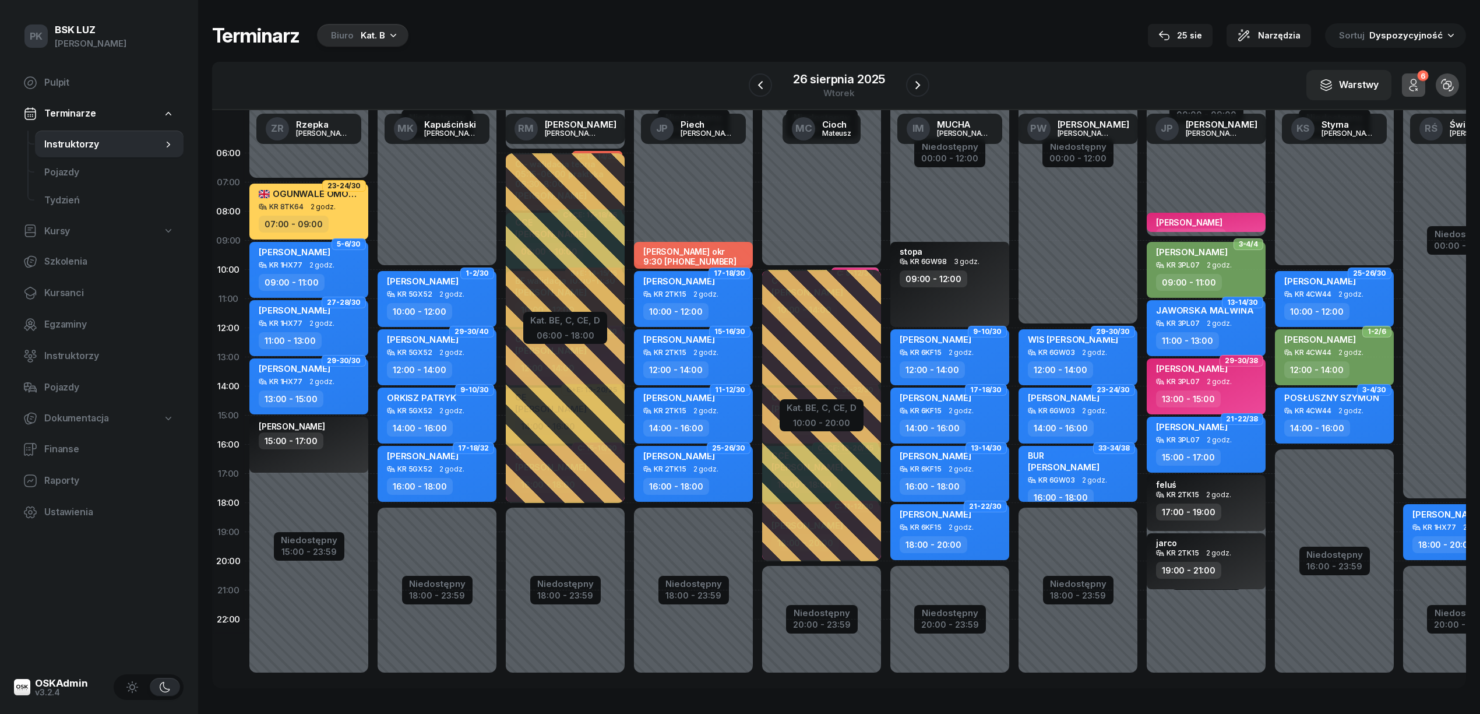
click at [679, 490] on div "16:00 - 18:00" at bounding box center [676, 486] width 66 height 17
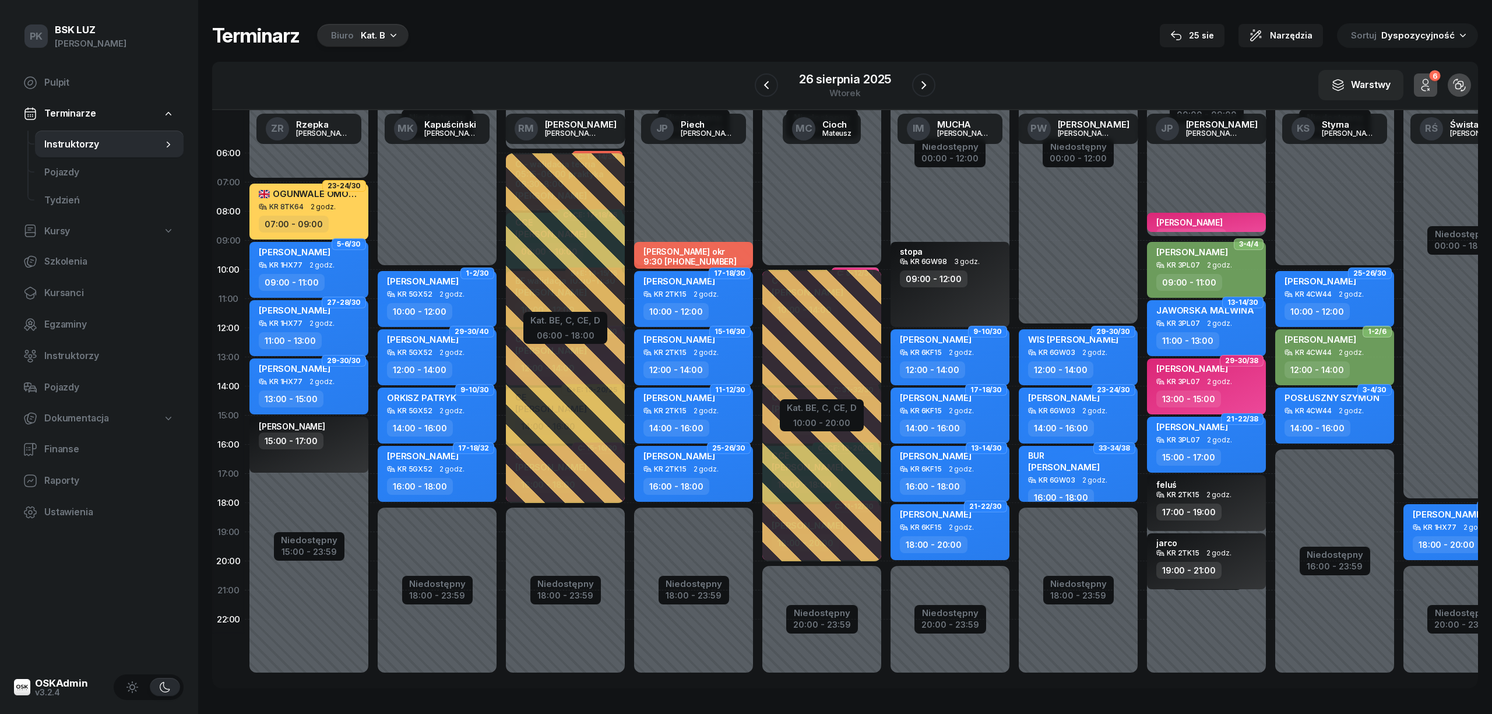
select select "16"
select select "18"
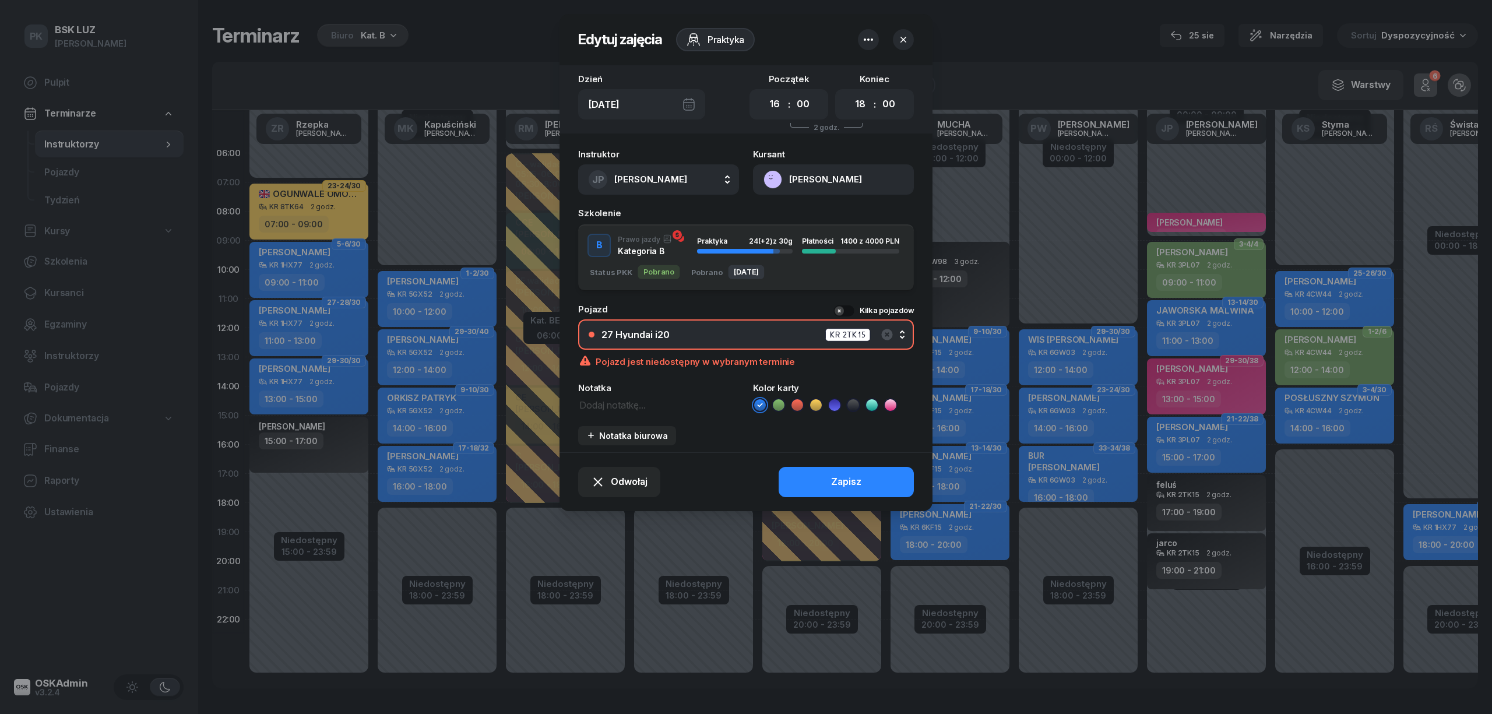
click at [618, 412] on div "Instruktor JP Piech Janusz AK Koryciński Artur BP Pająk Bogusław DA Arendarczyk…" at bounding box center [746, 298] width 373 height 310
click at [611, 406] on textarea at bounding box center [658, 404] width 161 height 15
type textarea "Wpisz KR 6GW98"
click at [828, 472] on button "Zapisz" at bounding box center [846, 482] width 135 height 30
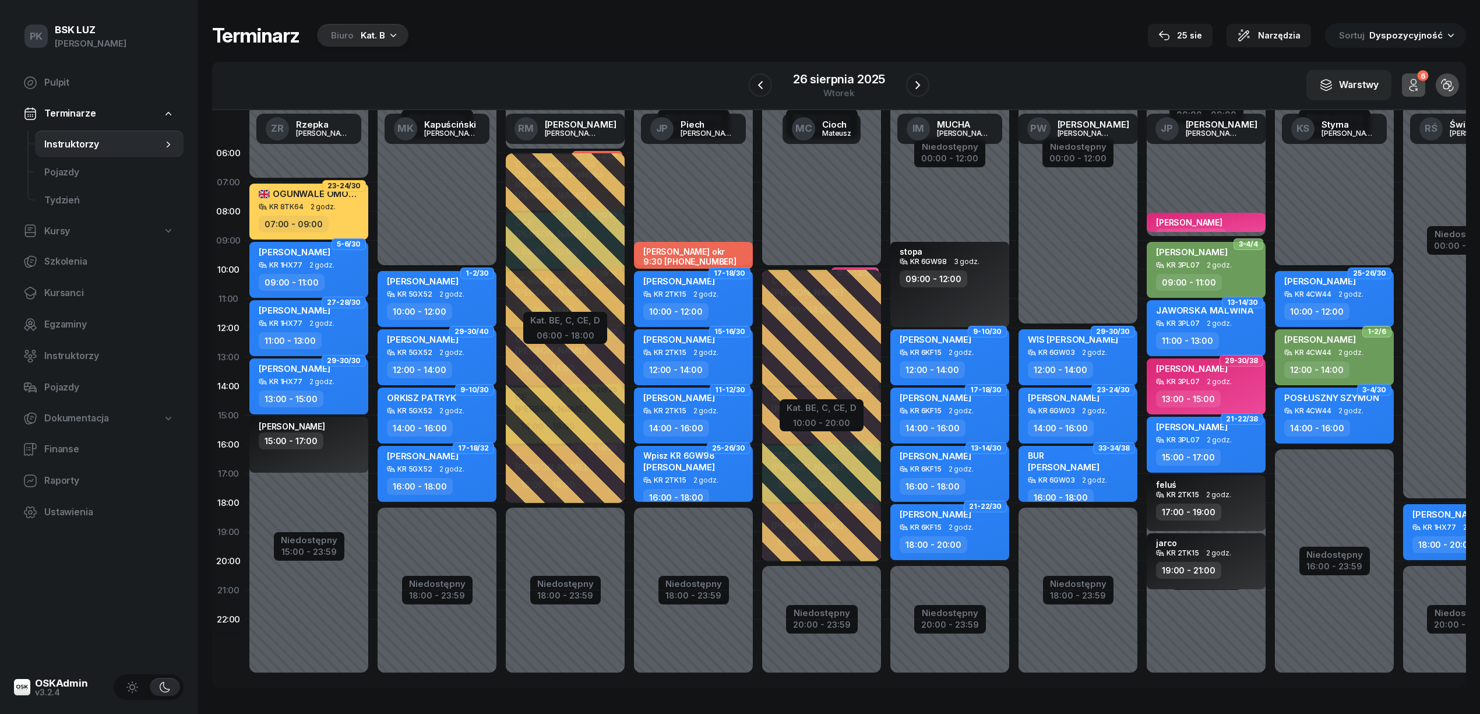
click at [758, 621] on div "Niedostępny 00:00 - 10:00 Niedostępny 18:00 - 23:59 MICHAŁ MROZOWSKI okr 9:30 7…" at bounding box center [822, 416] width 128 height 554
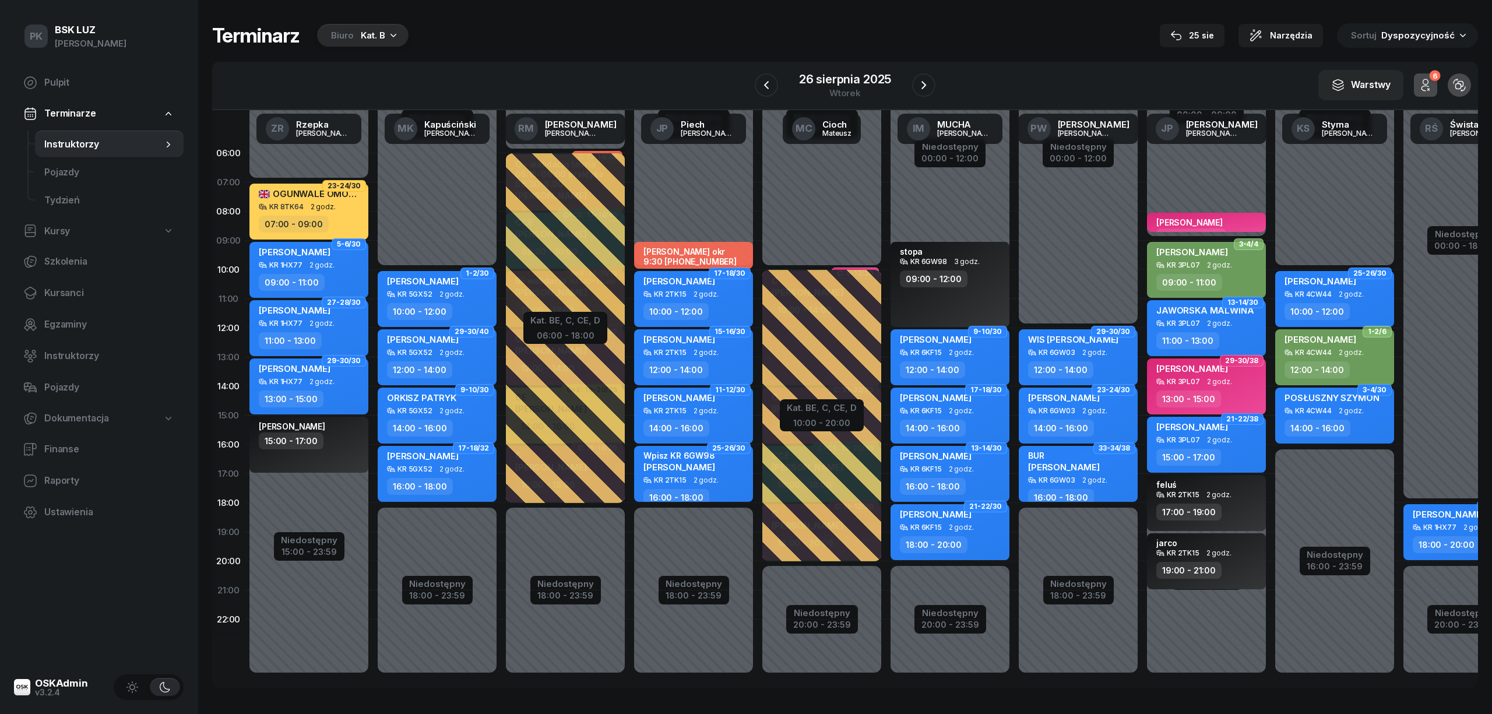
select select "22"
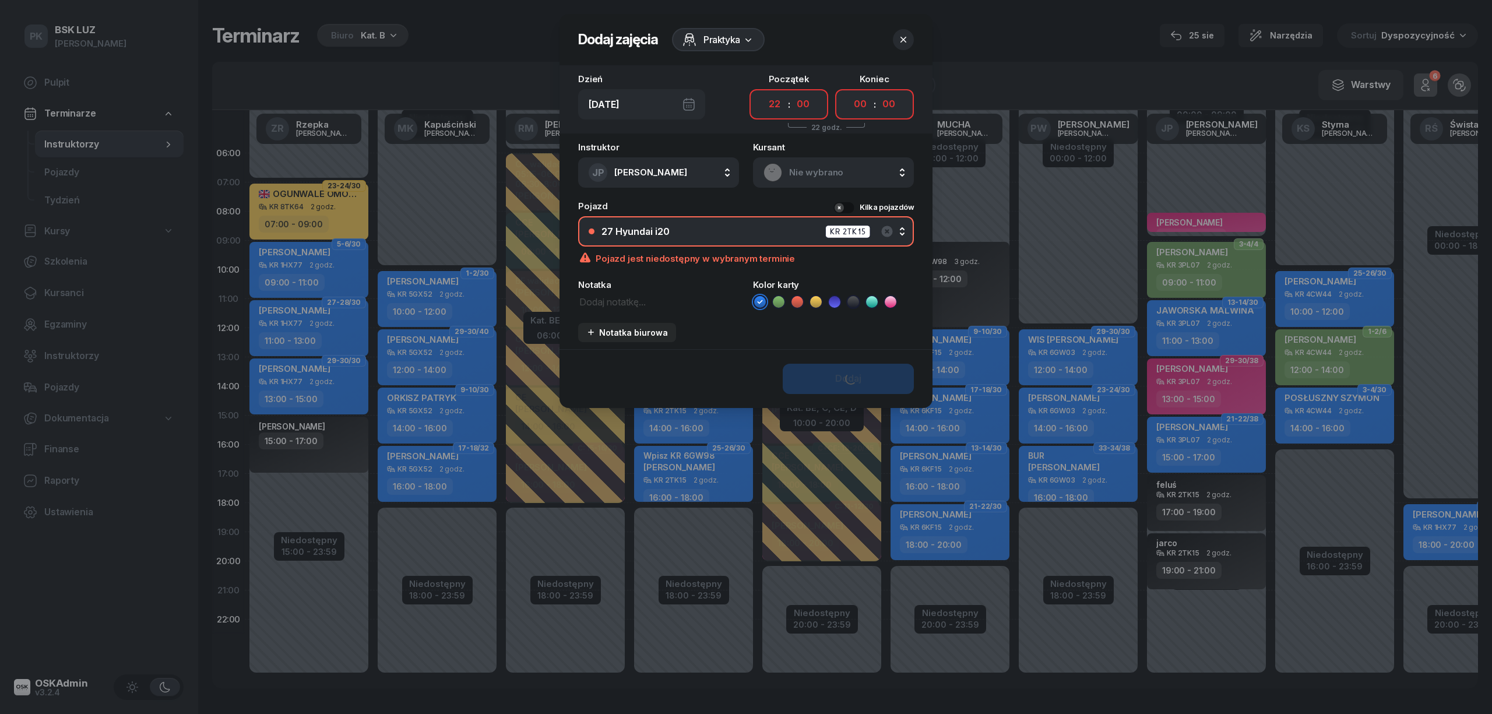
drag, startPoint x: 708, startPoint y: 621, endPoint x: 847, endPoint y: 744, distance: 185.8
click at [847, 713] on html "PK Piotr PK BSK LUZ Piotr Klimek Pulpit Terminarze Instruktorzy Pojazdy Tydzień…" at bounding box center [746, 357] width 1492 height 714
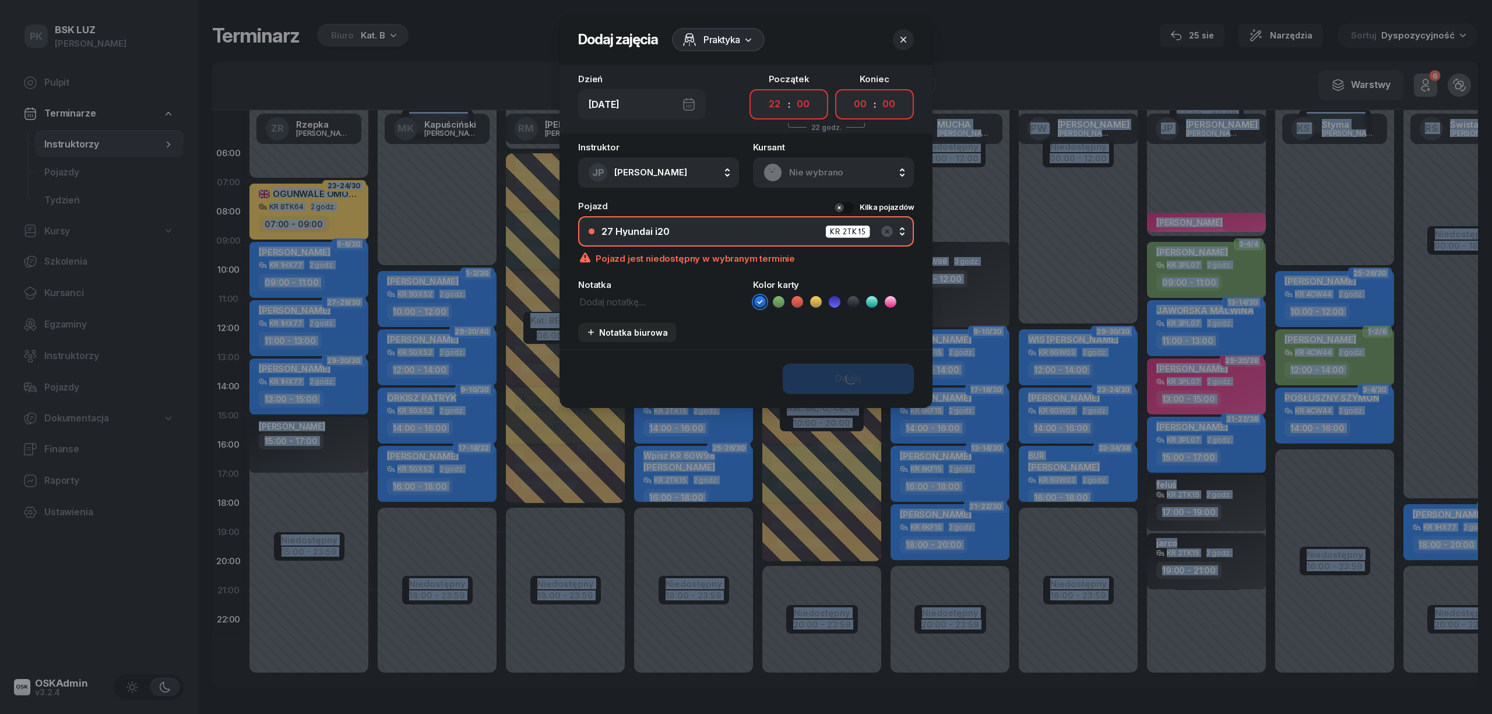
click at [907, 40] on icon "button" at bounding box center [904, 40] width 12 height 12
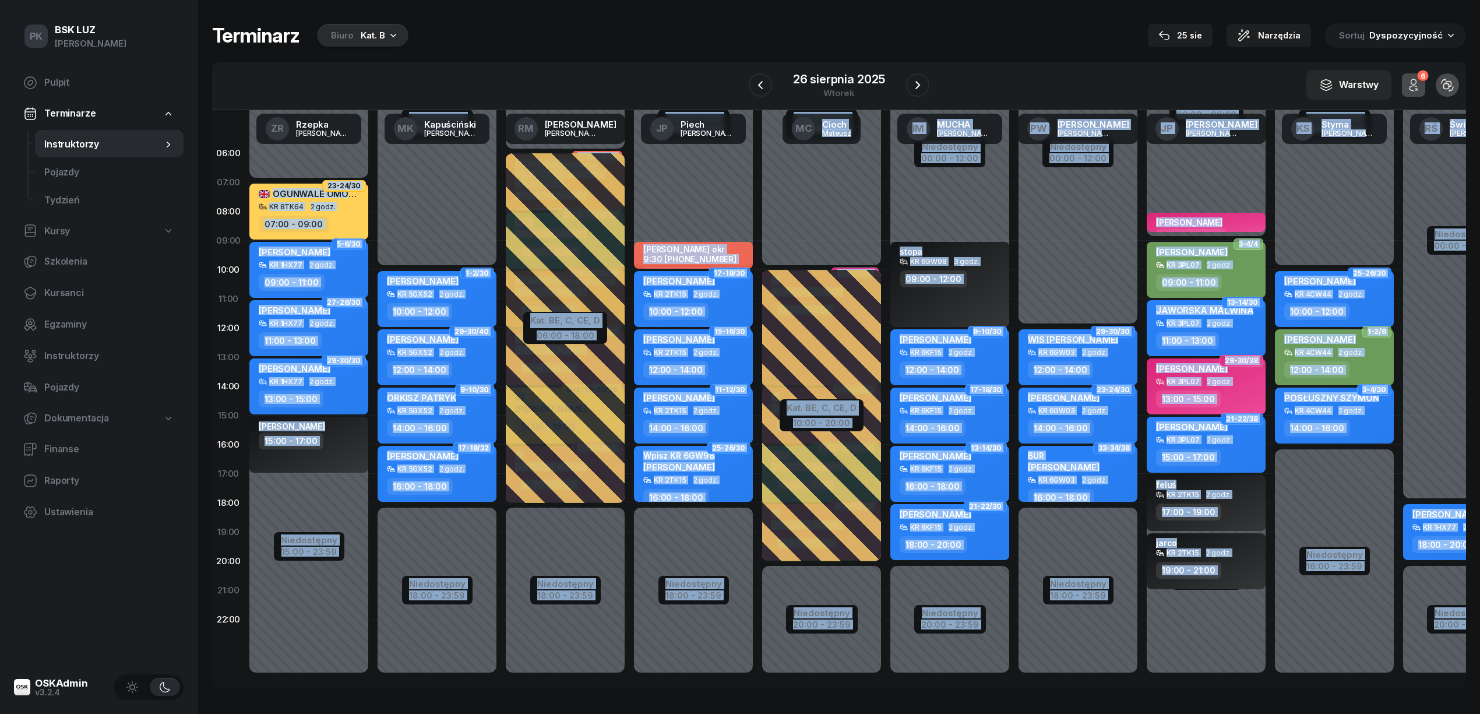
click at [1040, 28] on div "Terminarz Biuro Kat. B 25 sie Narzędzia Sortuj Dyspozycyjność" at bounding box center [839, 35] width 1254 height 24
